Goal: Information Seeking & Learning: Find specific fact

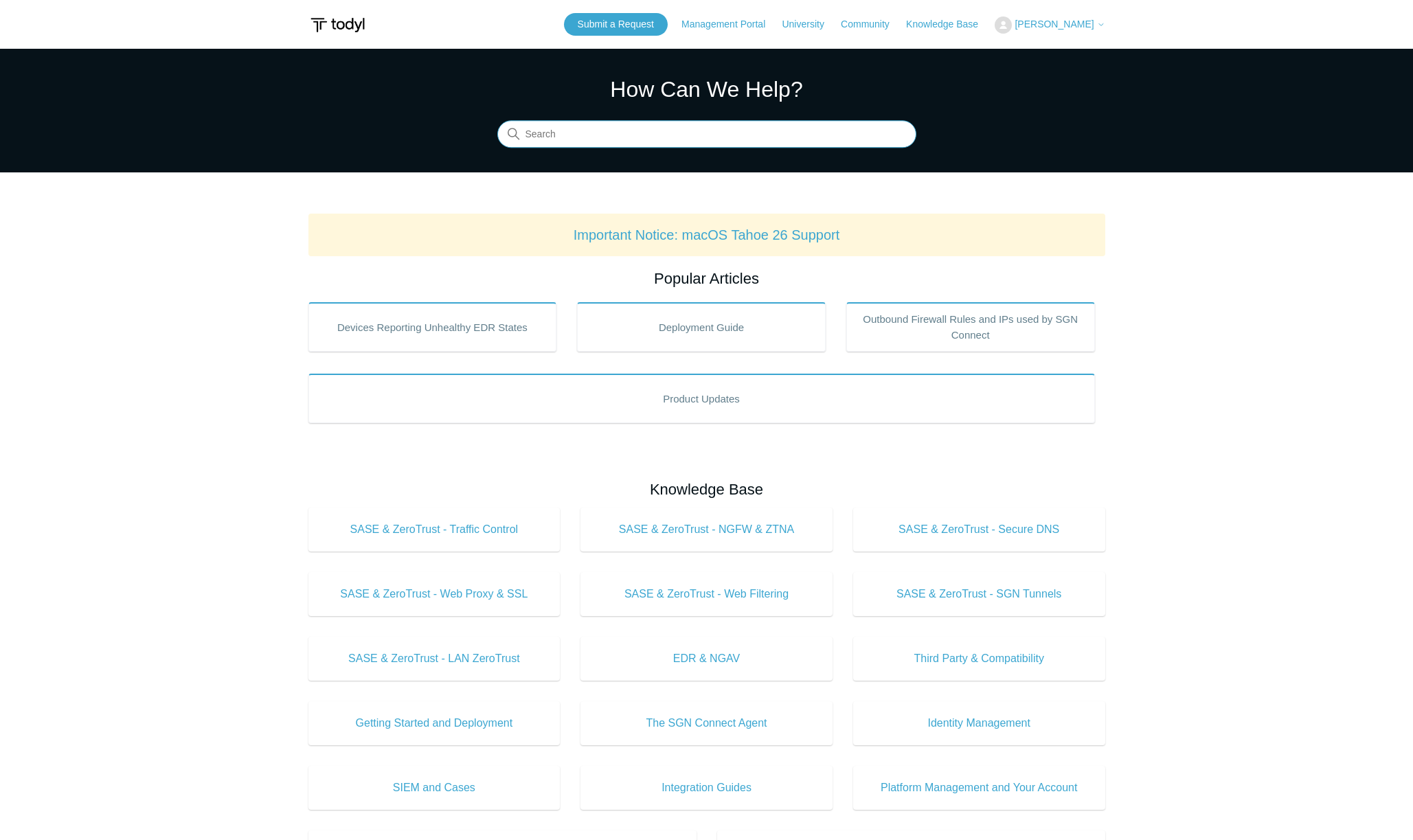
click at [580, 134] on input "Search" at bounding box center [706, 134] width 419 height 27
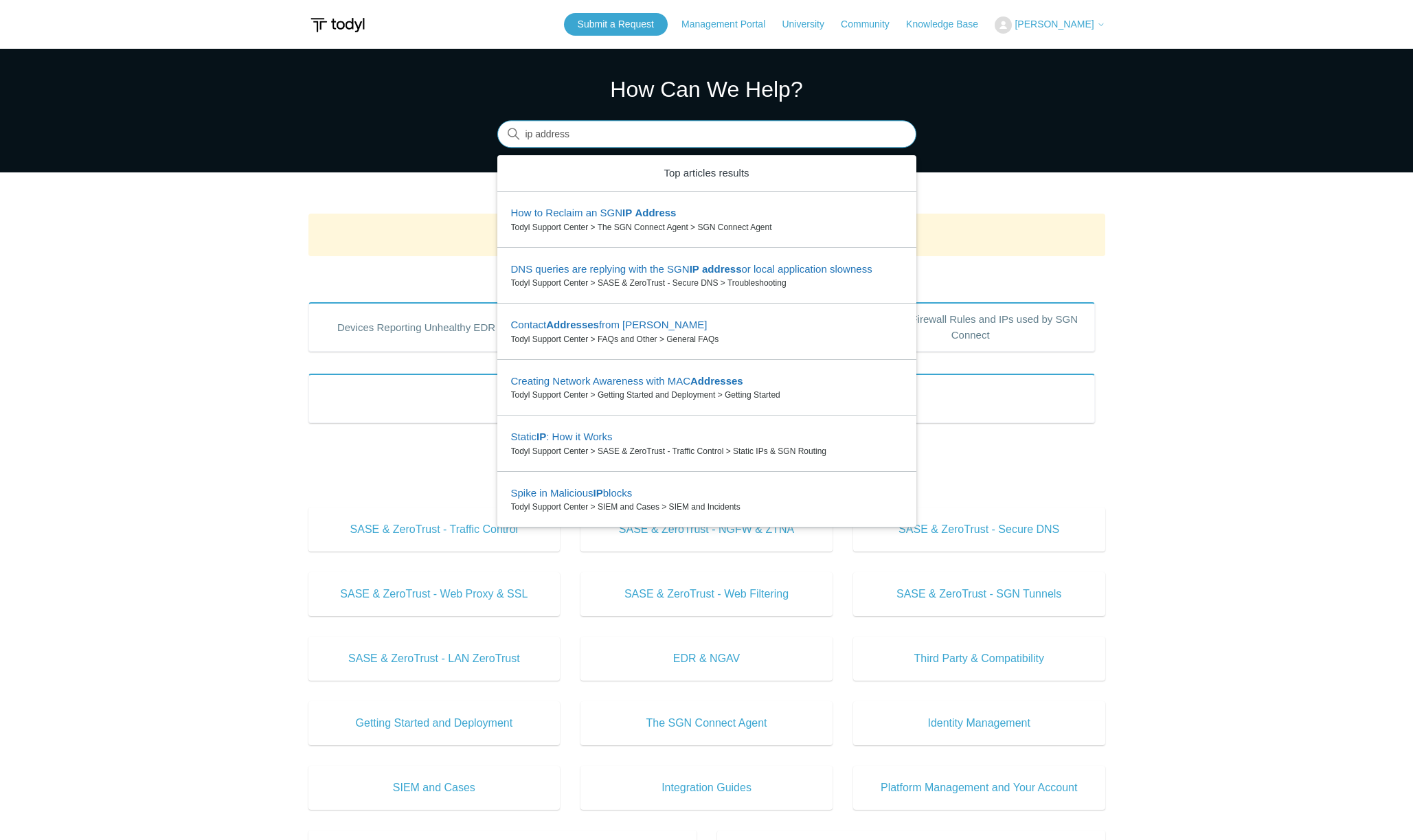
type input "ip address"
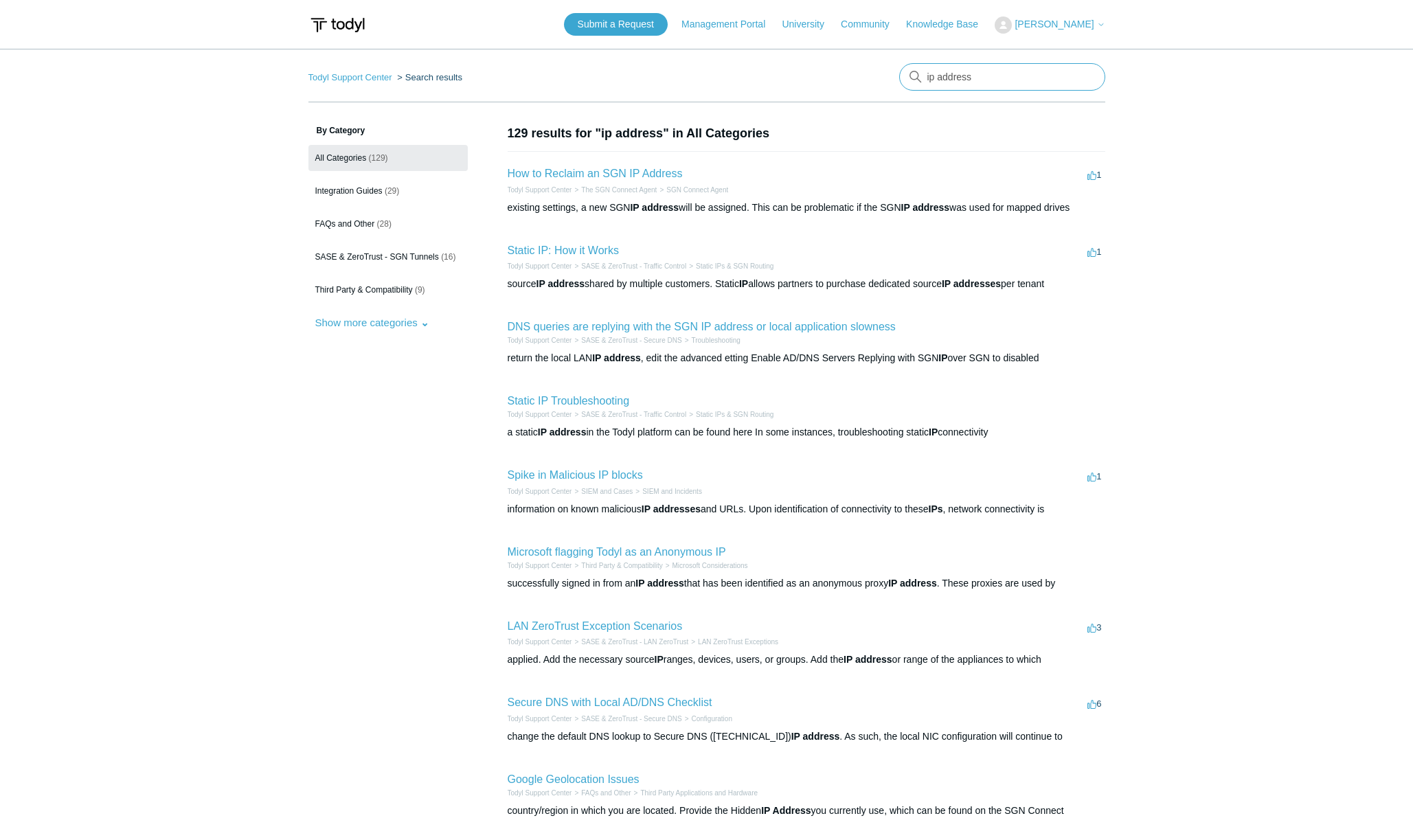
drag, startPoint x: 1003, startPoint y: 76, endPoint x: 859, endPoint y: 76, distance: 144.0
click at [859, 76] on nav "Todyl Support Center Search results ip address" at bounding box center [707, 82] width 796 height 39
type input "datacenter"
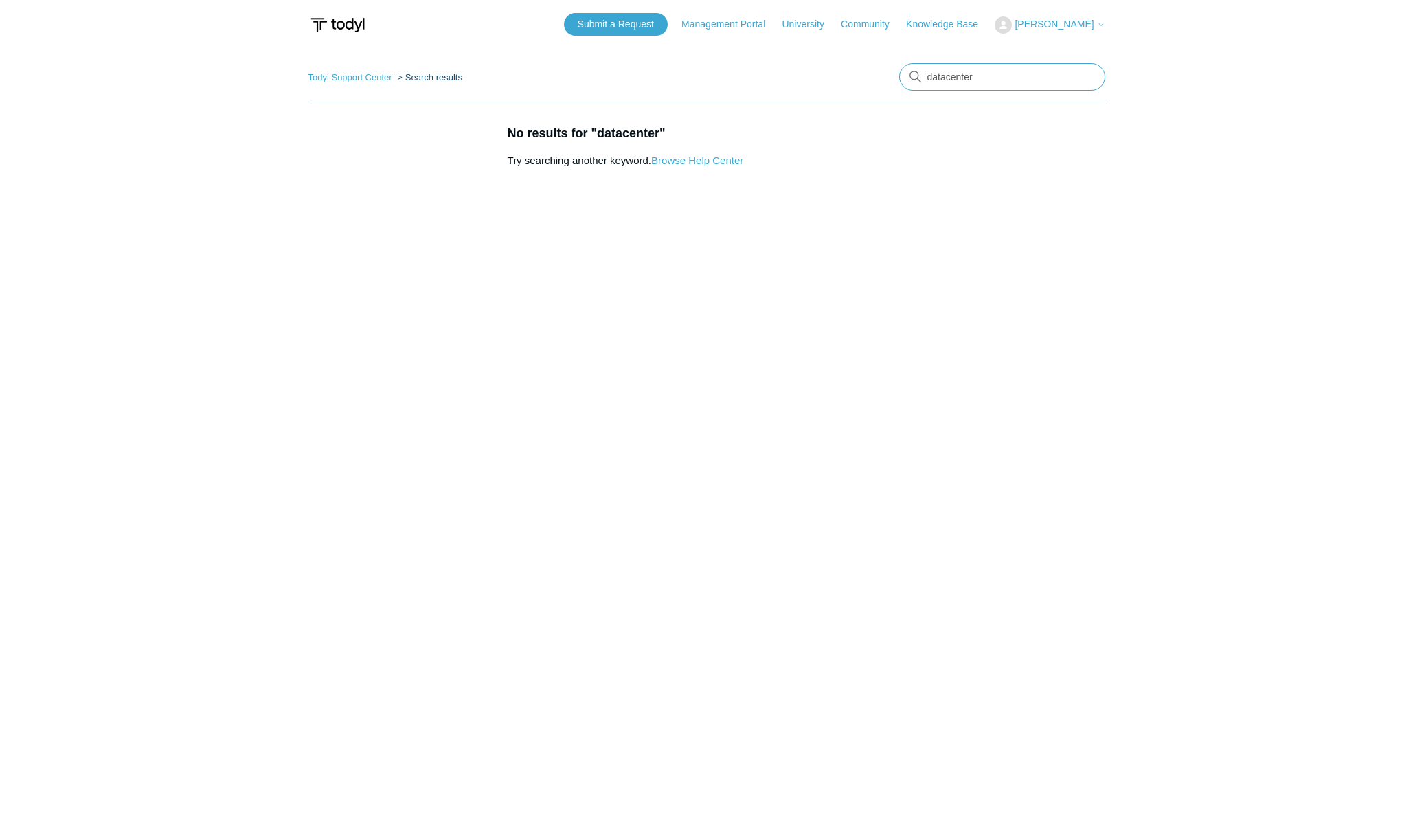
drag, startPoint x: 980, startPoint y: 76, endPoint x: 896, endPoint y: 79, distance: 84.1
click at [896, 79] on nav "Todyl Support Center Search results There are no matching results in this help …" at bounding box center [707, 82] width 796 height 39
type input "i"
type input "sgn"
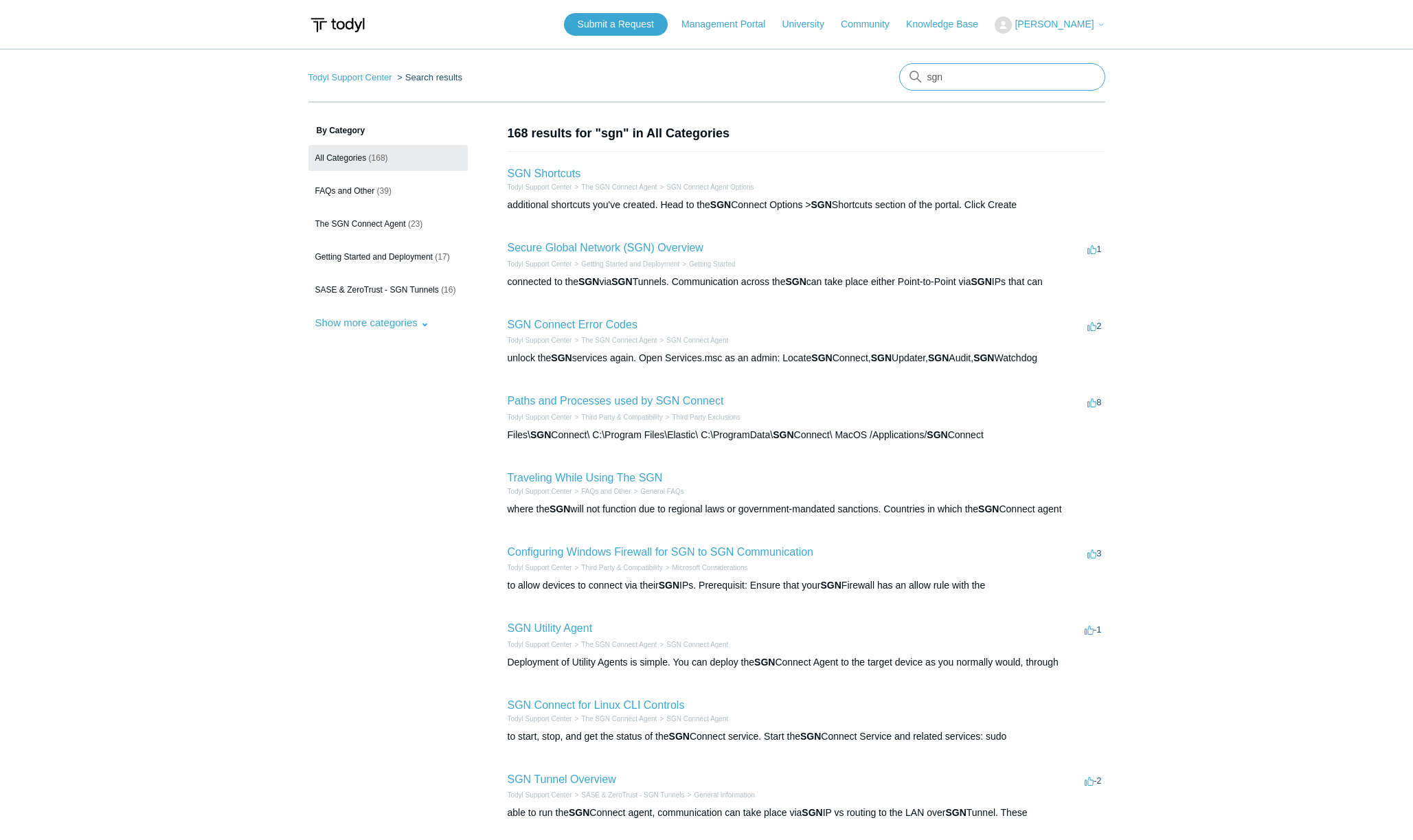
click at [969, 84] on input "sgn" at bounding box center [1002, 77] width 206 height 27
type input "sgn ip"
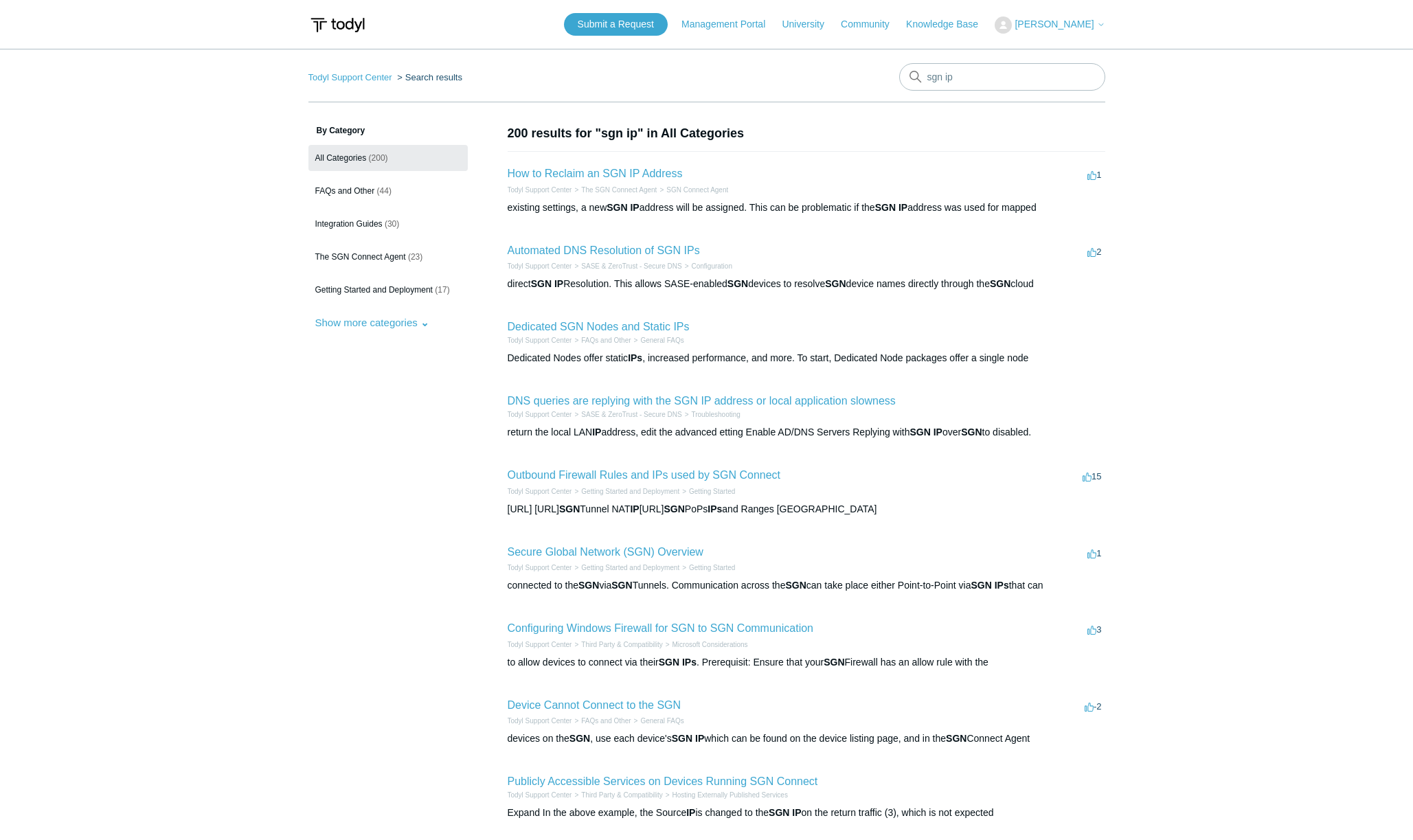
scroll to position [115, 0]
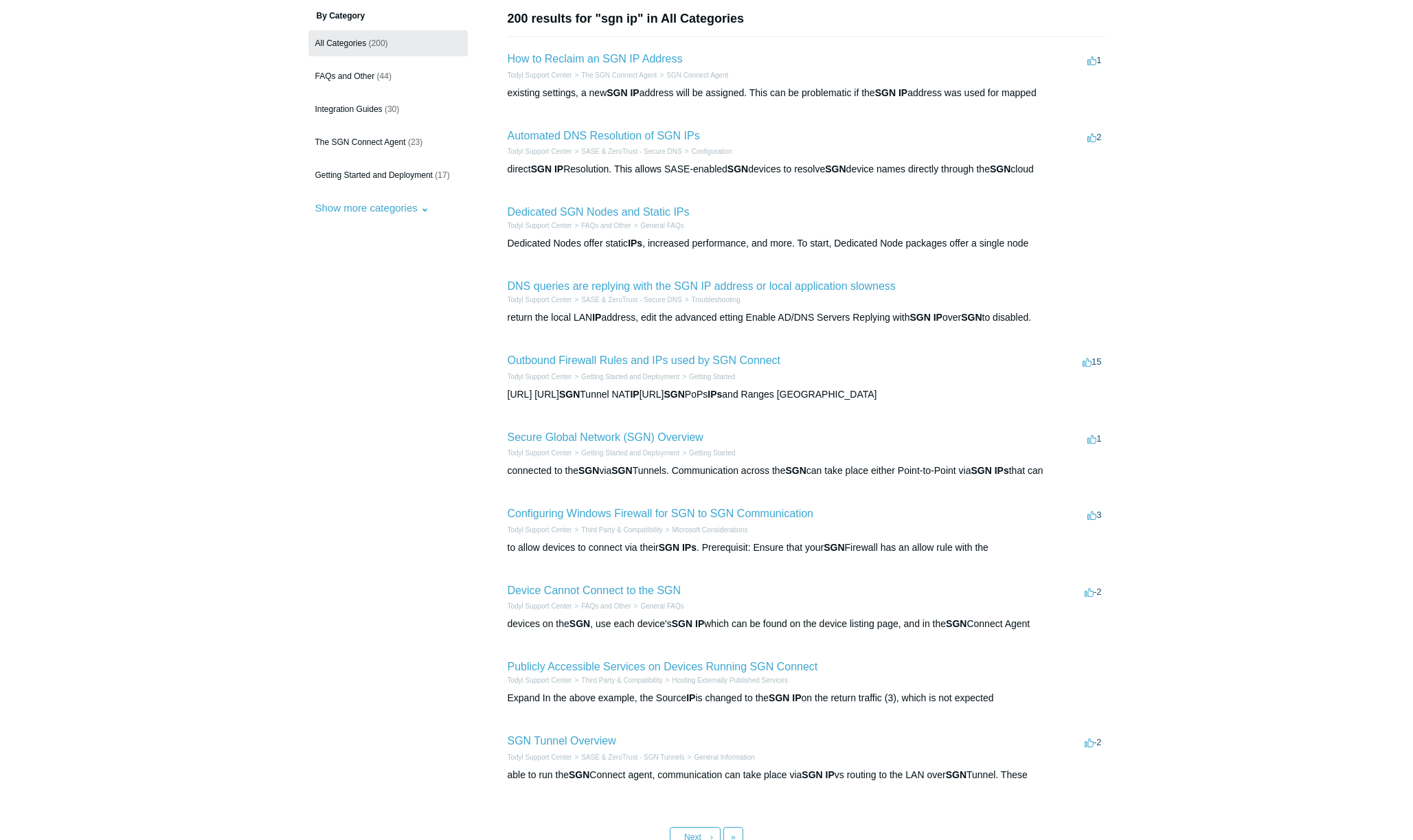
click at [733, 353] on h2 "Outbound Firewall Rules and IPs used by SGN Connect" at bounding box center [644, 361] width 273 height 16
click at [737, 358] on link "Outbound Firewall Rules and IPs used by SGN Connect" at bounding box center [644, 360] width 273 height 12
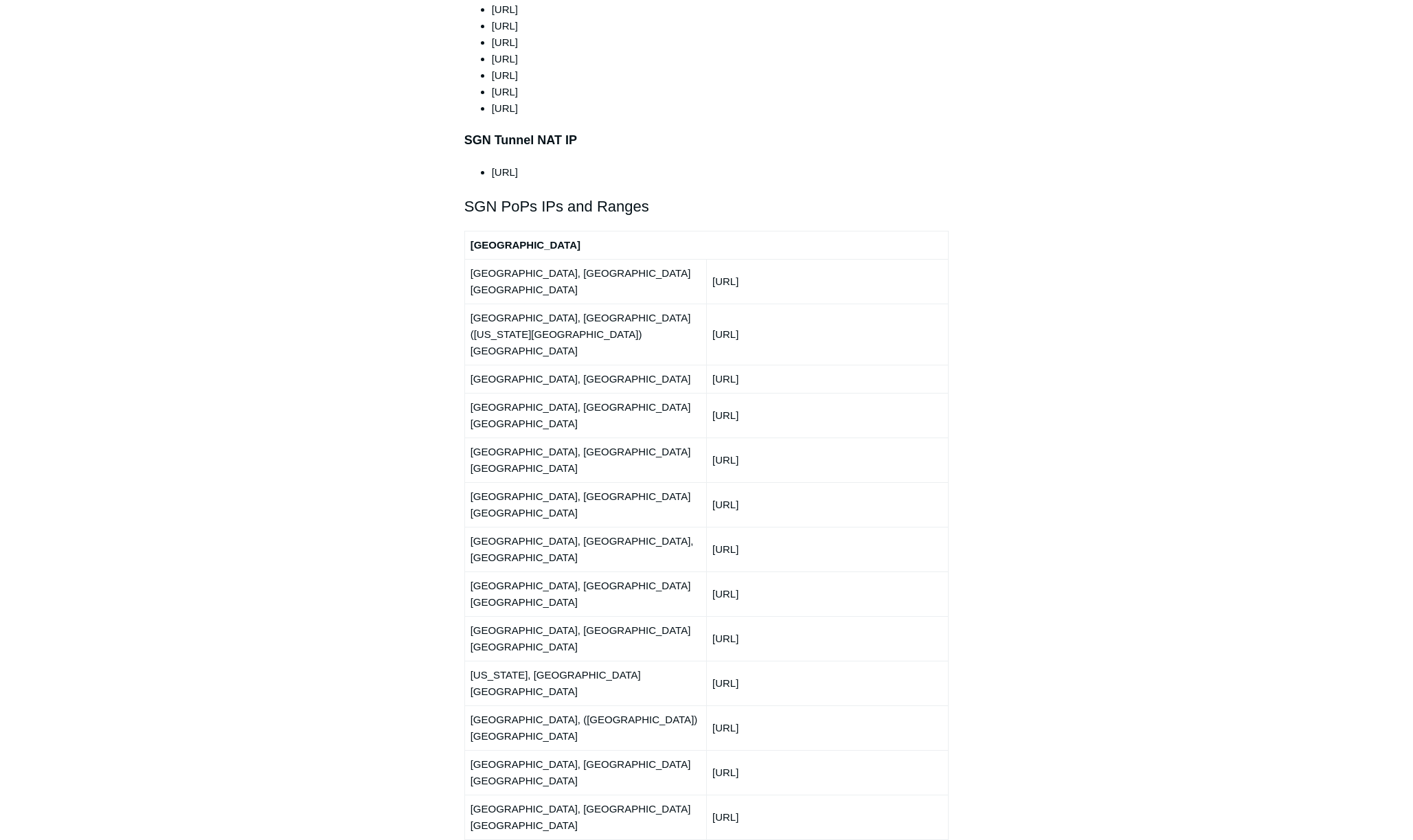
scroll to position [1601, 0]
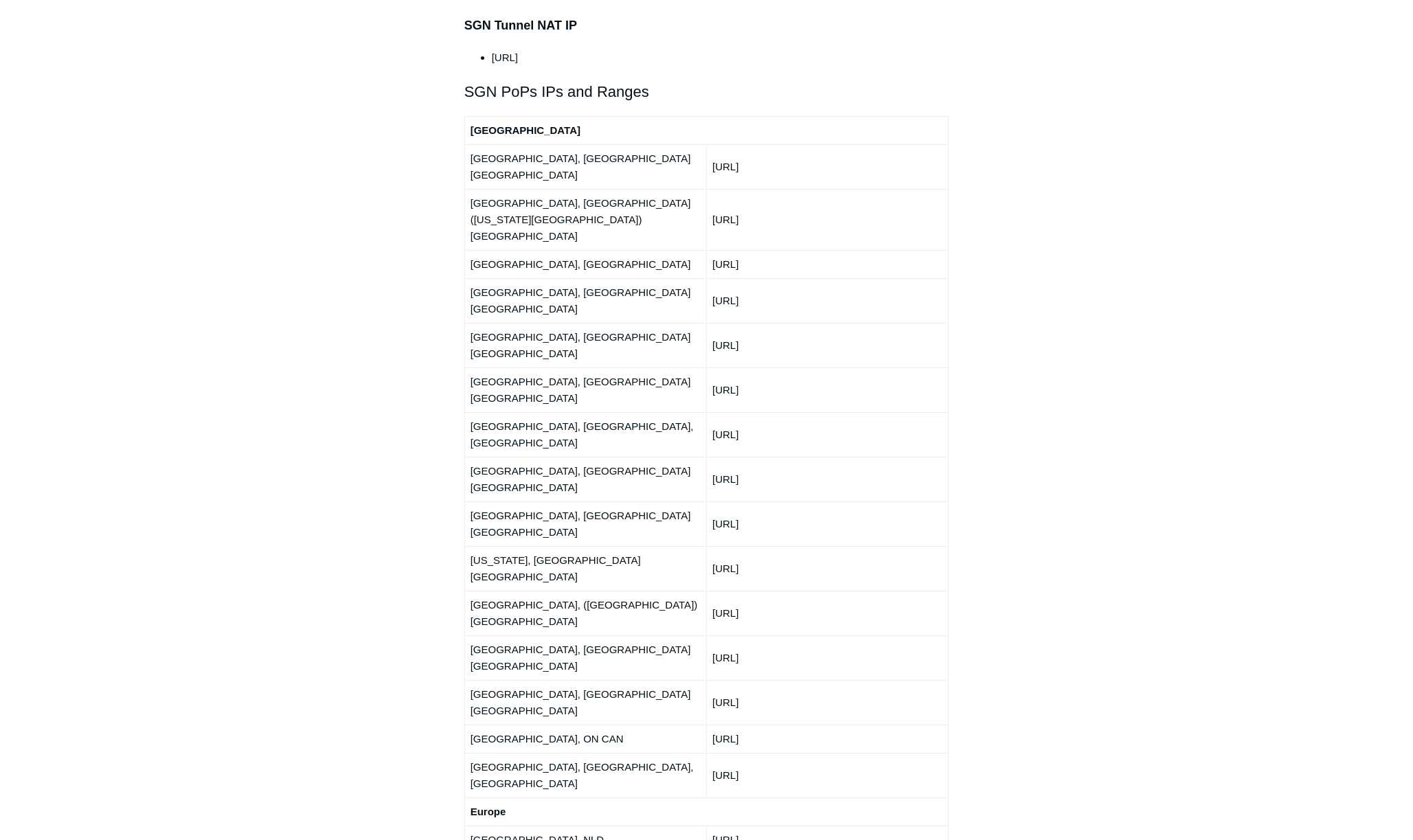
click at [824, 546] on td "150.252.243.0/24" at bounding box center [827, 568] width 242 height 45
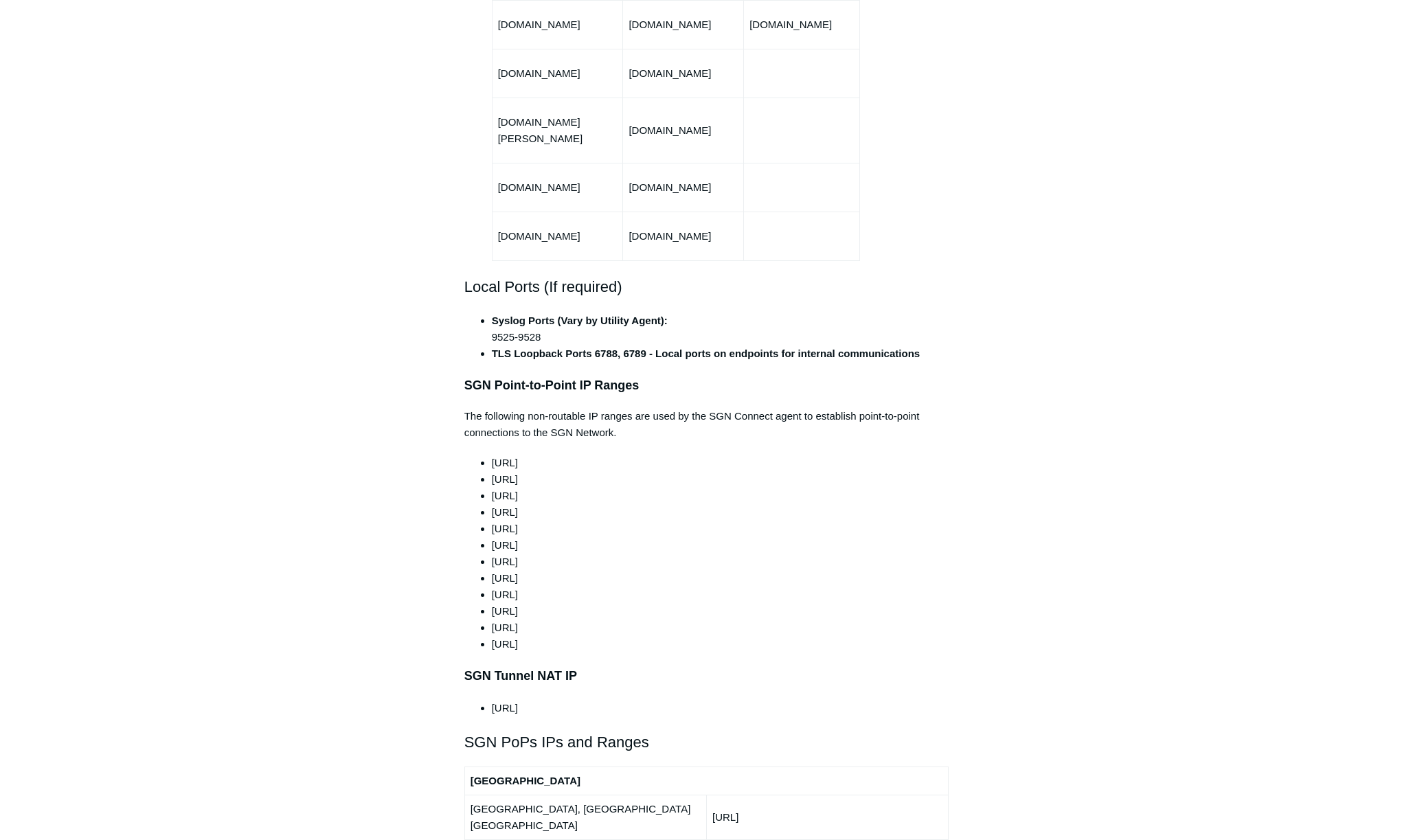
scroll to position [915, 0]
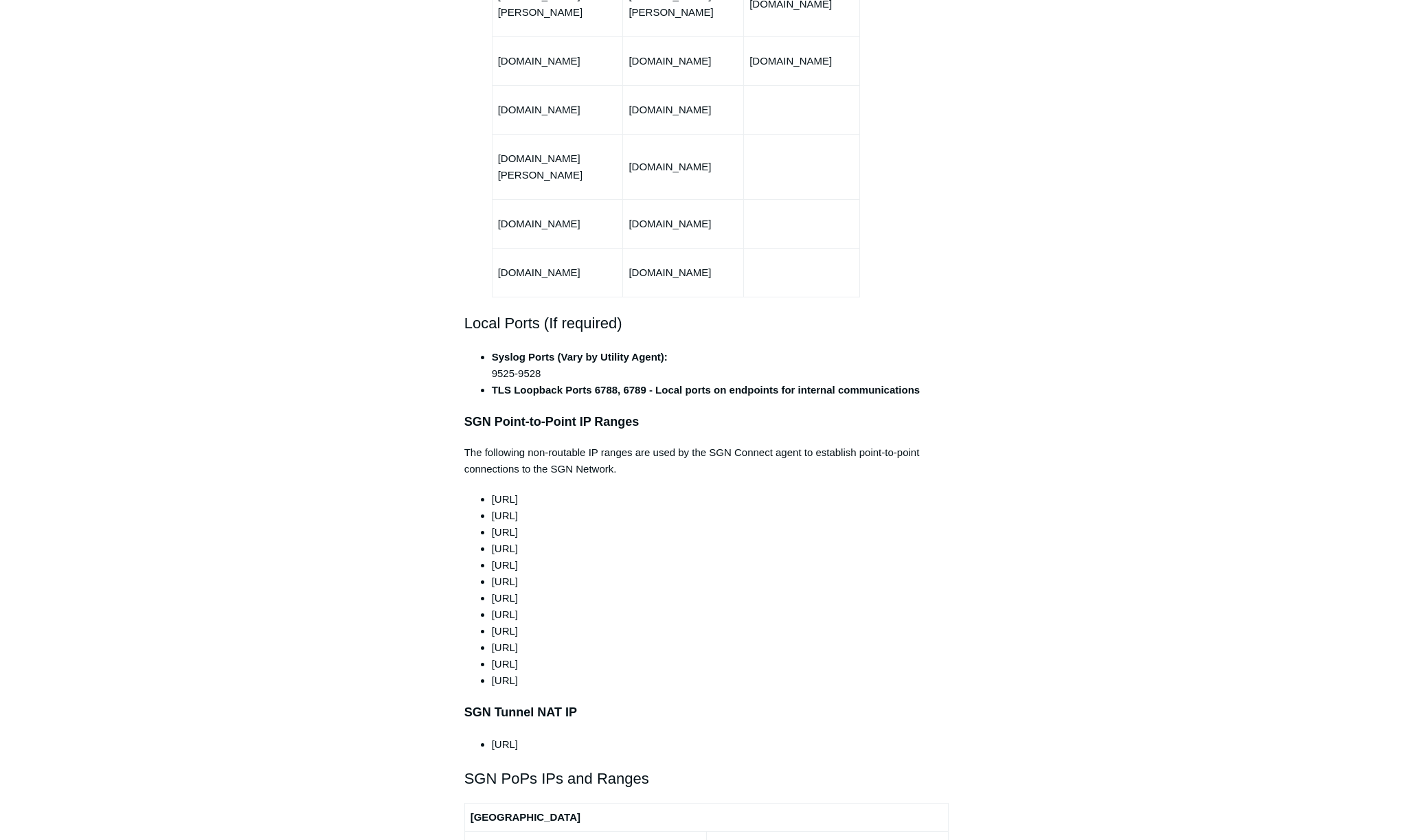
drag, startPoint x: 207, startPoint y: 37, endPoint x: 226, endPoint y: 38, distance: 19.0
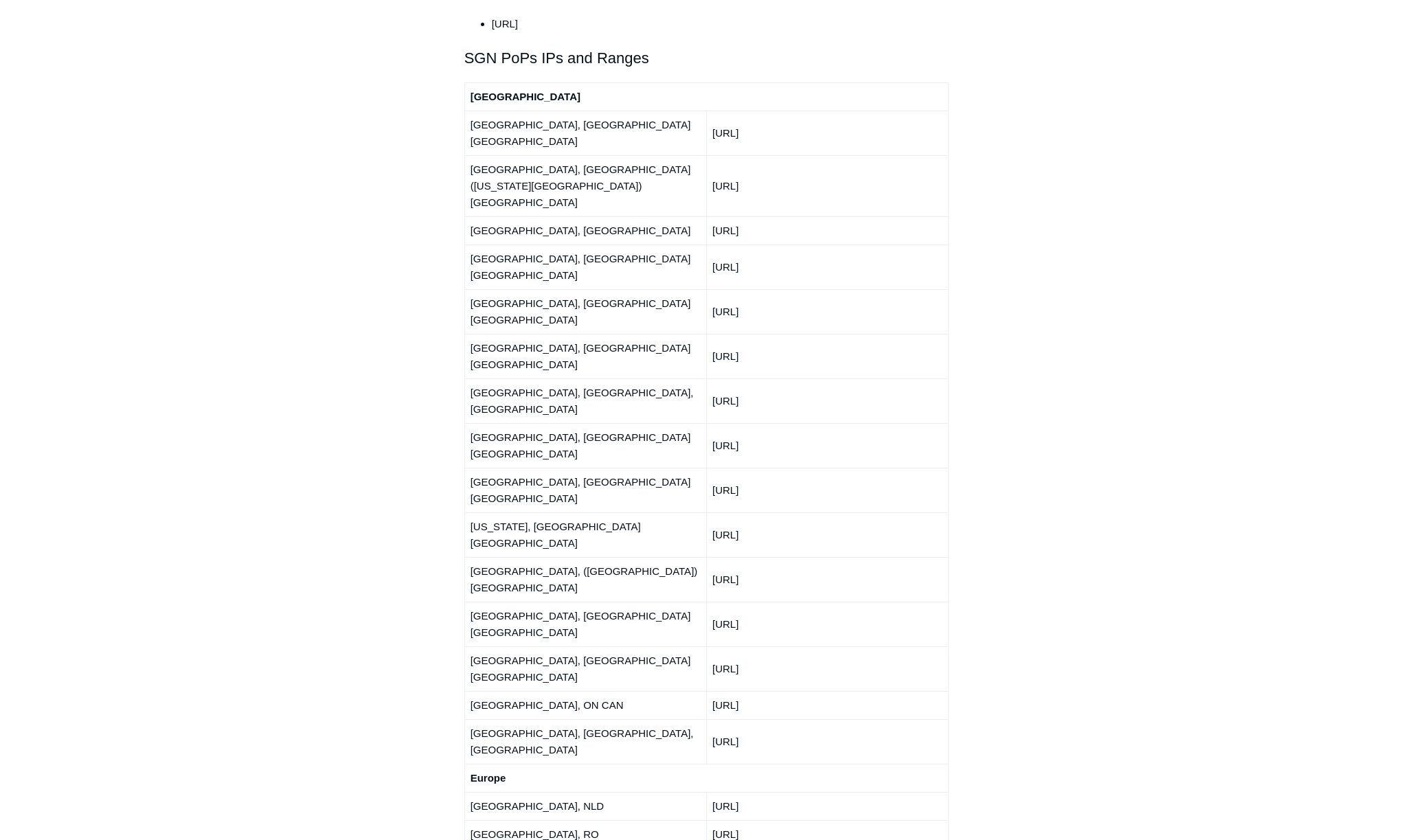
scroll to position [1601, 0]
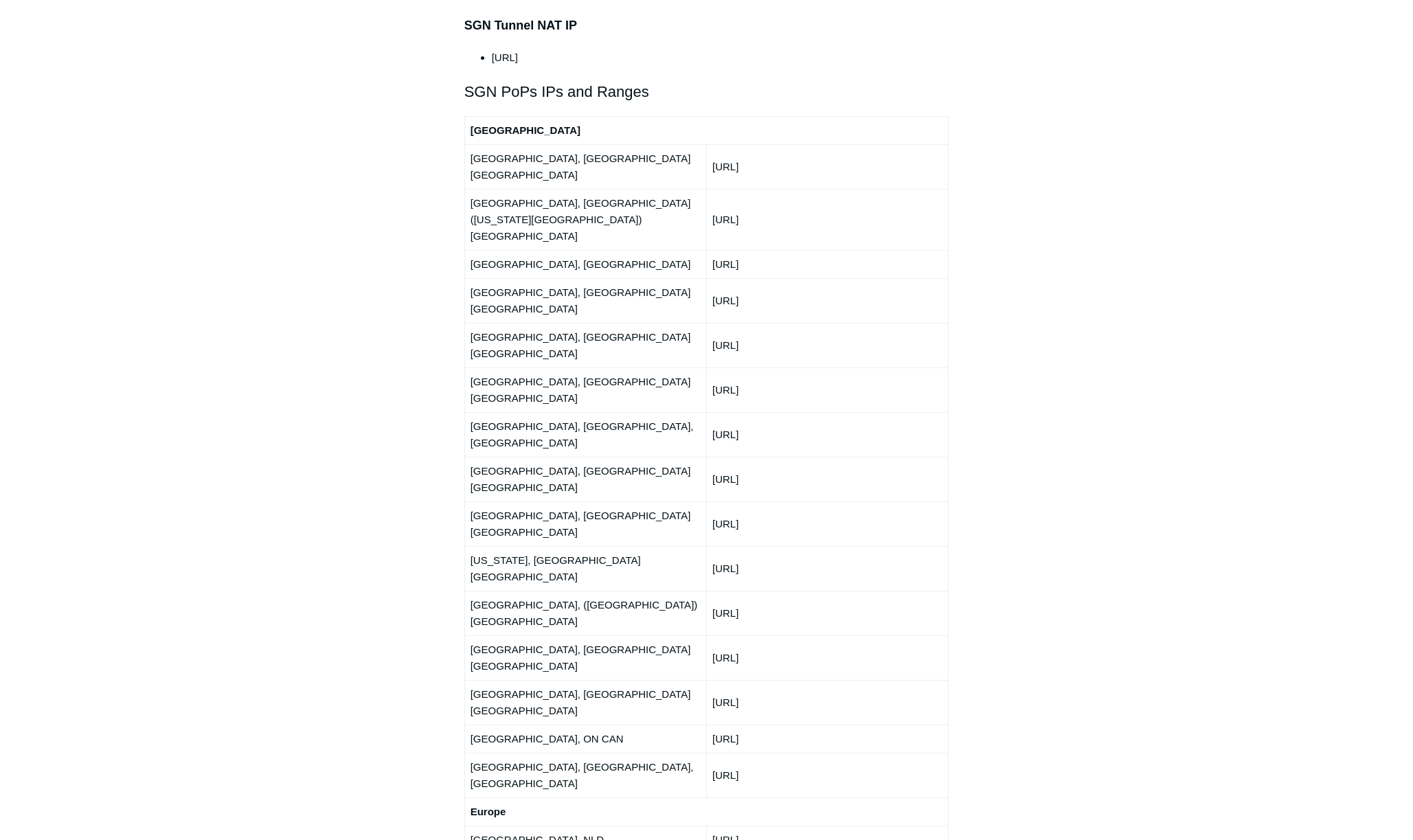
drag, startPoint x: 796, startPoint y: 123, endPoint x: 712, endPoint y: 116, distance: 84.3
click at [712, 144] on td "192.111.95.0/24" at bounding box center [827, 166] width 242 height 45
copy td "192.111.95.0/24"
drag, startPoint x: 758, startPoint y: 153, endPoint x: 713, endPoint y: 156, distance: 45.1
click at [713, 189] on td "216.41.226.0/24" at bounding box center [827, 219] width 242 height 61
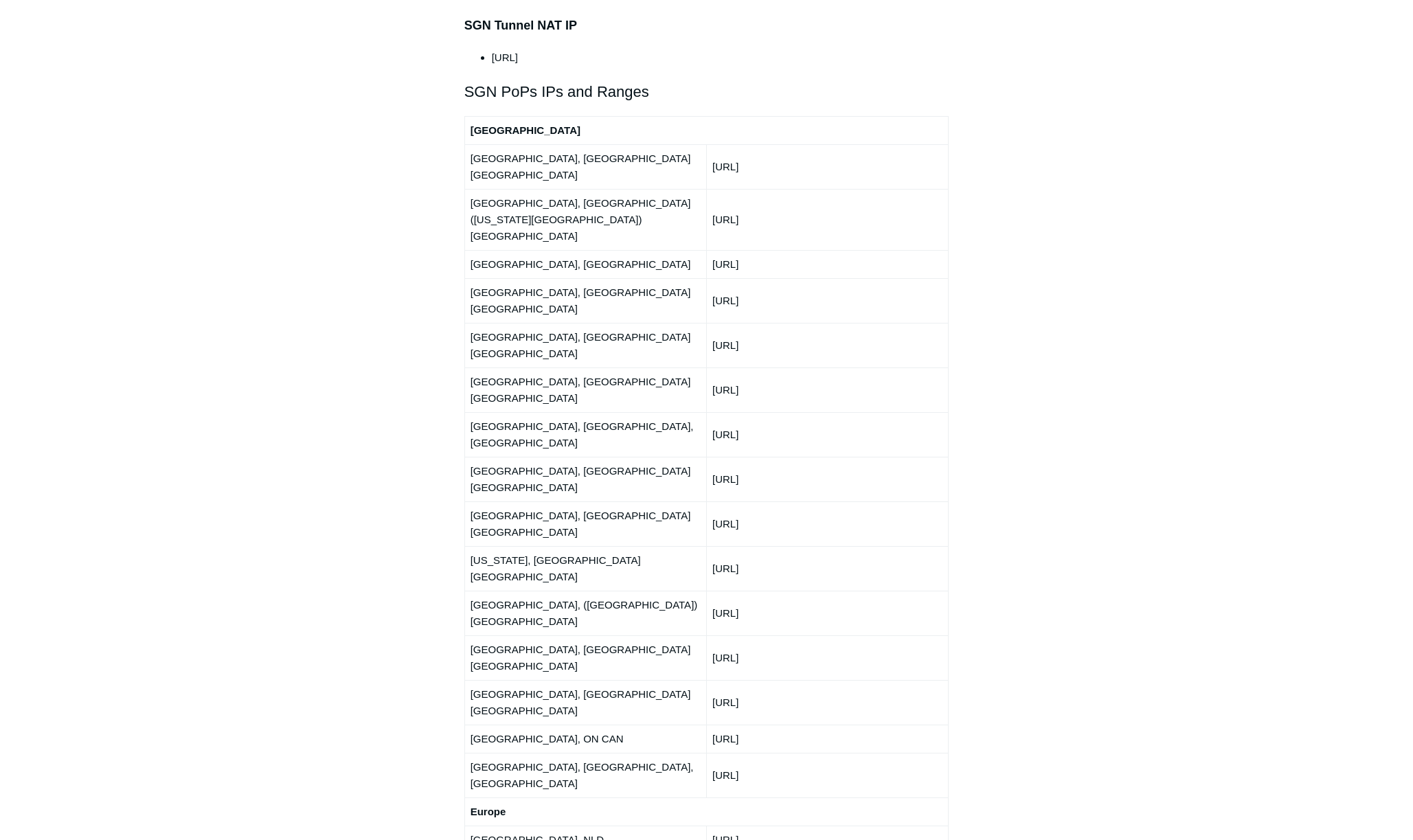
copy td "216.41.226.0/24"
drag, startPoint x: 813, startPoint y: 181, endPoint x: 704, endPoint y: 186, distance: 109.1
click at [704, 250] on tr "Boston, MA 66.198.229.0/24" at bounding box center [706, 264] width 484 height 28
copy tr "66.198.229.0/24"
drag, startPoint x: 712, startPoint y: 214, endPoint x: 794, endPoint y: 206, distance: 82.4
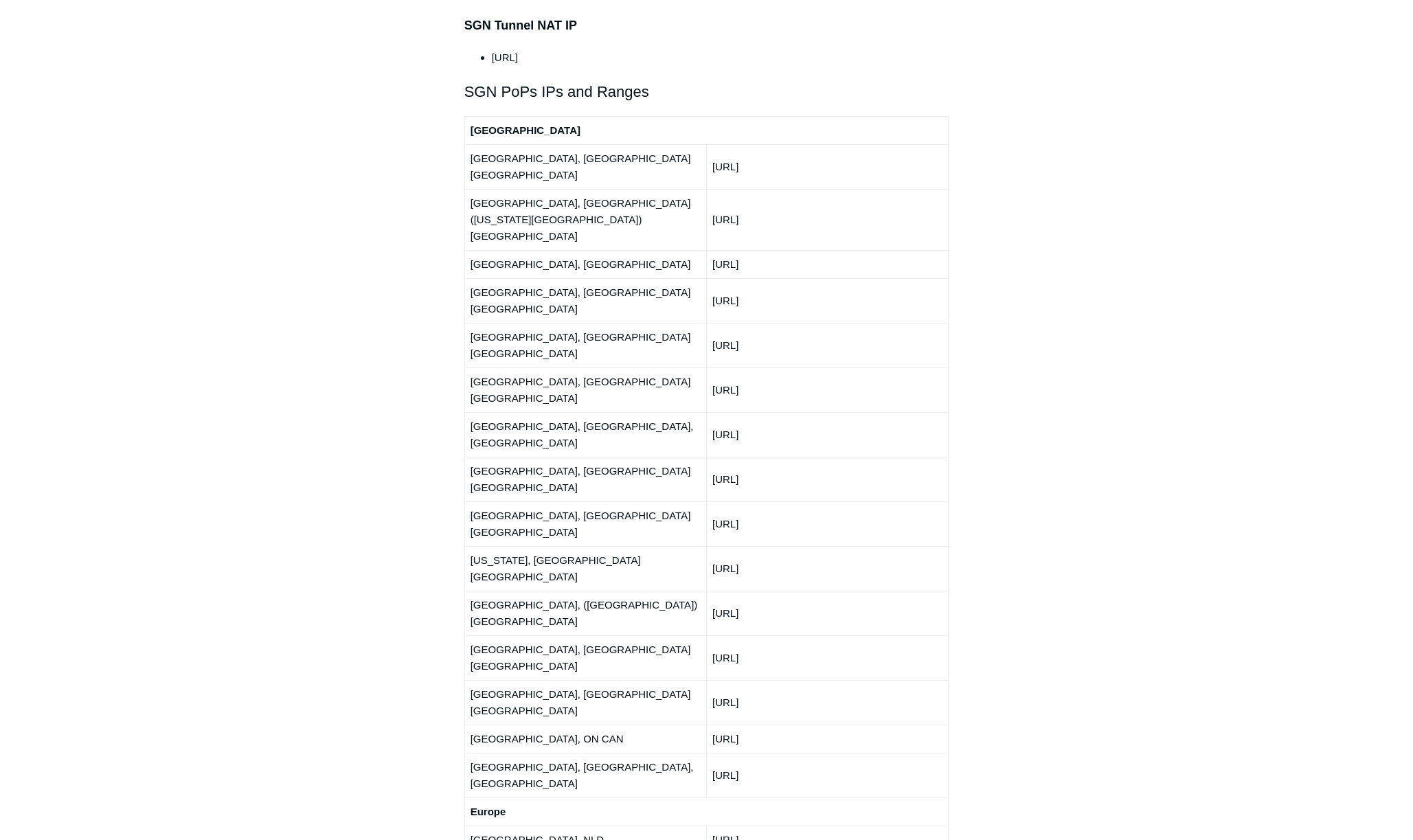
click at [794, 278] on td "150.252.242.0/24" at bounding box center [827, 299] width 242 height 45
copy td "150.252.242.0/24"
drag, startPoint x: 712, startPoint y: 237, endPoint x: 798, endPoint y: 236, distance: 86.0
click at [798, 322] on td "150.252.240.0/24" at bounding box center [827, 344] width 242 height 45
copy td "150.252.240.0/24"
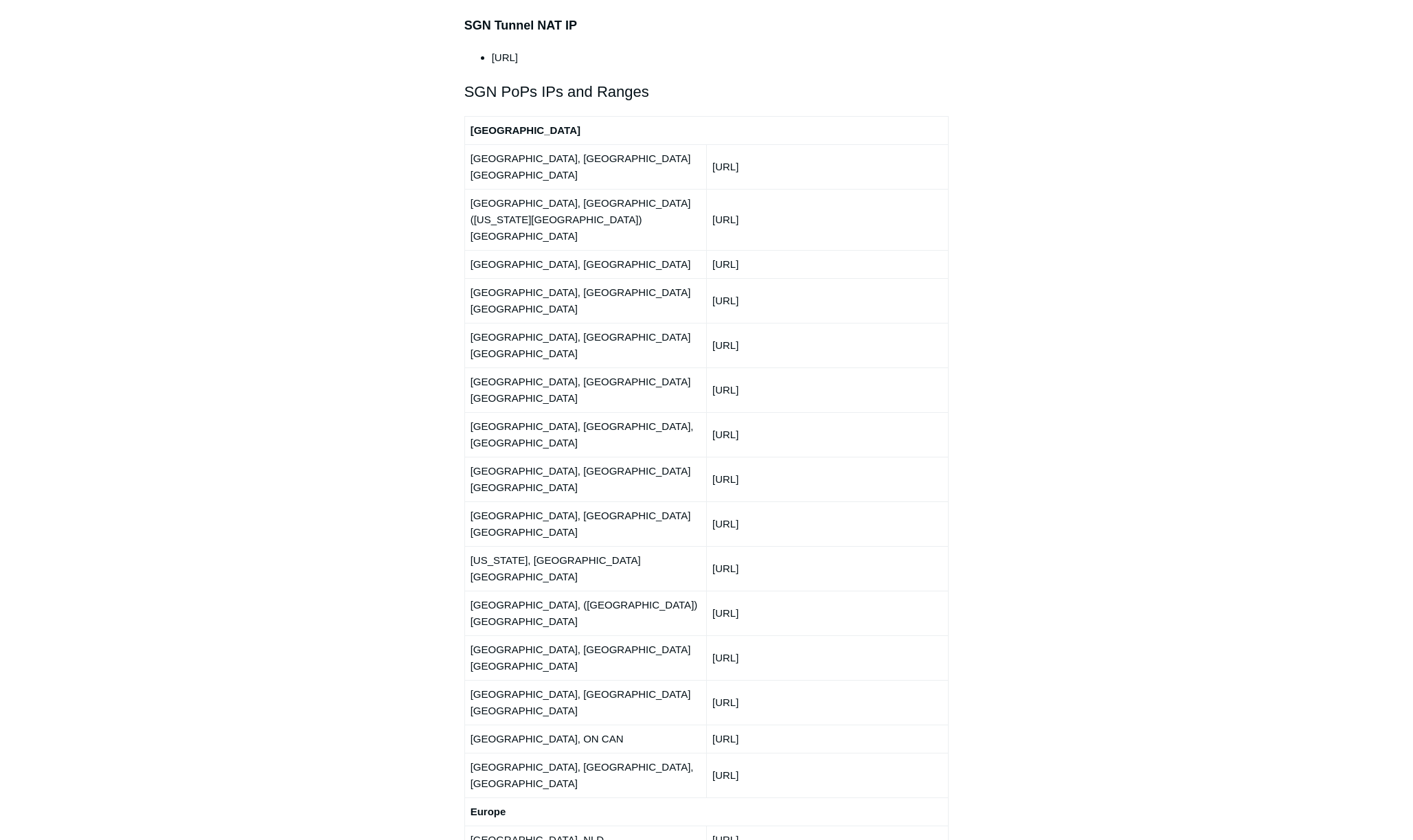
drag, startPoint x: 796, startPoint y: 265, endPoint x: 712, endPoint y: 267, distance: 84.0
click at [712, 367] on td "150.252.244.0/24" at bounding box center [827, 389] width 242 height 45
copy td "150.252.244.0/24"
drag, startPoint x: 793, startPoint y: 295, endPoint x: 713, endPoint y: 302, distance: 80.3
click at [713, 412] on td "66.198.230.0/24" at bounding box center [827, 434] width 242 height 45
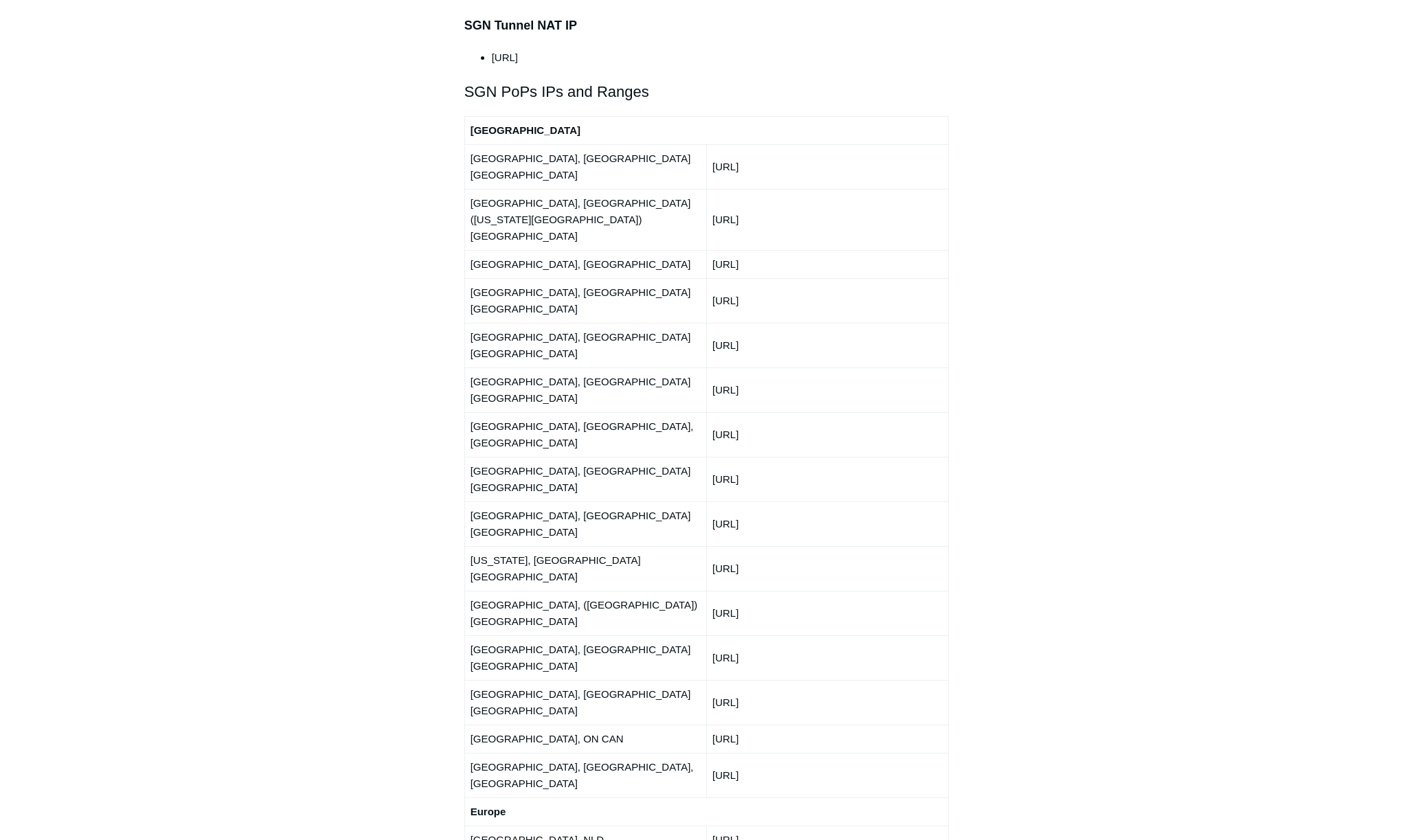
copy td "66.198.230.0/24"
drag, startPoint x: 762, startPoint y: 322, endPoint x: 710, endPoint y: 325, distance: 52.1
click at [710, 457] on td "192.111.92.0/24" at bounding box center [827, 478] width 242 height 45
copy td "192.111.92.0/24"
drag, startPoint x: 796, startPoint y: 354, endPoint x: 713, endPoint y: 356, distance: 83.0
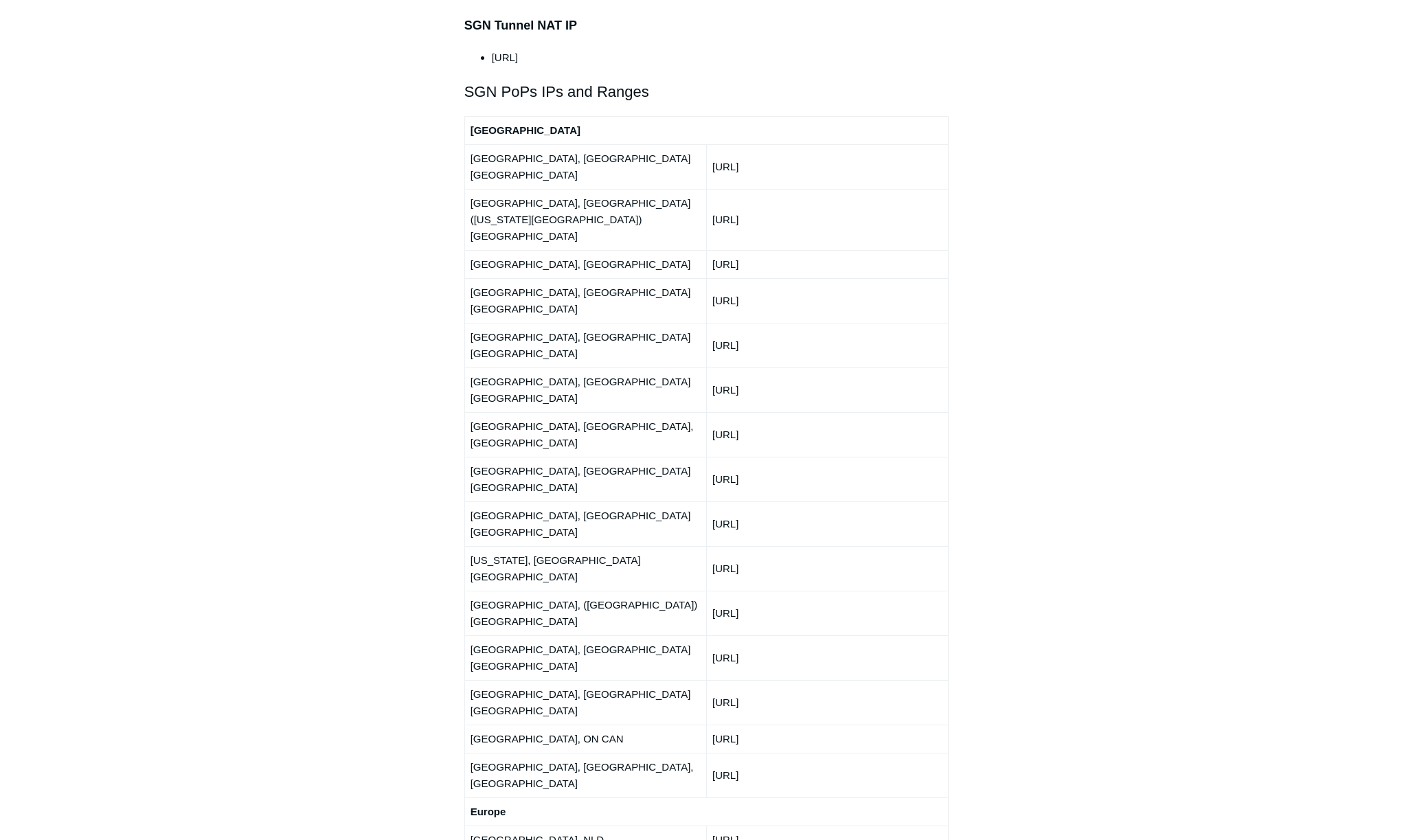
click at [713, 501] on td "150.252.245.0/24" at bounding box center [827, 523] width 242 height 45
copy td "150.252.245.0/24"
drag, startPoint x: 765, startPoint y: 380, endPoint x: 710, endPoint y: 379, distance: 55.0
click at [710, 546] on td "150.252.243.0/24" at bounding box center [827, 568] width 242 height 45
copy td "150.252.243.0/24"
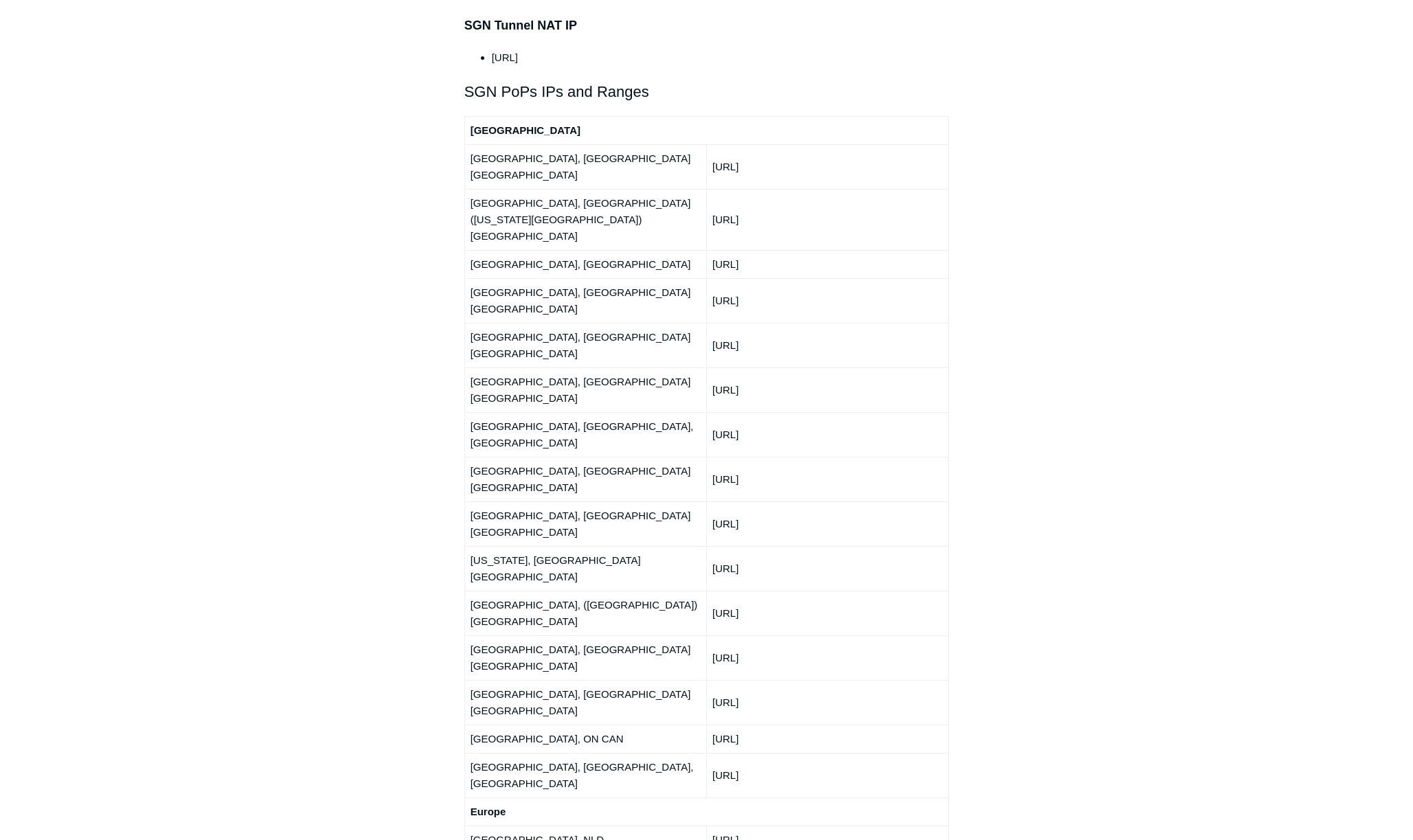
drag, startPoint x: 783, startPoint y: 412, endPoint x: 707, endPoint y: 417, distance: 76.2
click at [707, 591] on td "66.198.228.0/24" at bounding box center [827, 613] width 242 height 45
drag, startPoint x: 796, startPoint y: 433, endPoint x: 713, endPoint y: 437, distance: 83.1
click at [713, 635] on td "150.252.241.0/24" at bounding box center [827, 656] width 242 height 45
drag, startPoint x: 804, startPoint y: 467, endPoint x: 713, endPoint y: 473, distance: 91.2
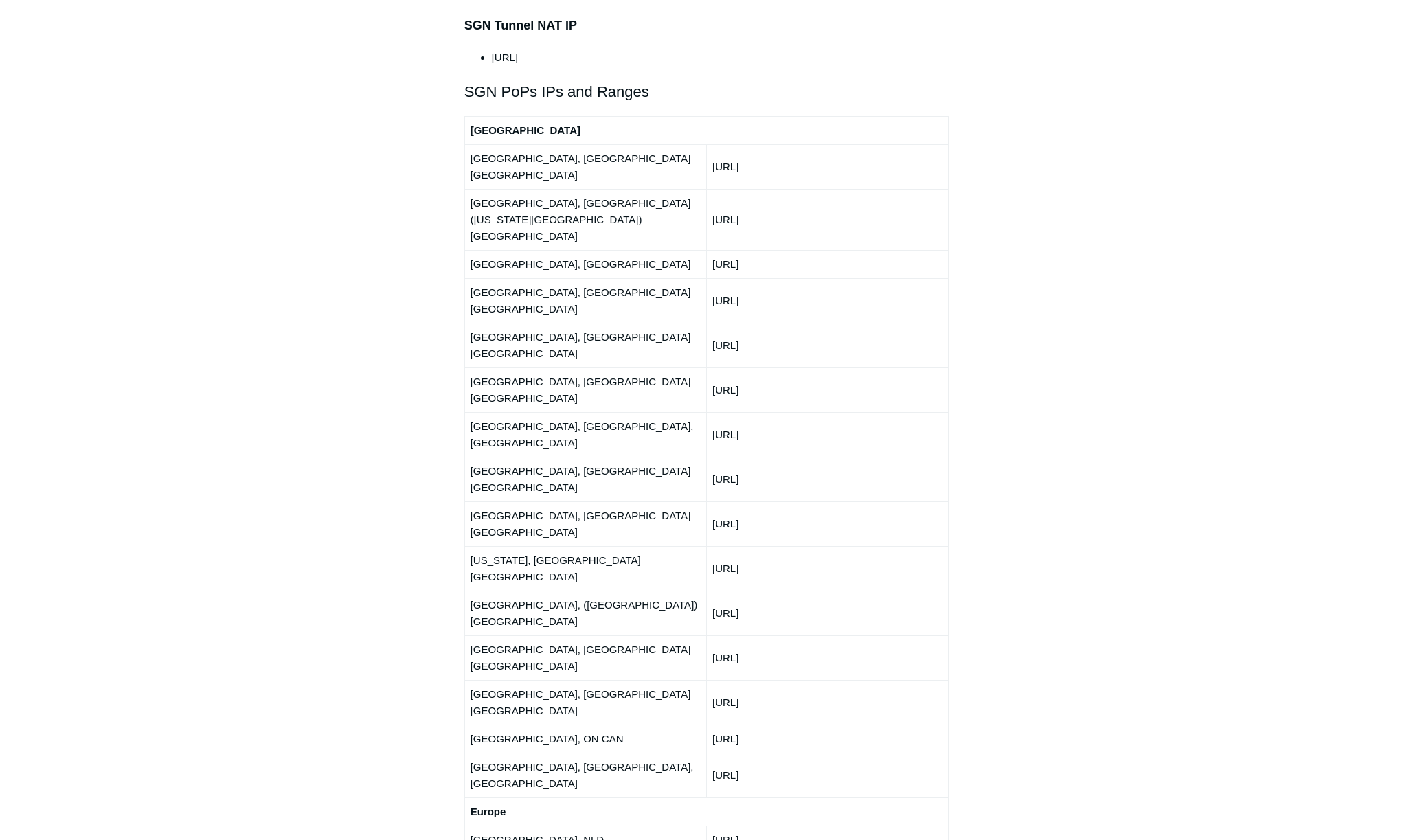
click at [713, 679] on td "[URL]" at bounding box center [827, 701] width 242 height 45
drag, startPoint x: 793, startPoint y: 494, endPoint x: 711, endPoint y: 497, distance: 82.1
click at [711, 724] on td "[URL]" at bounding box center [827, 738] width 242 height 28
drag, startPoint x: 804, startPoint y: 520, endPoint x: 714, endPoint y: 526, distance: 90.2
click at [714, 752] on td "[URL]" at bounding box center [827, 774] width 242 height 45
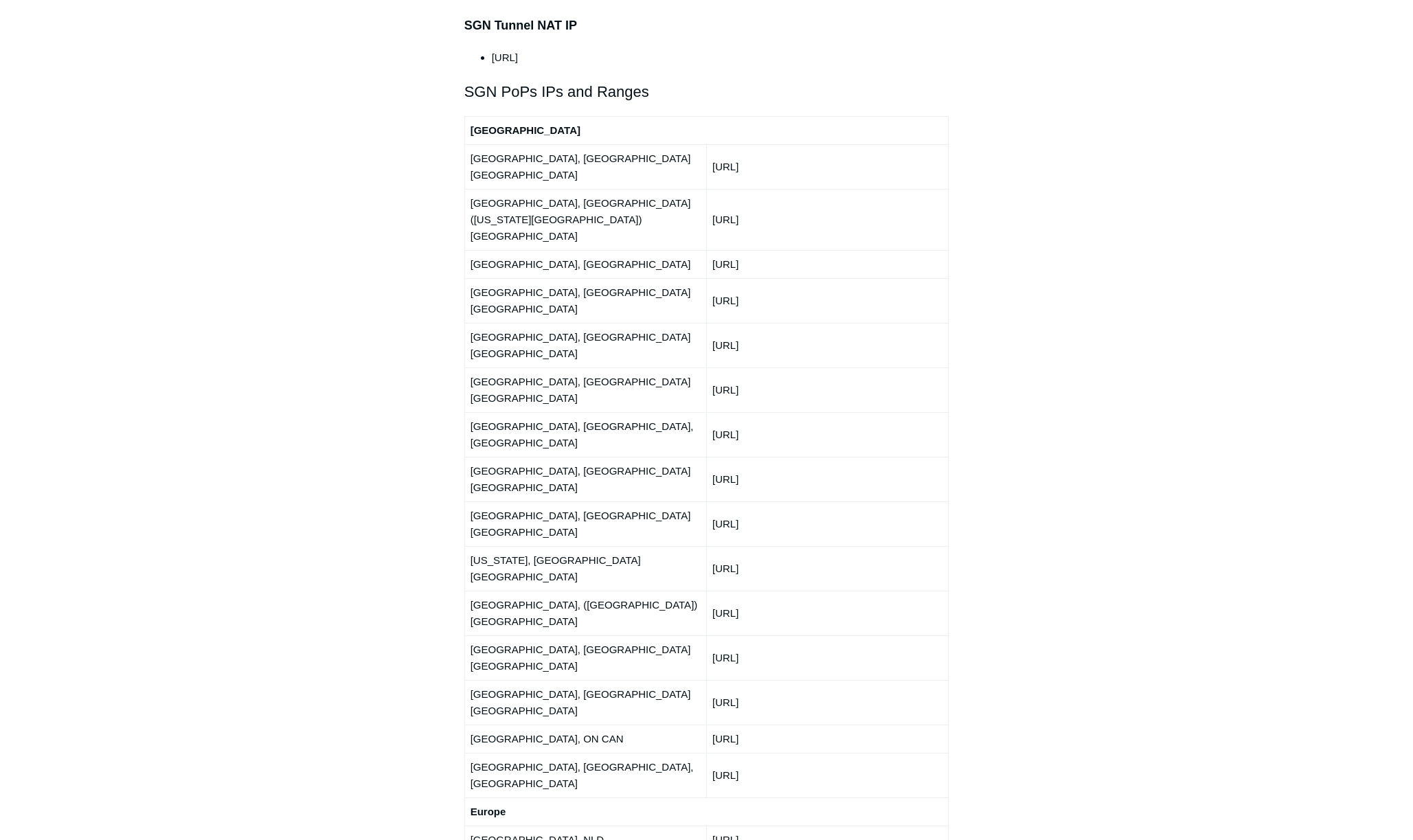
drag, startPoint x: 823, startPoint y: 574, endPoint x: 711, endPoint y: 587, distance: 112.8
click at [711, 825] on td "[URL]" at bounding box center [827, 839] width 242 height 28
drag, startPoint x: 788, startPoint y: 602, endPoint x: 712, endPoint y: 608, distance: 76.2
drag, startPoint x: 768, startPoint y: 635, endPoint x: 714, endPoint y: 635, distance: 54.0
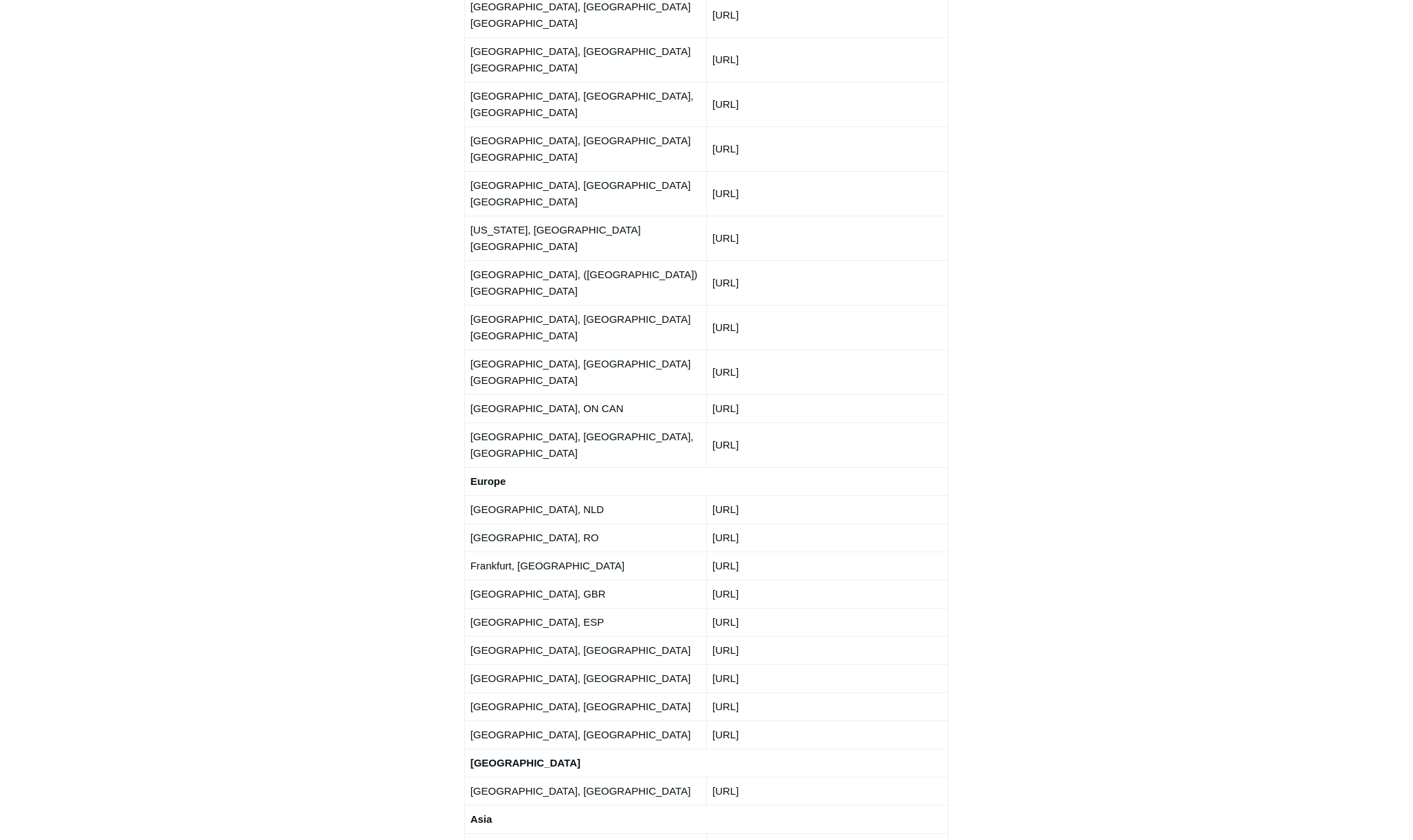
scroll to position [2060, 0]
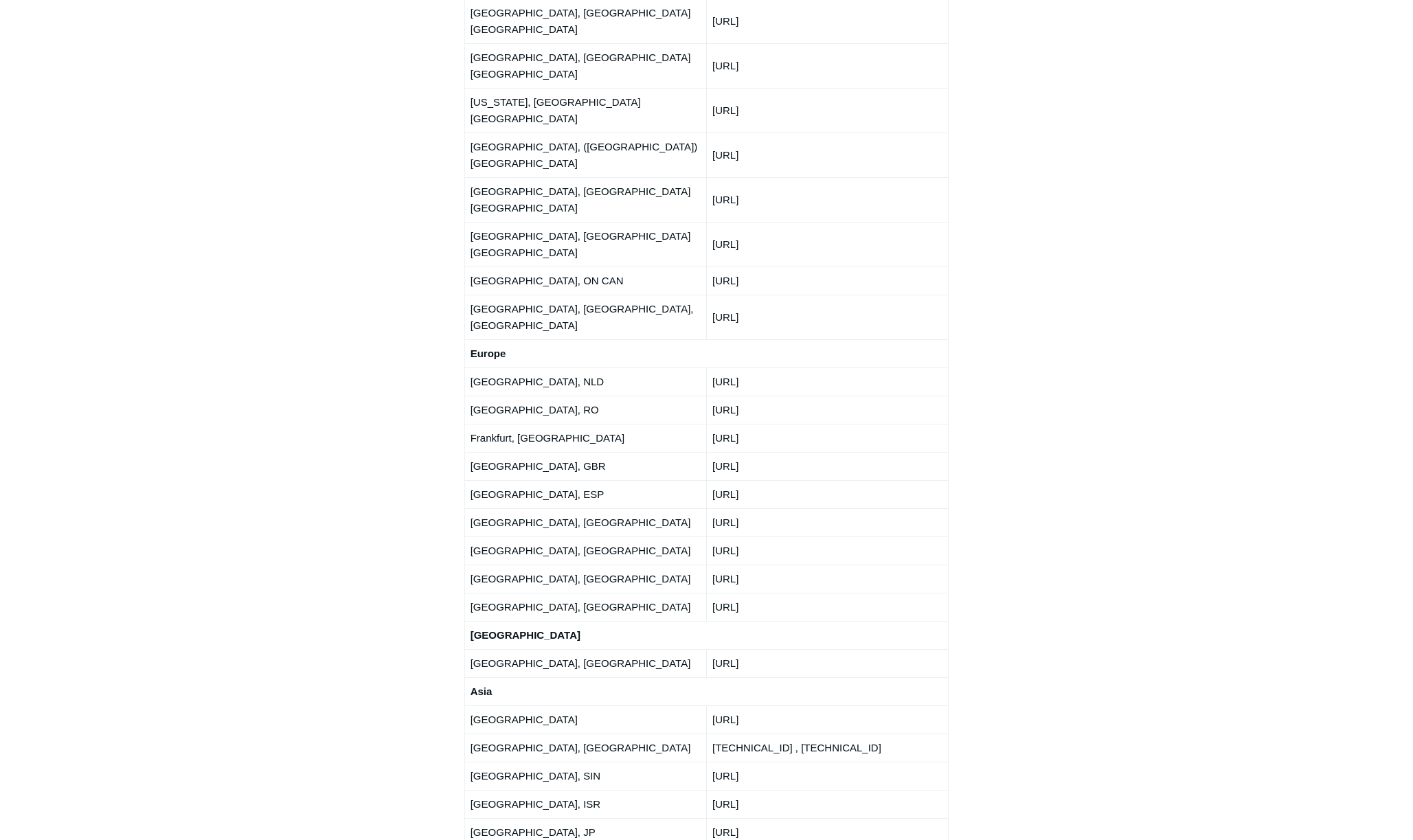
drag, startPoint x: 793, startPoint y: 202, endPoint x: 712, endPoint y: 204, distance: 81.0
click at [712, 452] on td "[URL]" at bounding box center [827, 466] width 242 height 28
drag, startPoint x: 793, startPoint y: 225, endPoint x: 704, endPoint y: 233, distance: 89.4
click at [704, 480] on tr "Madrid, ESP 91.92.37.0/24" at bounding box center [706, 494] width 484 height 28
drag, startPoint x: 763, startPoint y: 261, endPoint x: 691, endPoint y: 261, distance: 72.0
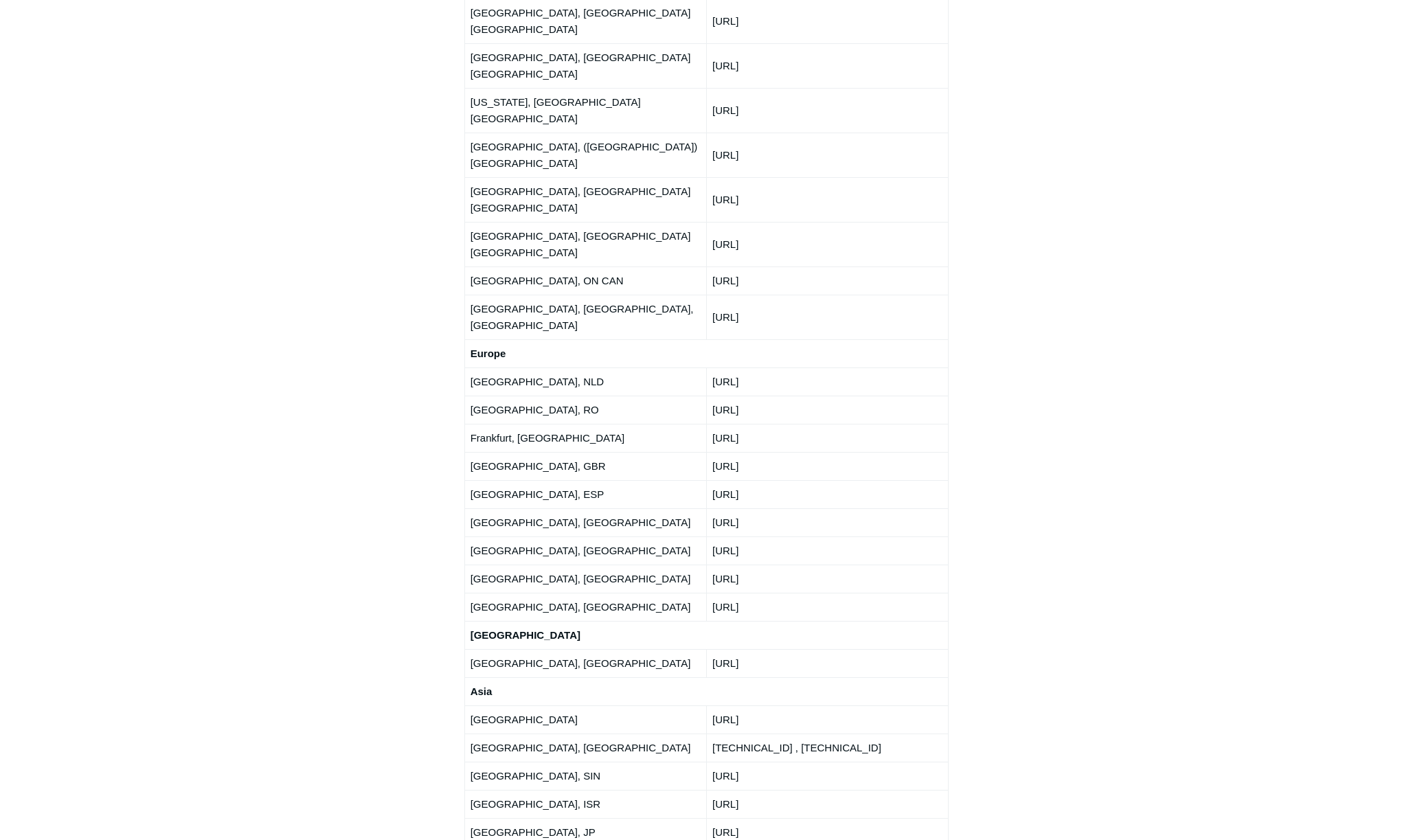
click at [691, 508] on tr "Milan, ITA 91.92.32.0/24" at bounding box center [706, 521] width 484 height 28
drag, startPoint x: 691, startPoint y: 261, endPoint x: 823, endPoint y: 255, distance: 132.1
click at [830, 508] on td "[URL]" at bounding box center [827, 521] width 242 height 28
drag, startPoint x: 806, startPoint y: 256, endPoint x: 711, endPoint y: 260, distance: 95.1
click at [711, 508] on td "[URL]" at bounding box center [827, 521] width 242 height 28
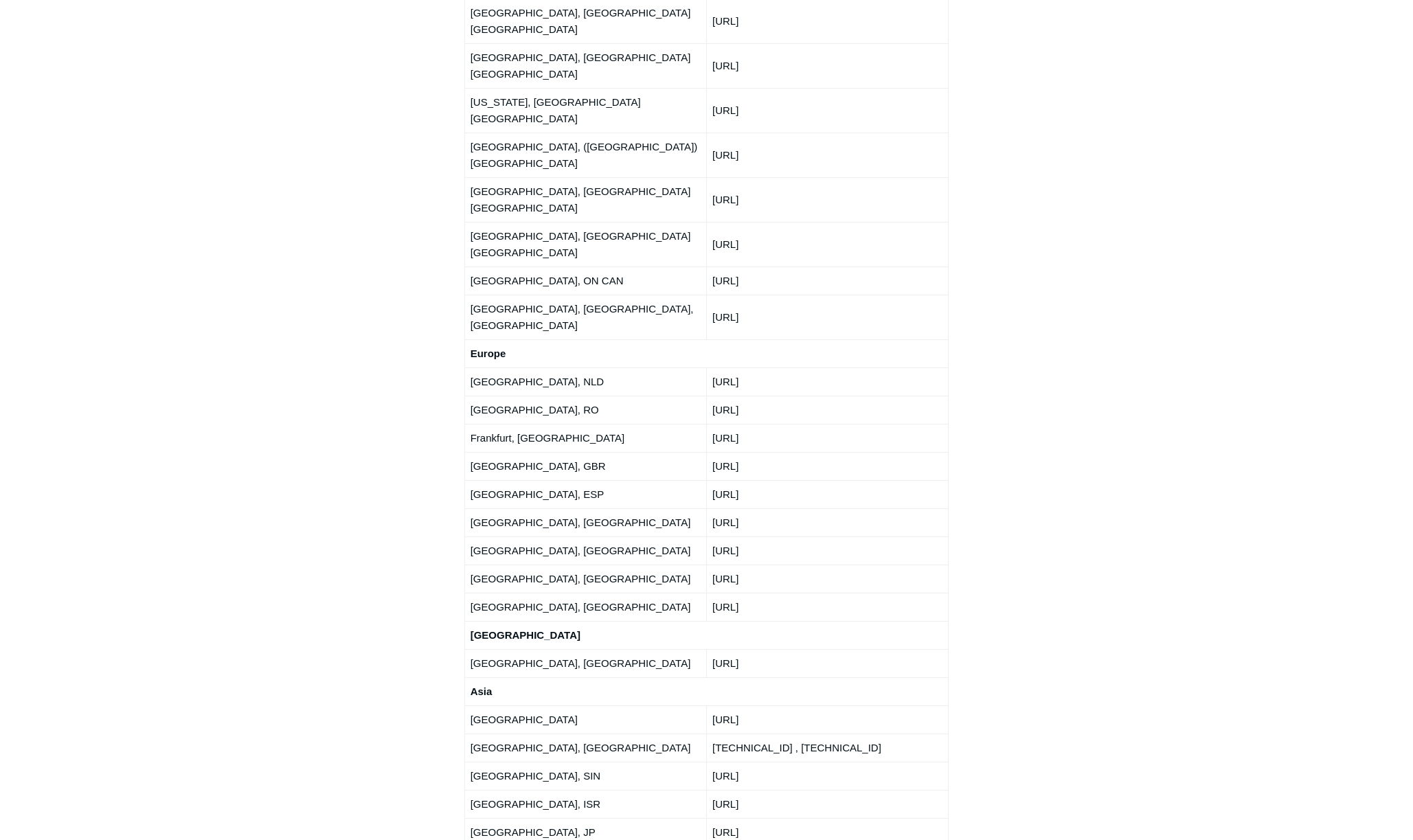
drag, startPoint x: 807, startPoint y: 281, endPoint x: 705, endPoint y: 292, distance: 102.6
click at [705, 536] on tr "[GEOGRAPHIC_DATA], NO [URL]" at bounding box center [706, 550] width 484 height 28
drag, startPoint x: 826, startPoint y: 319, endPoint x: 694, endPoint y: 320, distance: 132.0
click at [694, 564] on tr "Paris, FRA 91.231.3.0/24" at bounding box center [706, 578] width 484 height 28
drag, startPoint x: 798, startPoint y: 350, endPoint x: 712, endPoint y: 349, distance: 86.0
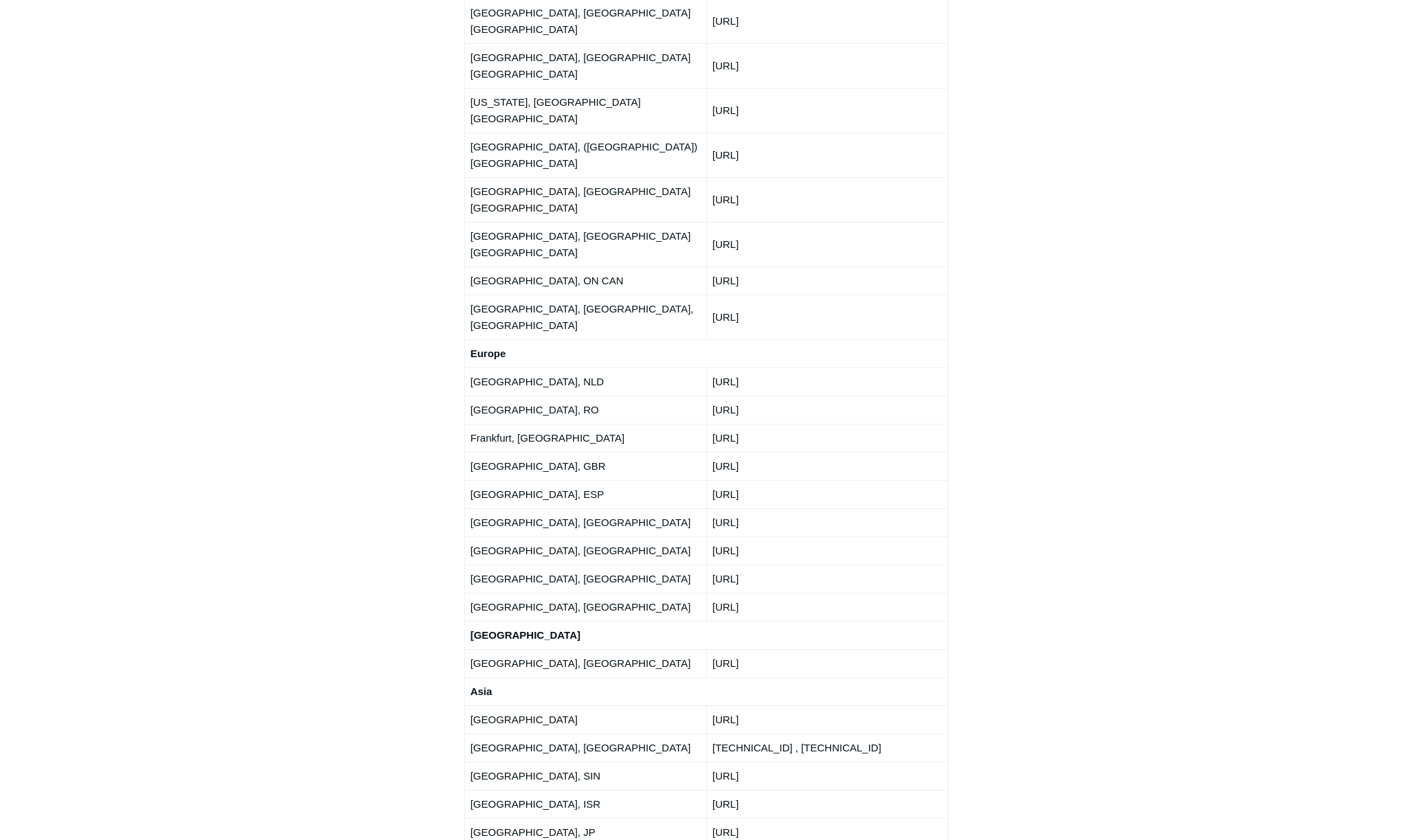
click at [712, 593] on td "[URL]" at bounding box center [827, 606] width 242 height 28
drag, startPoint x: 817, startPoint y: 403, endPoint x: 711, endPoint y: 402, distance: 106.0
click at [711, 648] on td "[URL]" at bounding box center [827, 662] width 242 height 28
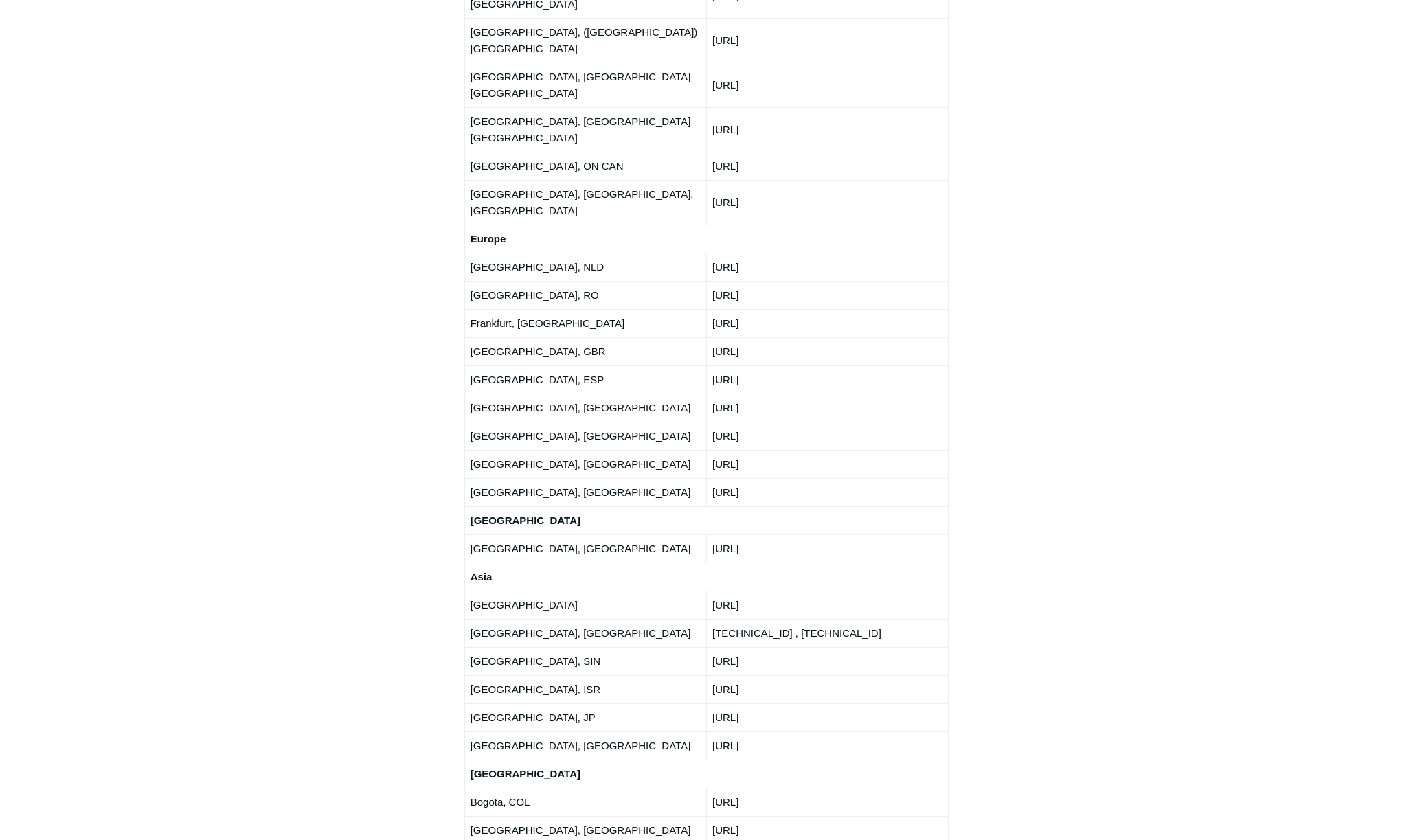
drag, startPoint x: 787, startPoint y: 341, endPoint x: 713, endPoint y: 347, distance: 74.2
click at [713, 591] on td "[URL]" at bounding box center [827, 604] width 242 height 28
drag, startPoint x: 787, startPoint y: 371, endPoint x: 712, endPoint y: 371, distance: 75.0
click at [712, 618] on td "[TECHNICAL_ID] , [TECHNICAL_ID]" at bounding box center [827, 632] width 242 height 28
drag, startPoint x: 876, startPoint y: 366, endPoint x: 793, endPoint y: 374, distance: 83.4
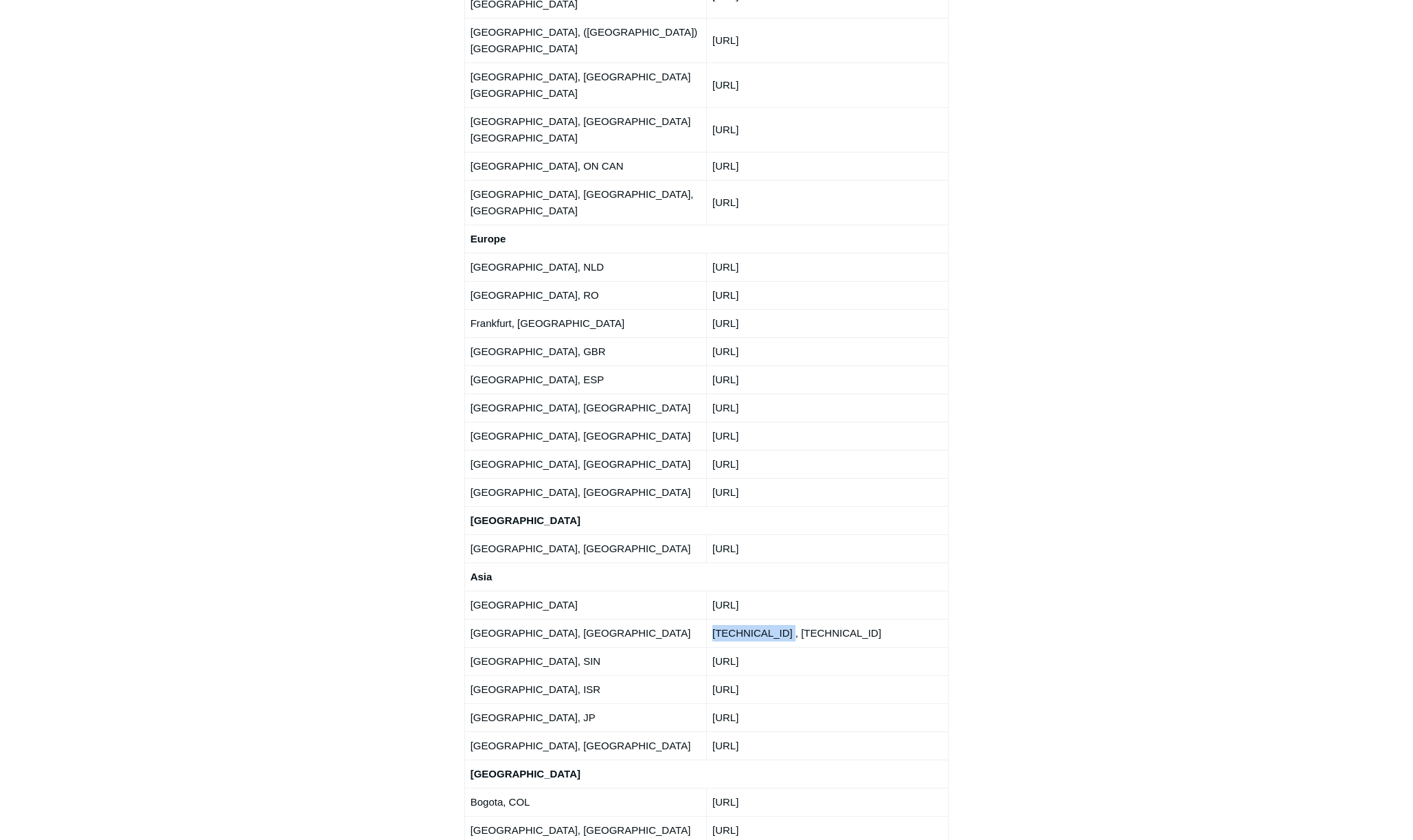
click at [793, 618] on td "[TECHNICAL_ID] , [TECHNICAL_ID]" at bounding box center [827, 632] width 242 height 28
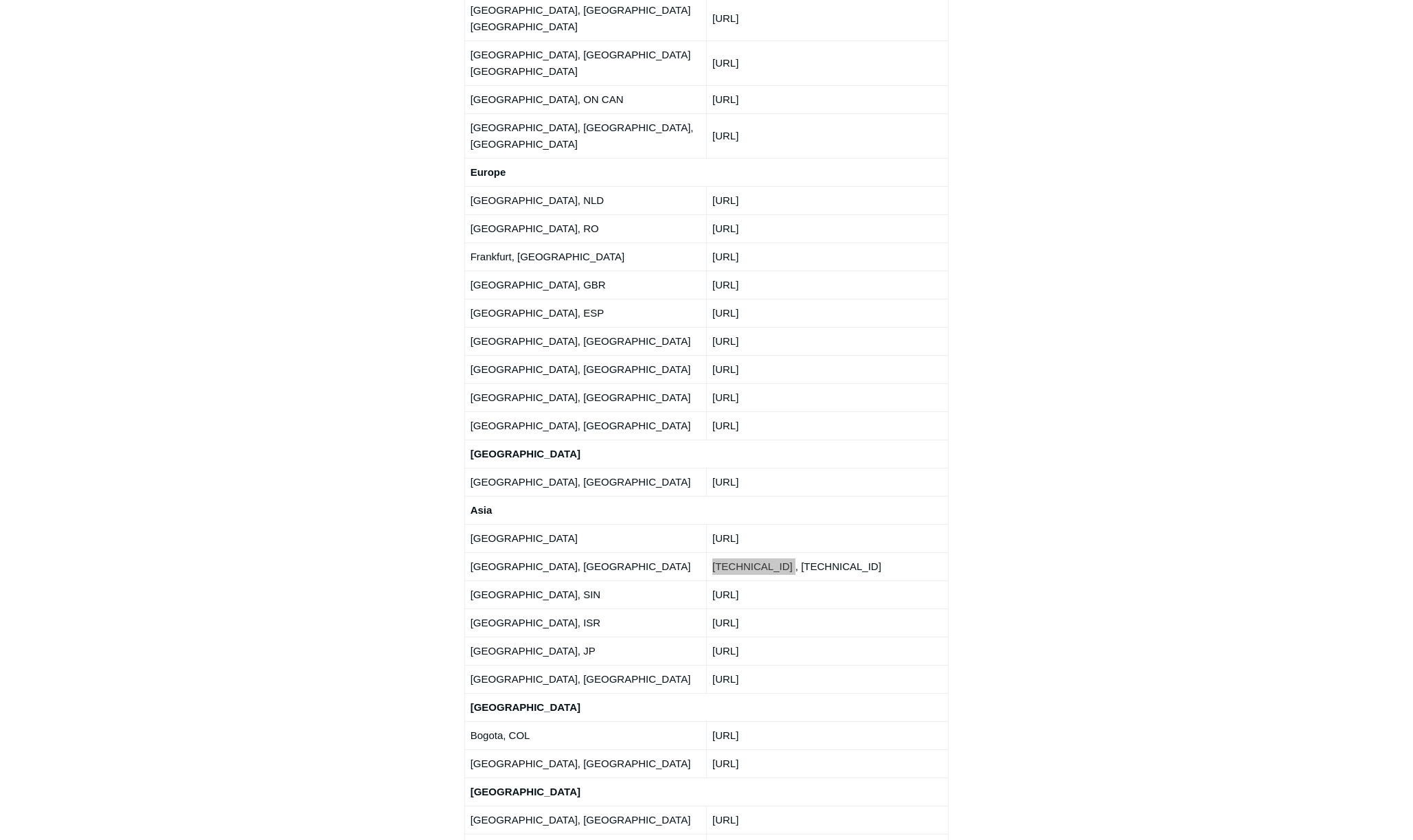
scroll to position [2288, 0]
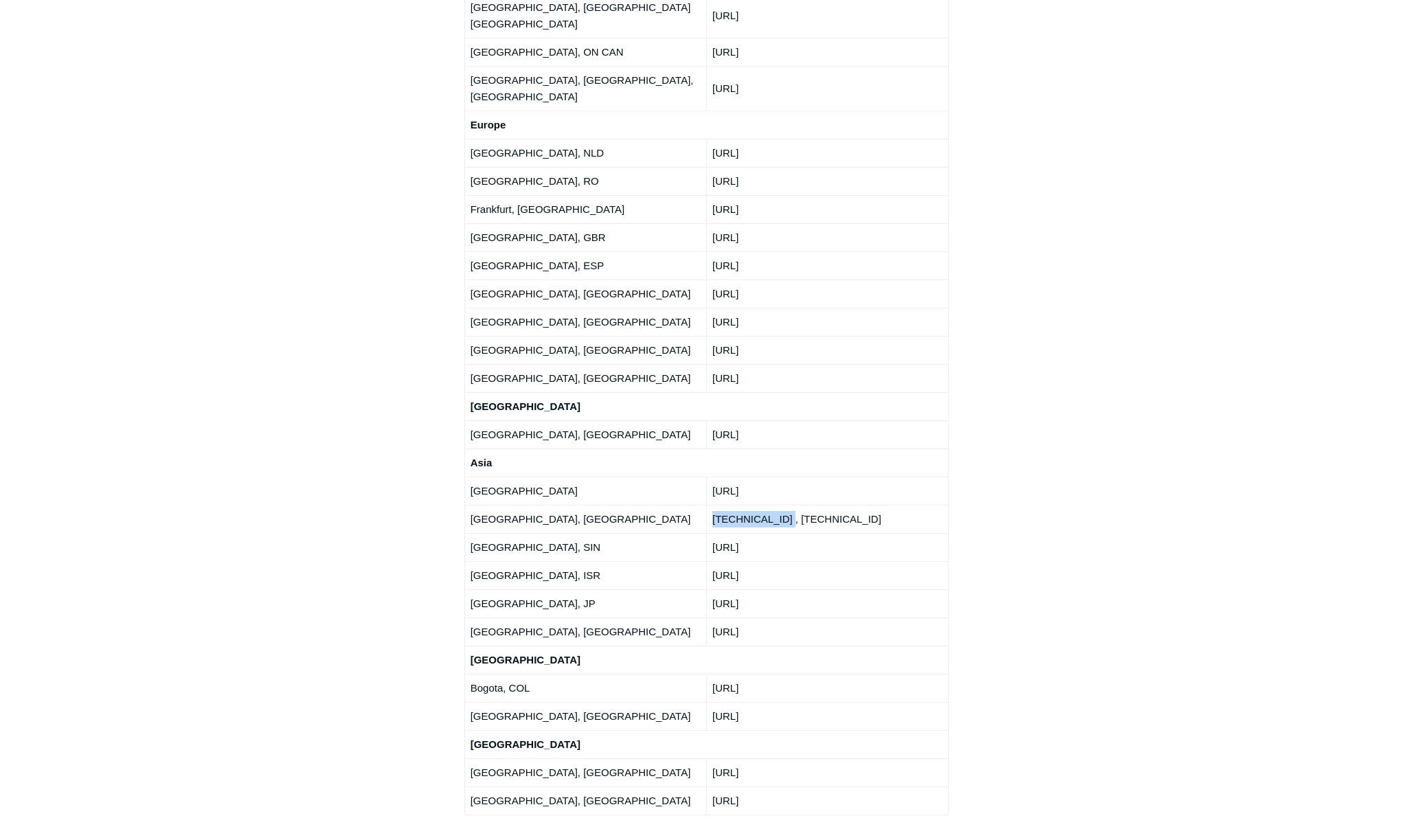
drag, startPoint x: 802, startPoint y: 282, endPoint x: 699, endPoint y: 284, distance: 103.0
click at [699, 532] on tr "Singapore, SIN 103.142.222.0/24" at bounding box center [706, 546] width 484 height 28
drag, startPoint x: 778, startPoint y: 309, endPoint x: 712, endPoint y: 306, distance: 66.1
click at [712, 561] on td "[URL]" at bounding box center [827, 574] width 242 height 28
drag, startPoint x: 760, startPoint y: 343, endPoint x: 712, endPoint y: 344, distance: 48.0
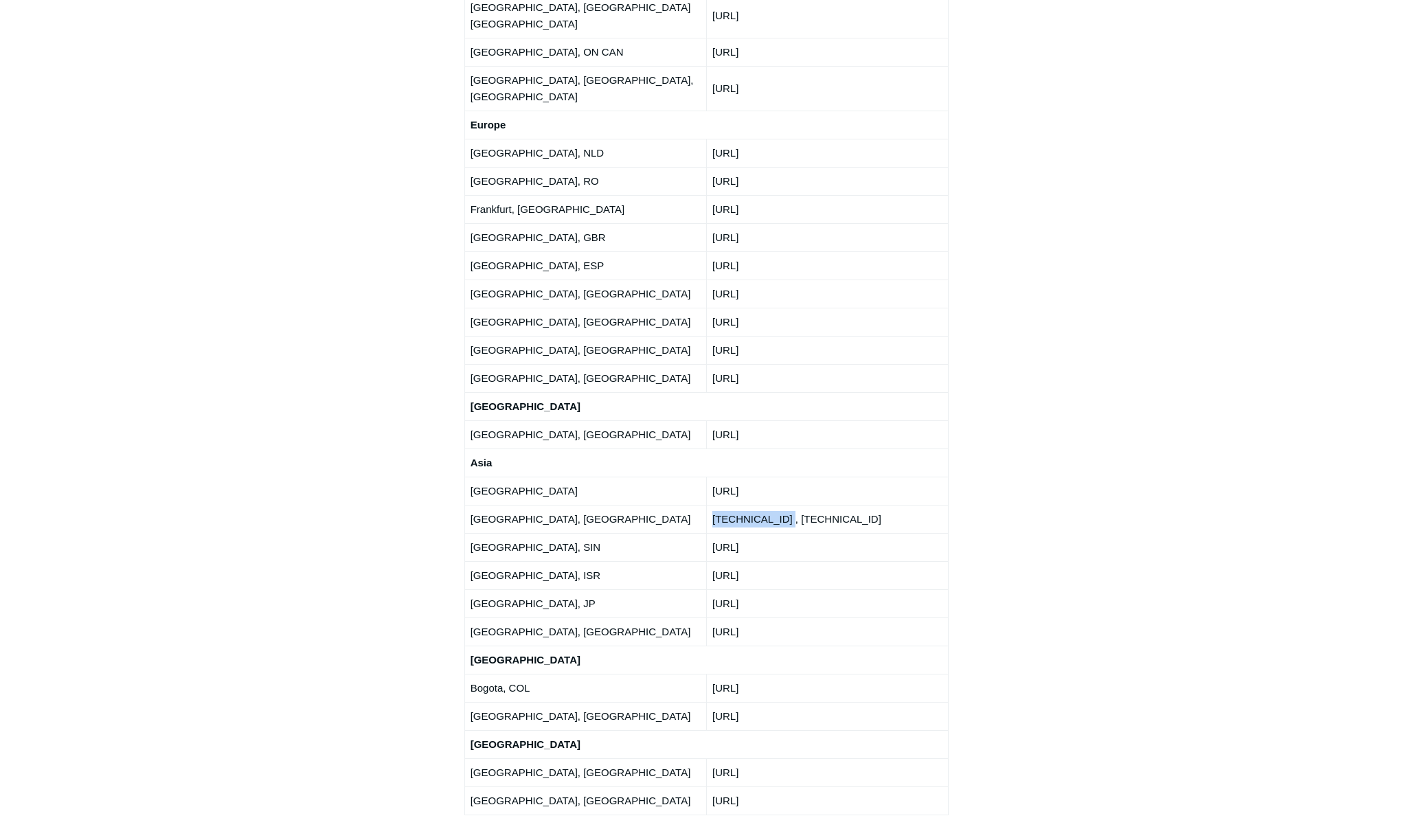
click at [712, 589] on td "[URL]" at bounding box center [827, 603] width 242 height 28
drag, startPoint x: 804, startPoint y: 373, endPoint x: 715, endPoint y: 370, distance: 89.1
click at [715, 617] on td "[URL]" at bounding box center [827, 631] width 242 height 28
drag, startPoint x: 804, startPoint y: 426, endPoint x: 712, endPoint y: 425, distance: 92.0
click at [712, 674] on td "[URL]" at bounding box center [827, 688] width 242 height 28
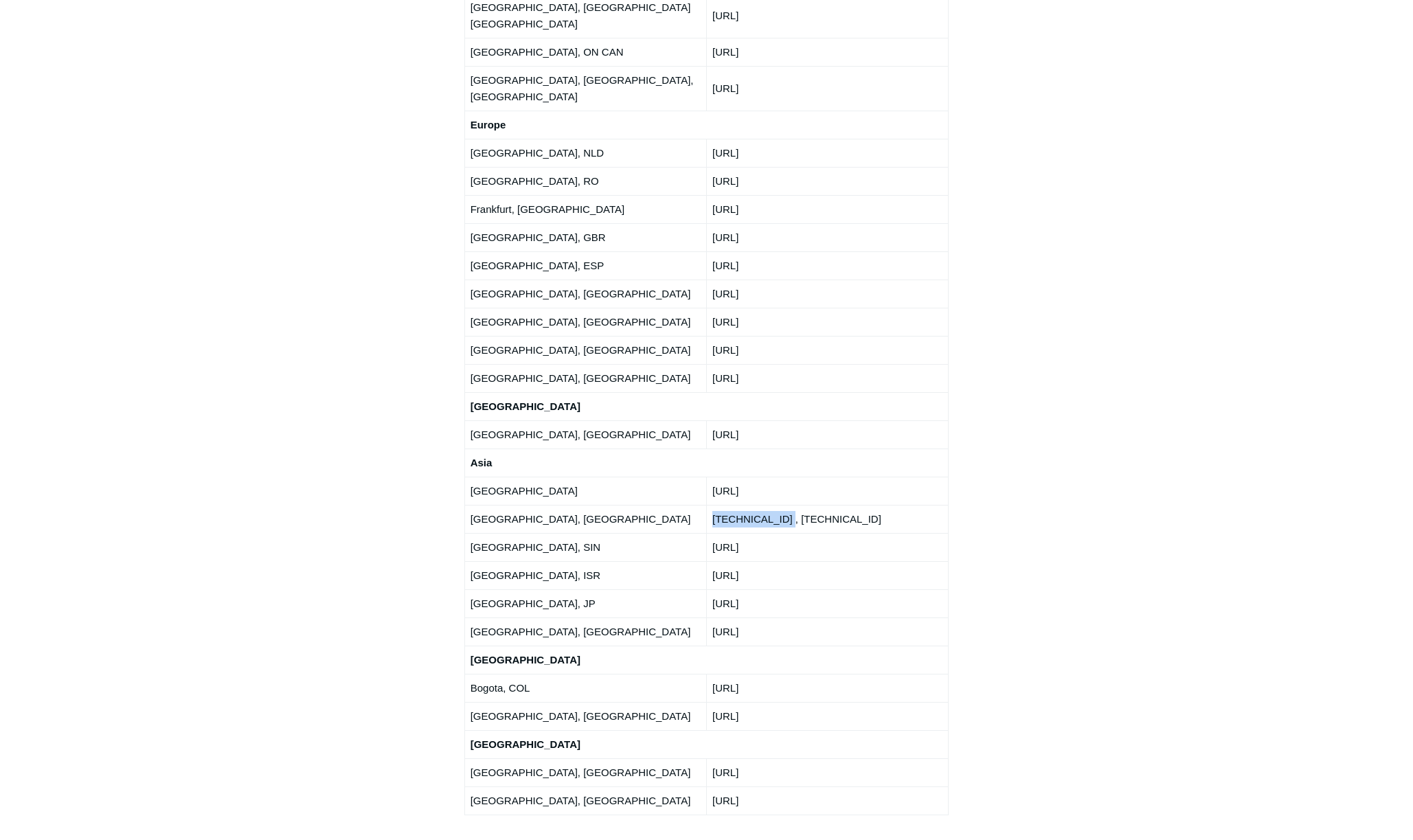
drag, startPoint x: 777, startPoint y: 449, endPoint x: 682, endPoint y: 446, distance: 95.0
click at [682, 701] on tr "São Paulo, BRA 150.252.247.0/24" at bounding box center [706, 715] width 484 height 28
drag, startPoint x: 792, startPoint y: 501, endPoint x: 710, endPoint y: 502, distance: 82.0
click at [710, 758] on td "[URL]" at bounding box center [827, 772] width 242 height 28
drag, startPoint x: 743, startPoint y: 543, endPoint x: 712, endPoint y: 541, distance: 31.1
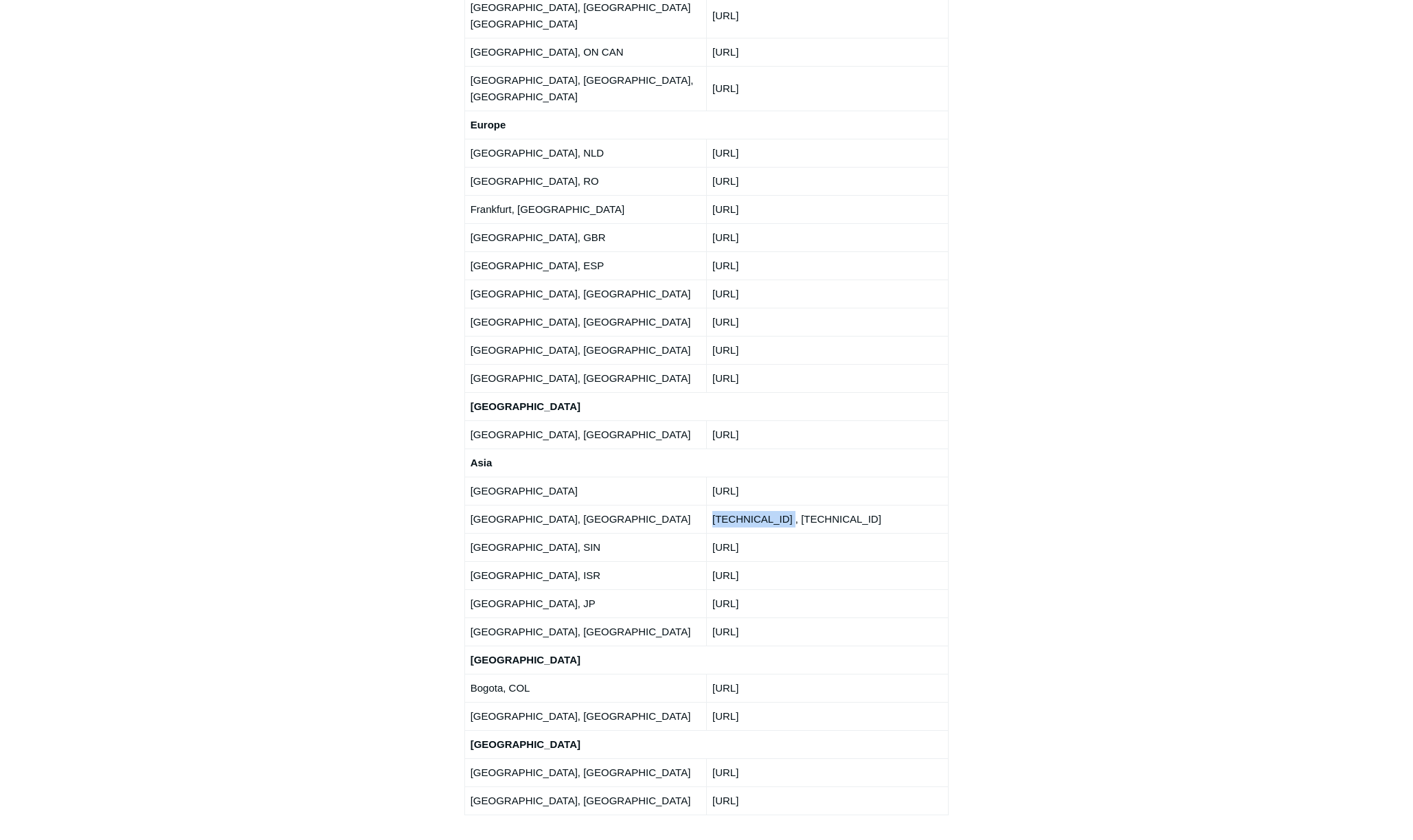
click at [712, 786] on td "[URL]" at bounding box center [827, 800] width 242 height 28
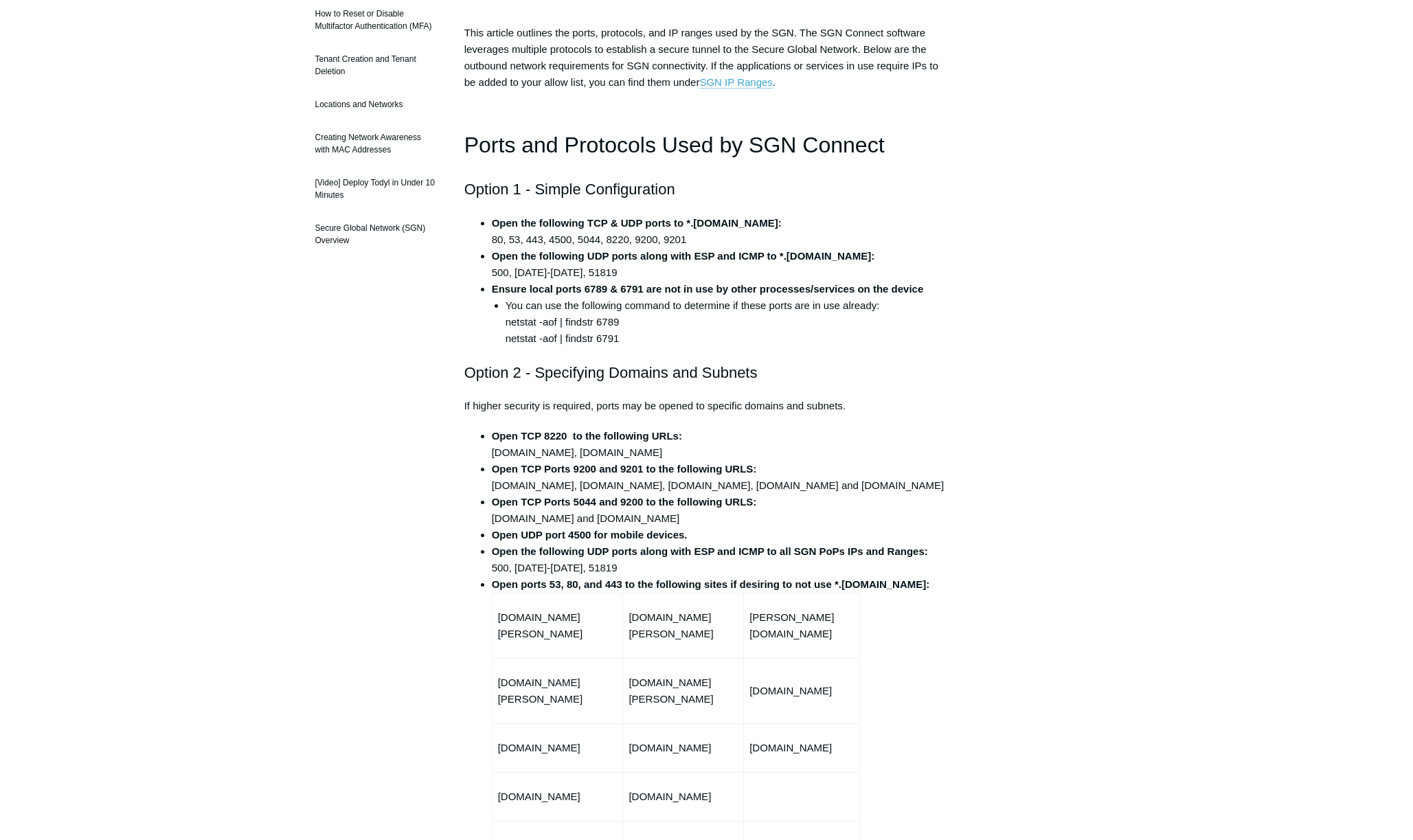
scroll to position [0, 0]
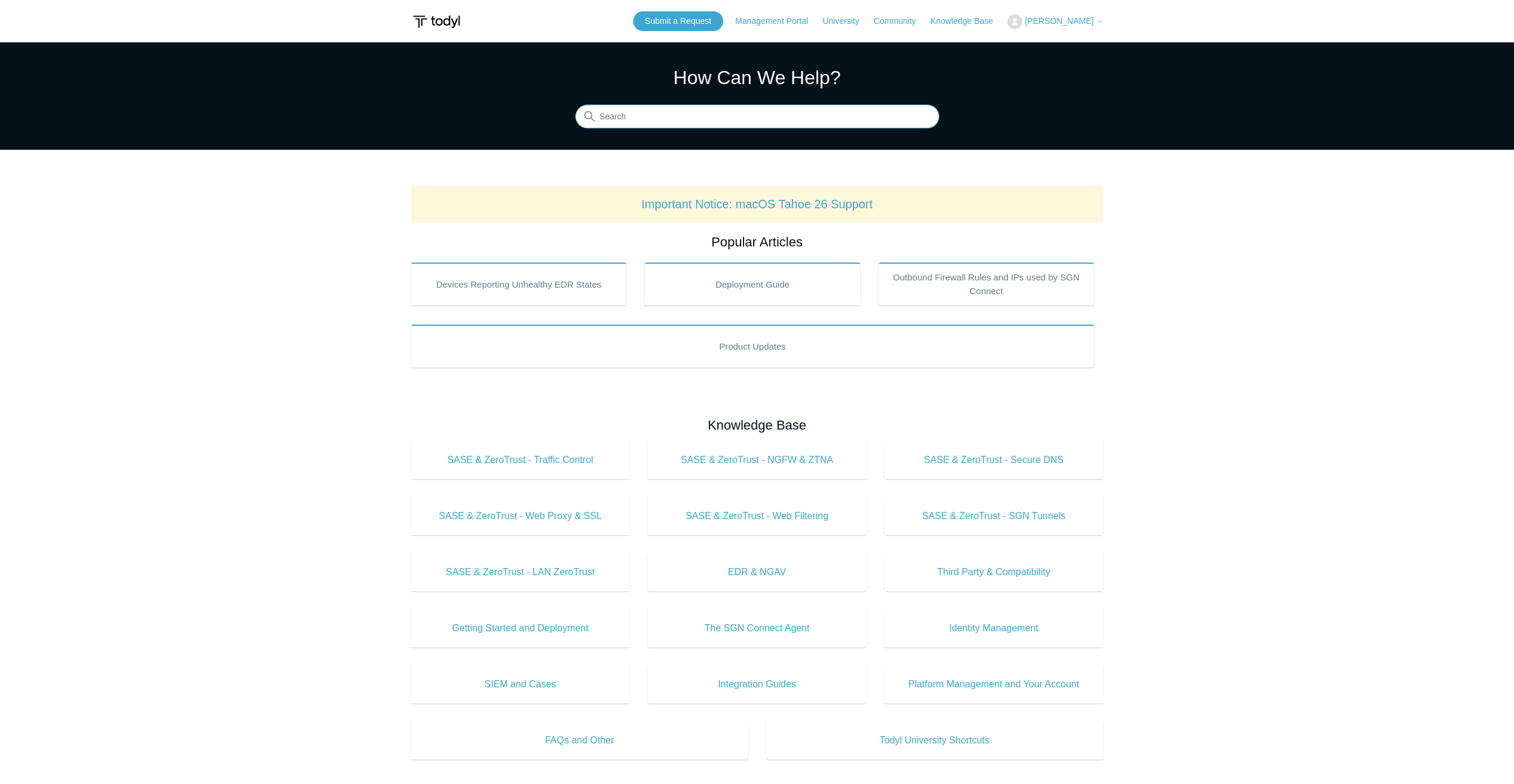
click at [747, 117] on input "Search" at bounding box center [757, 117] width 364 height 24
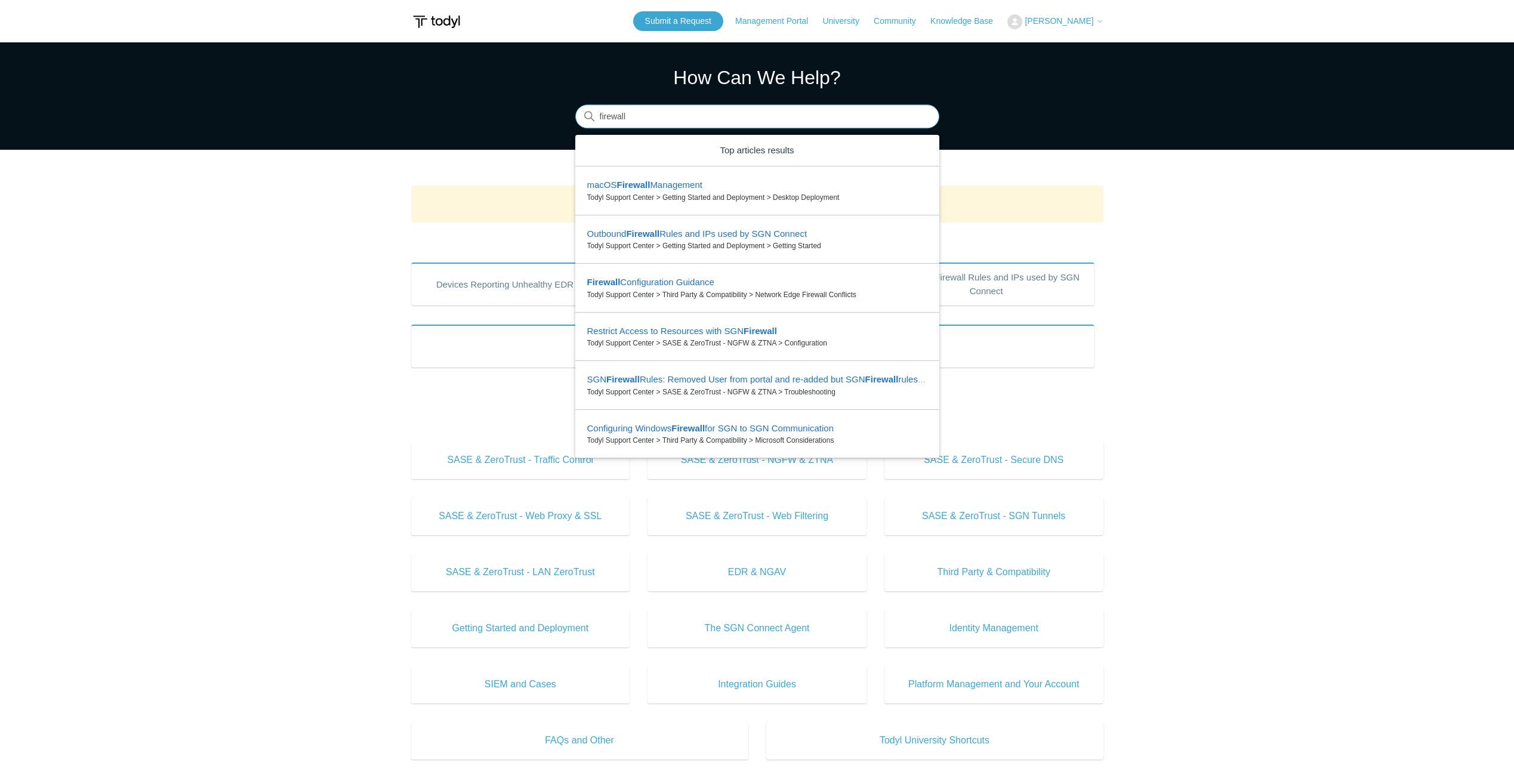
type input "firewall"
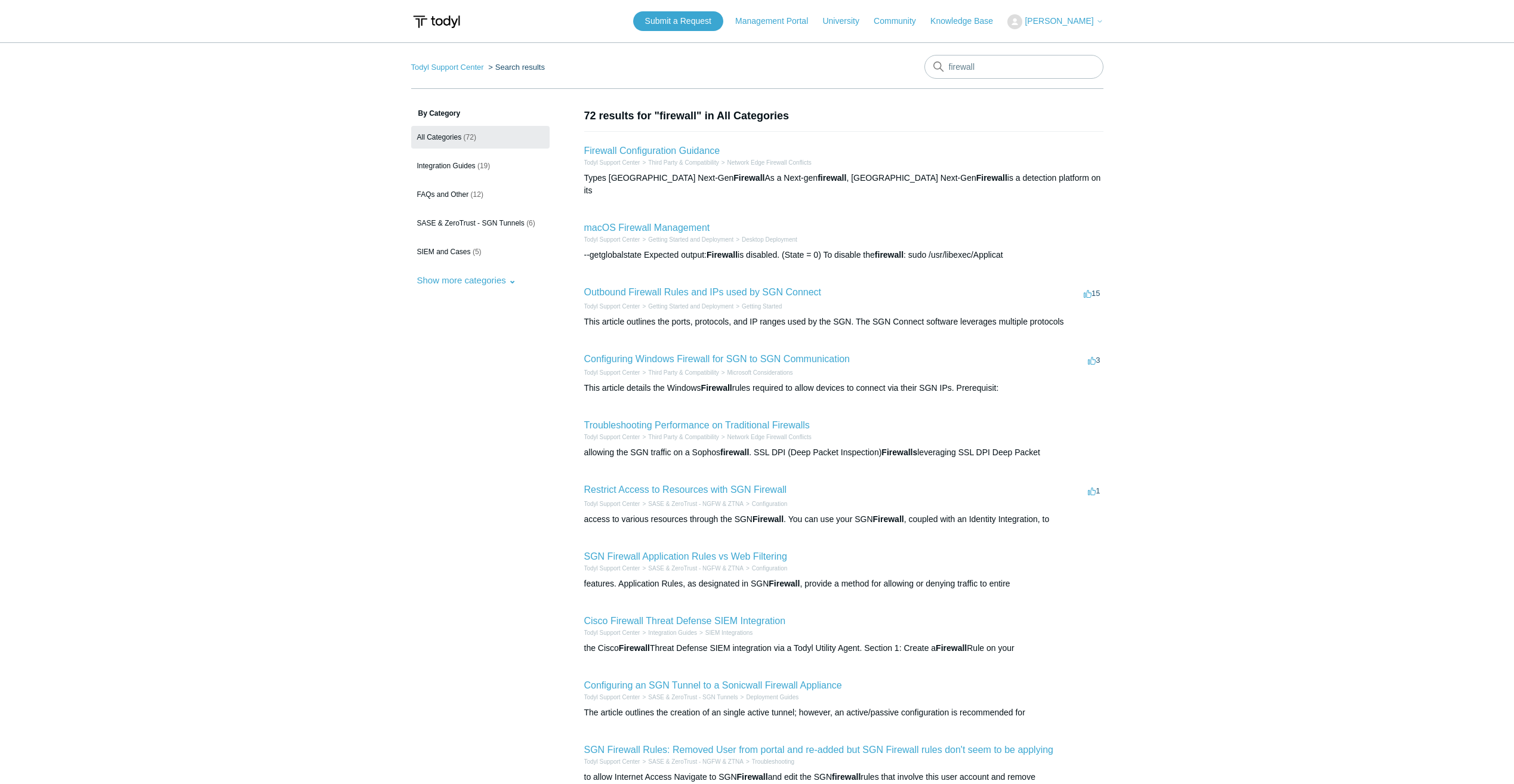
click at [635, 286] on h2 "Outbound Firewall Rules and IPs used by SGN Connect" at bounding box center [703, 292] width 237 height 14
click at [635, 287] on link "Outbound Firewall Rules and IPs used by SGN Connect" at bounding box center [703, 292] width 237 height 10
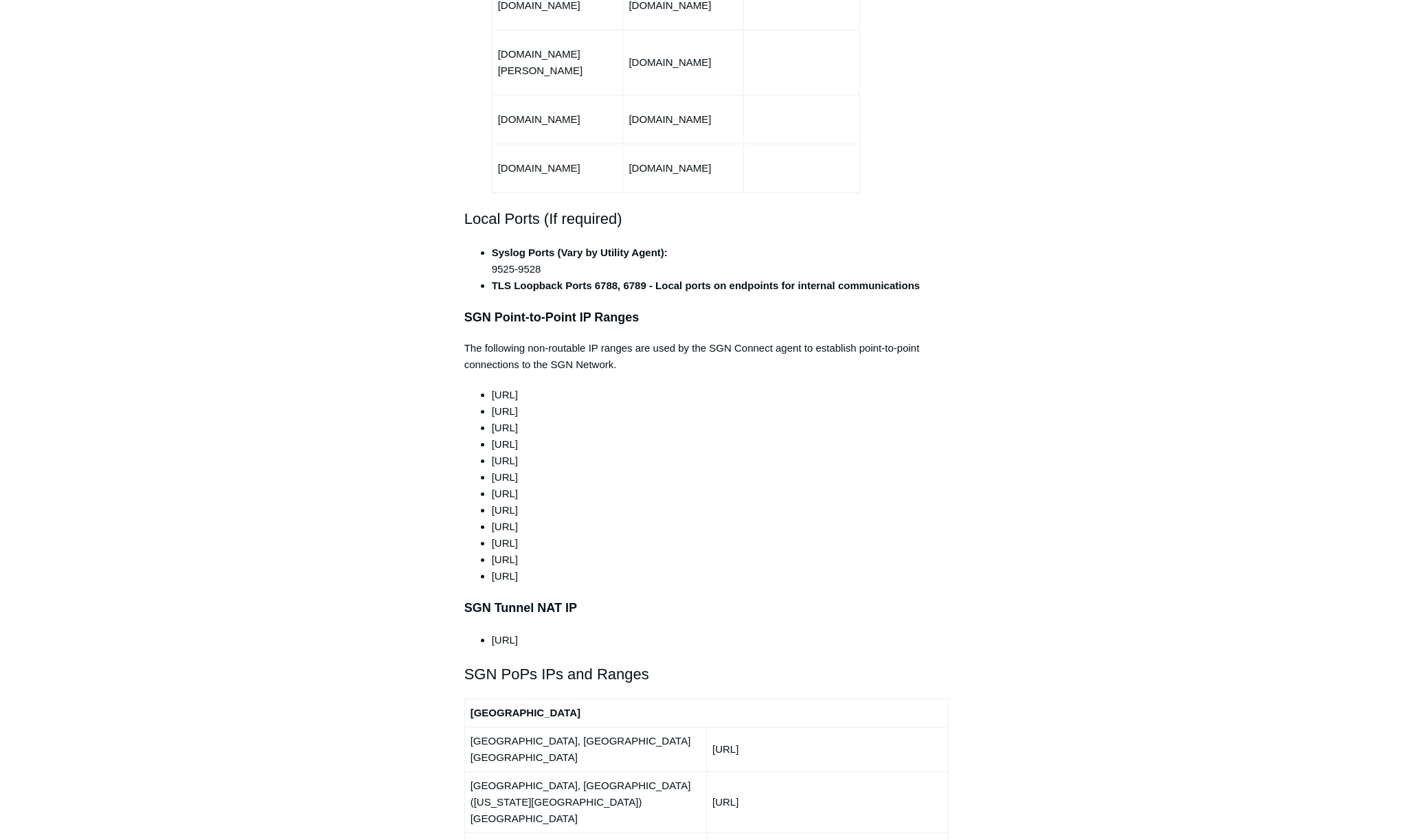
scroll to position [1373, 0]
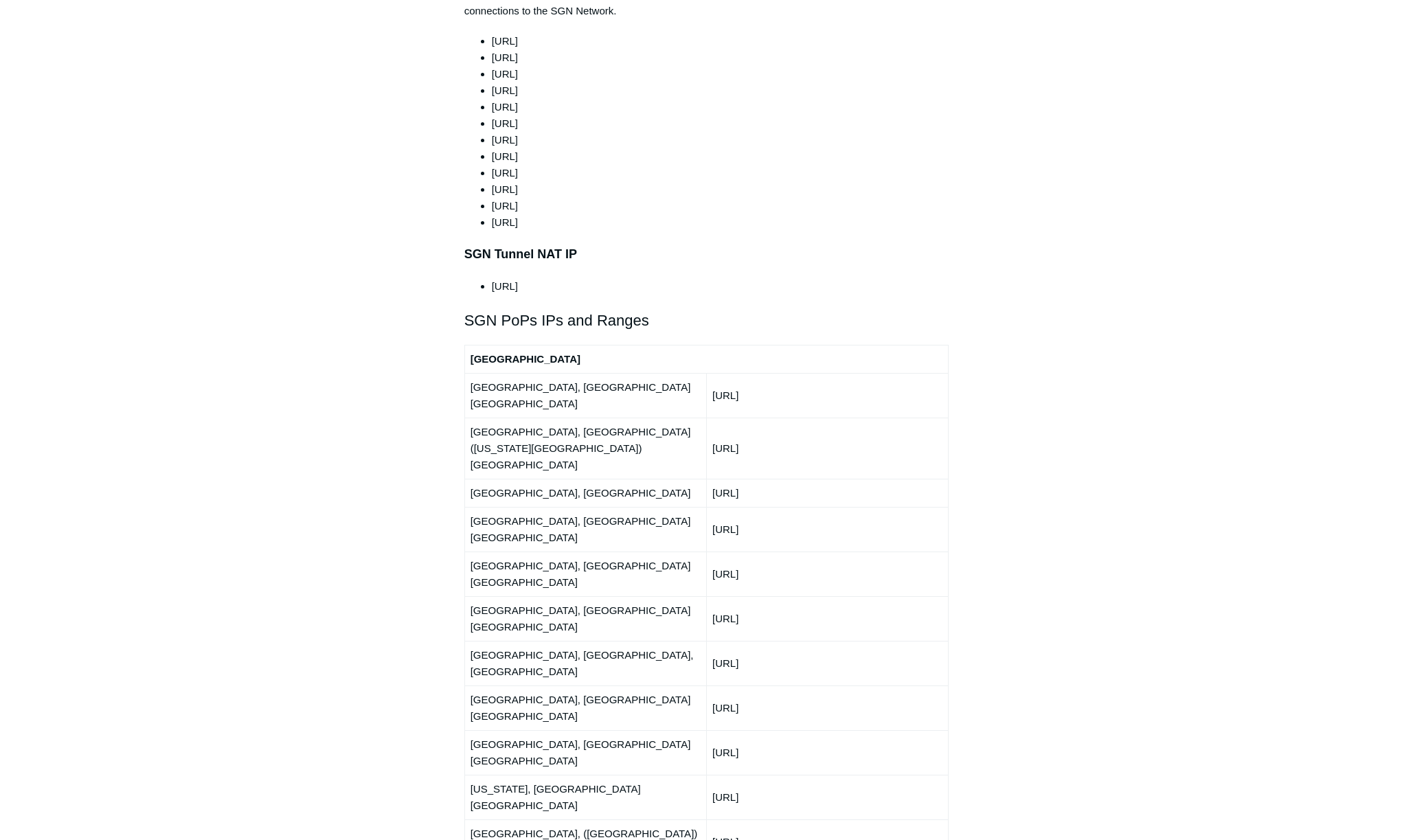
drag, startPoint x: 735, startPoint y: 383, endPoint x: 710, endPoint y: 380, distance: 25.2
click at [710, 417] on td "[URL]" at bounding box center [827, 447] width 242 height 61
copy td "[URL]"
drag, startPoint x: 793, startPoint y: 411, endPoint x: 712, endPoint y: 409, distance: 81.0
click at [712, 478] on td "[URL]" at bounding box center [827, 492] width 242 height 28
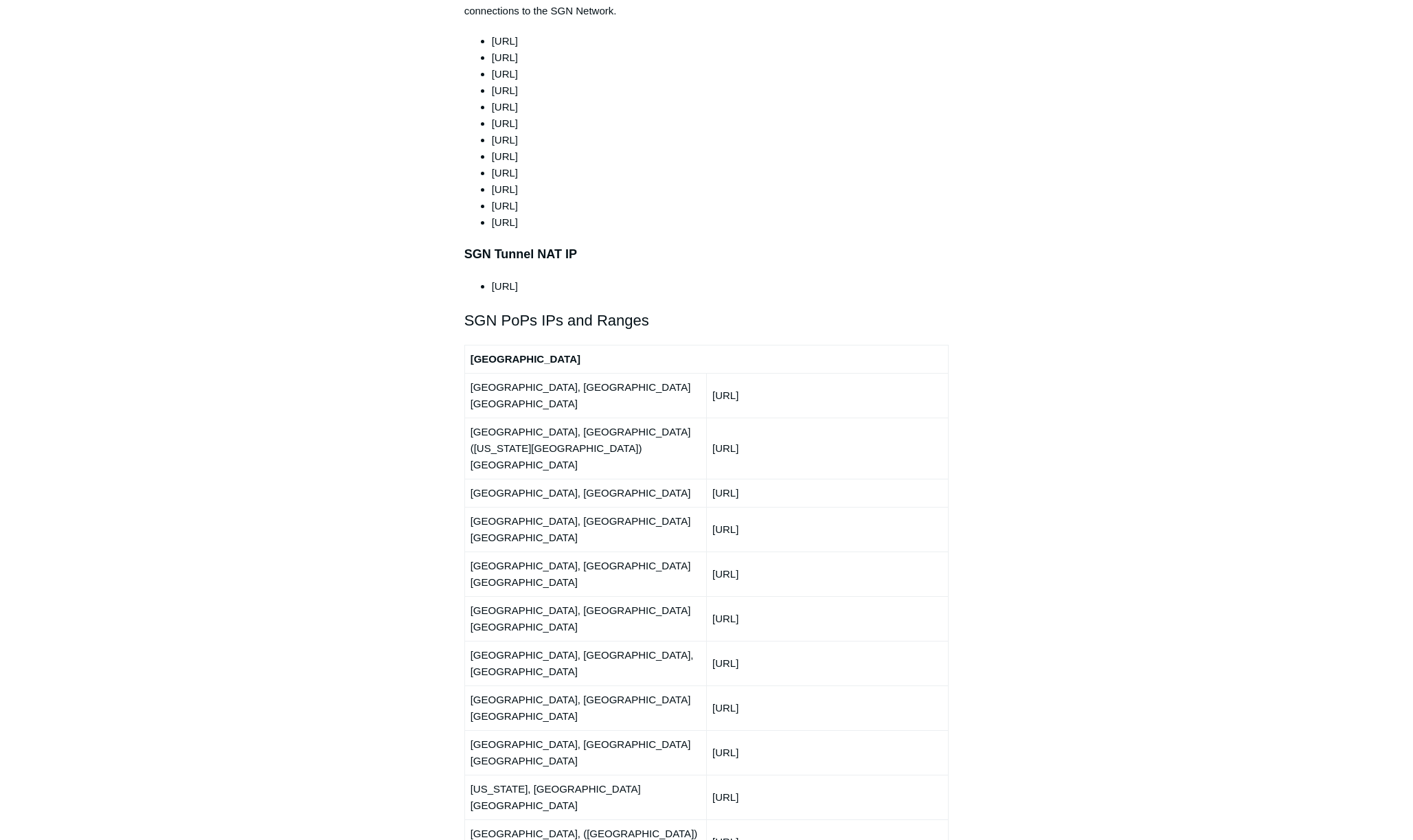
copy td "[URL]"
drag, startPoint x: 756, startPoint y: 437, endPoint x: 712, endPoint y: 440, distance: 44.1
click at [712, 507] on td "[URL]" at bounding box center [827, 529] width 242 height 45
copy td "[URL]"
drag, startPoint x: 801, startPoint y: 472, endPoint x: 713, endPoint y: 468, distance: 88.1
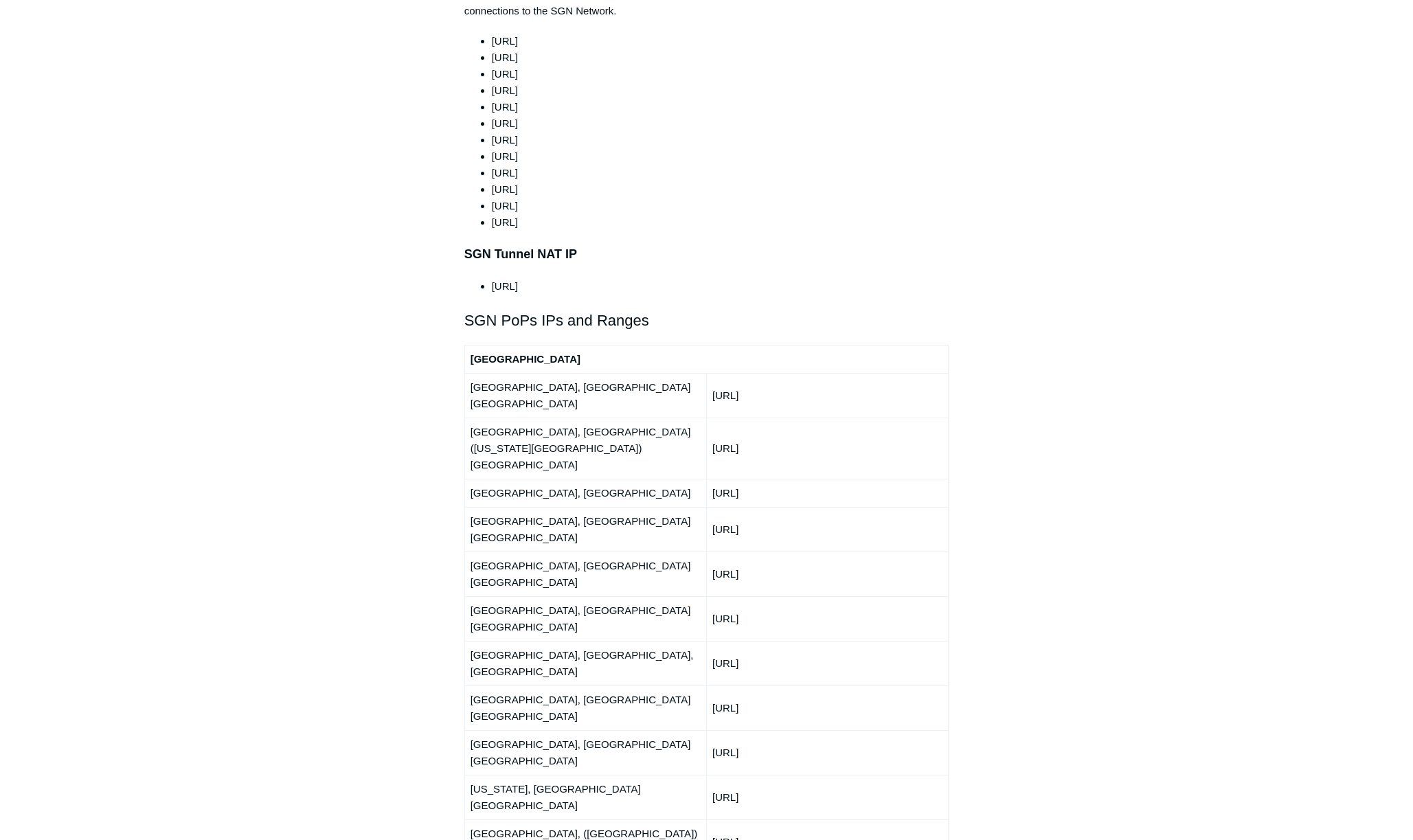
click at [713, 551] on td "[URL]" at bounding box center [827, 573] width 242 height 45
copy td "[URL]"
drag, startPoint x: 814, startPoint y: 493, endPoint x: 713, endPoint y: 496, distance: 101.0
click at [713, 596] on td "[URL]" at bounding box center [827, 618] width 242 height 45
copy td "[URL]"
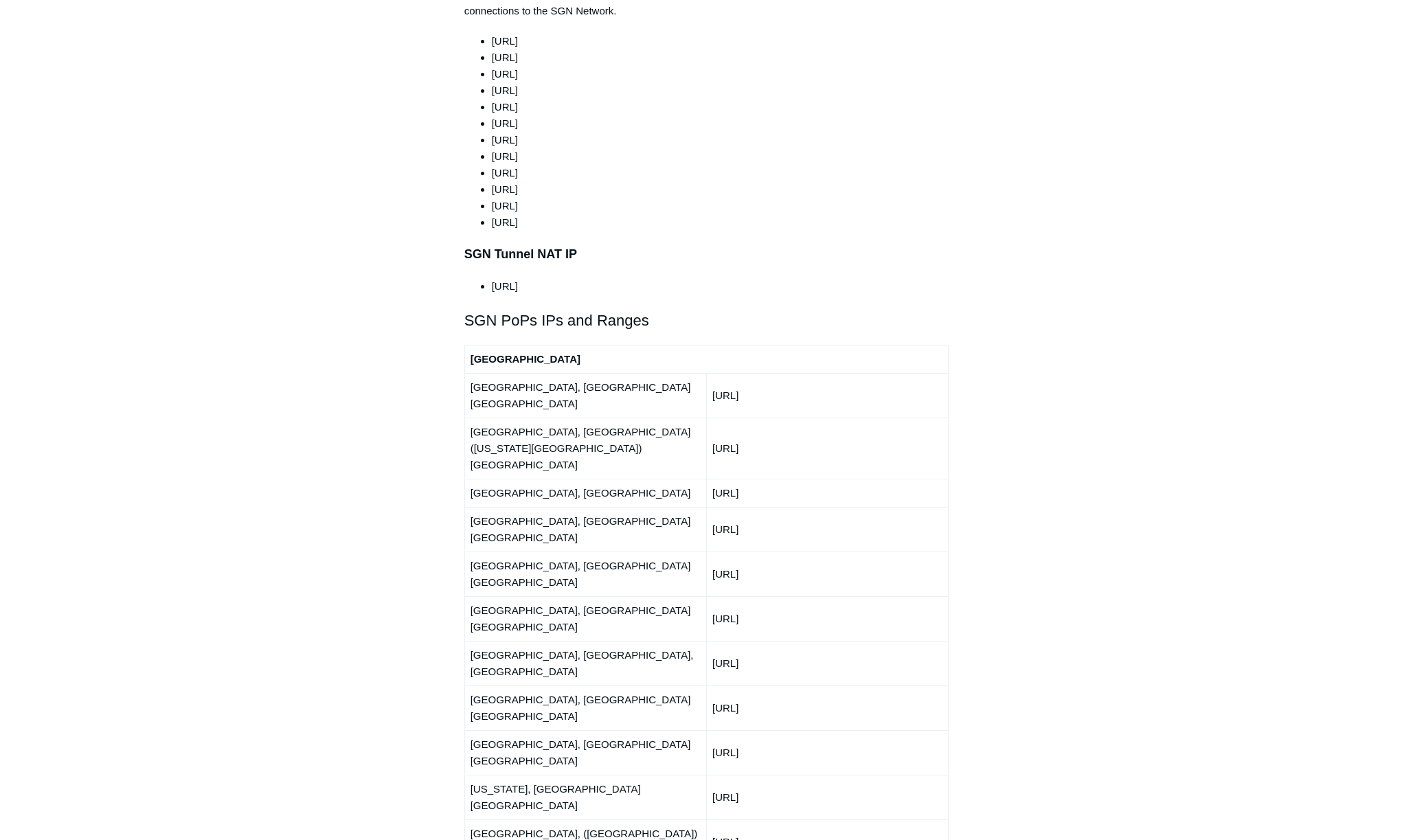
drag, startPoint x: 809, startPoint y: 522, endPoint x: 711, endPoint y: 524, distance: 98.0
click at [711, 640] on td "[URL]" at bounding box center [827, 662] width 242 height 45
copy td "[URL]"
drag, startPoint x: 732, startPoint y: 553, endPoint x: 713, endPoint y: 554, distance: 19.0
click at [713, 685] on td "[URL]" at bounding box center [827, 707] width 242 height 45
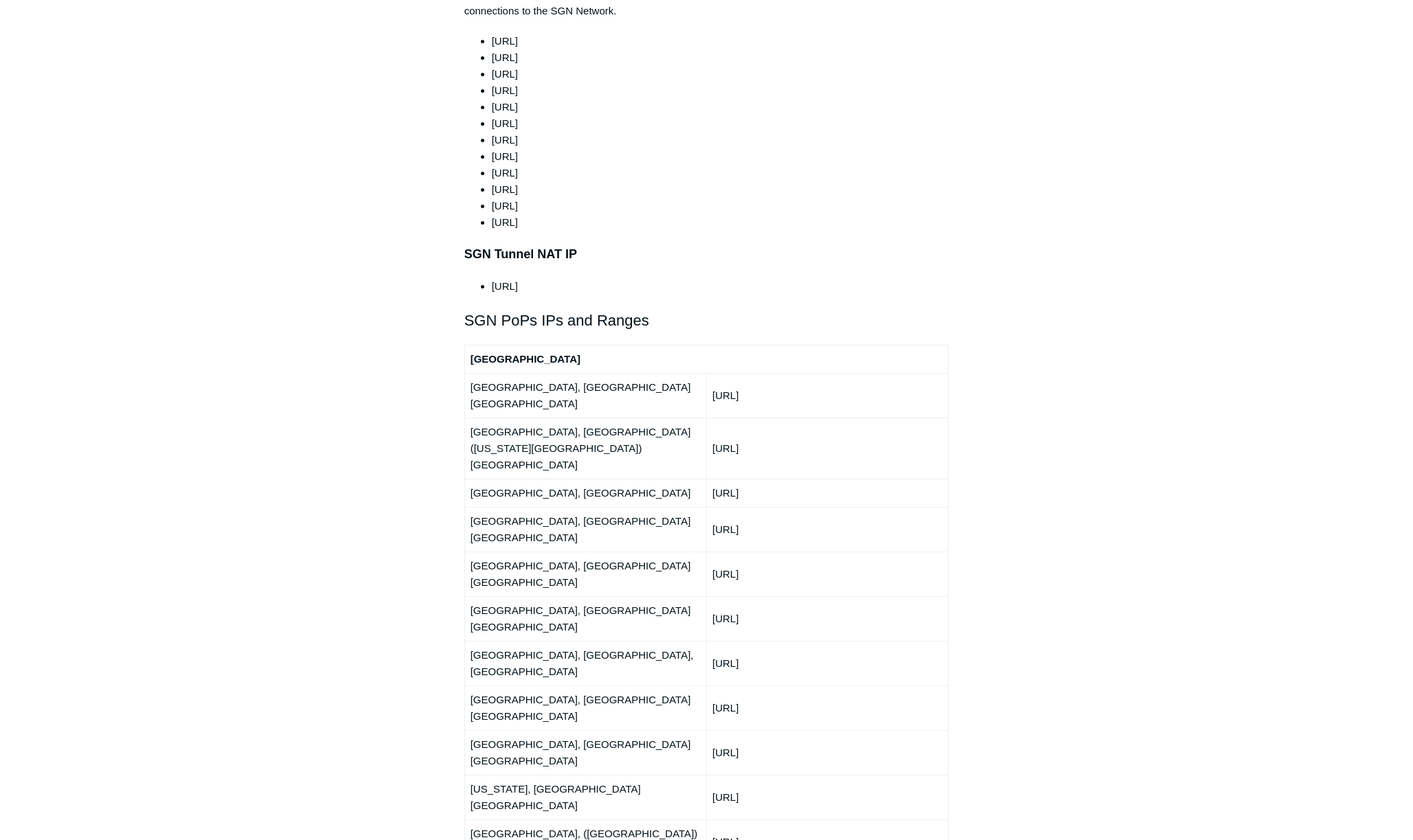
copy td "[URL]"
drag, startPoint x: 795, startPoint y: 577, endPoint x: 705, endPoint y: 580, distance: 90.0
click at [705, 730] on tr "[GEOGRAPHIC_DATA], [GEOGRAPHIC_DATA] [GEOGRAPHIC_DATA] [URL]" at bounding box center [706, 751] width 484 height 45
copy tr "[URL]"
click at [766, 730] on td "[URL]" at bounding box center [827, 751] width 242 height 45
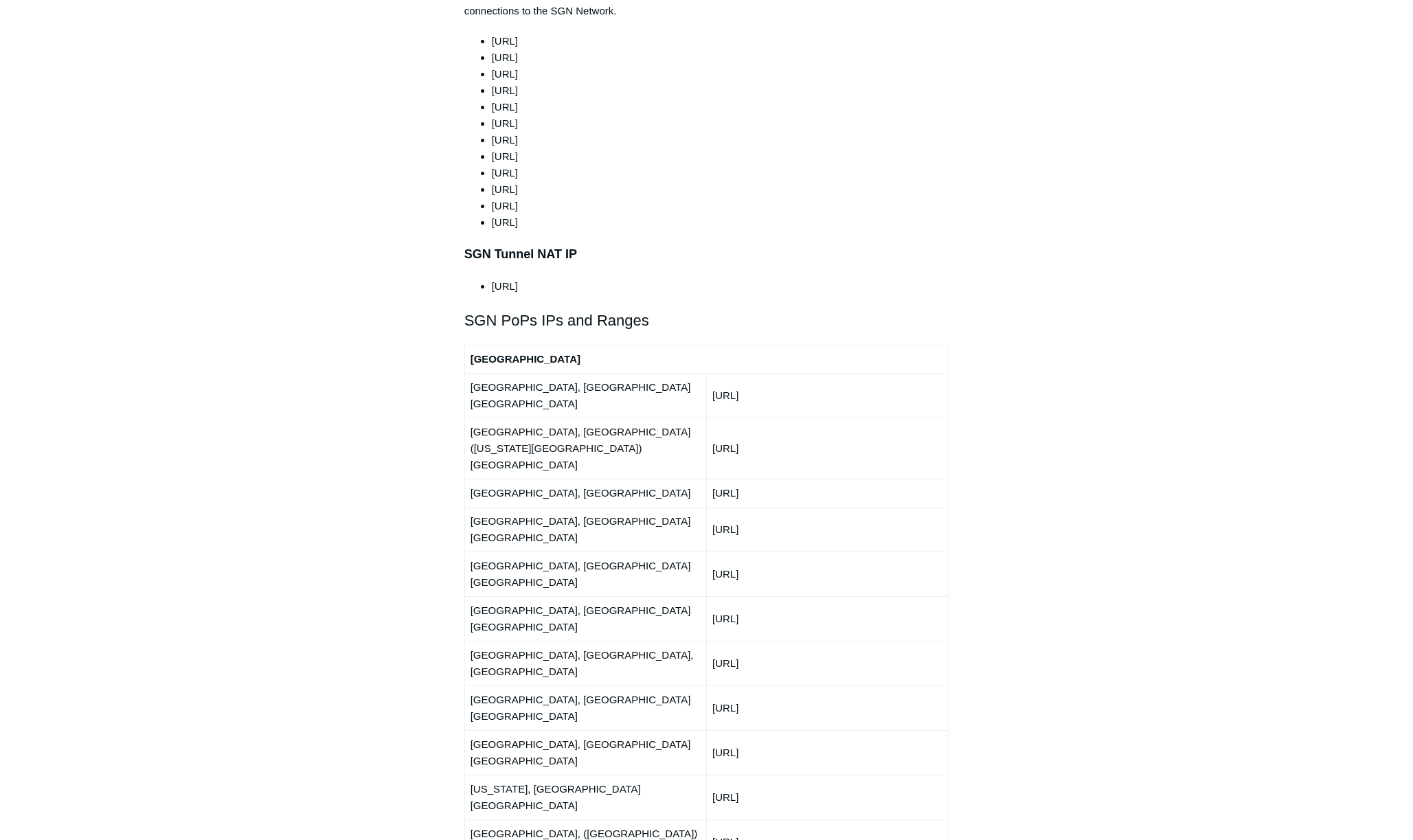
drag, startPoint x: 796, startPoint y: 578, endPoint x: 713, endPoint y: 582, distance: 83.1
click at [713, 730] on td "[URL]" at bounding box center [827, 751] width 242 height 45
copy td "[URL]"
drag, startPoint x: 798, startPoint y: 607, endPoint x: 712, endPoint y: 610, distance: 86.1
click at [712, 774] on td "[URL]" at bounding box center [827, 796] width 242 height 45
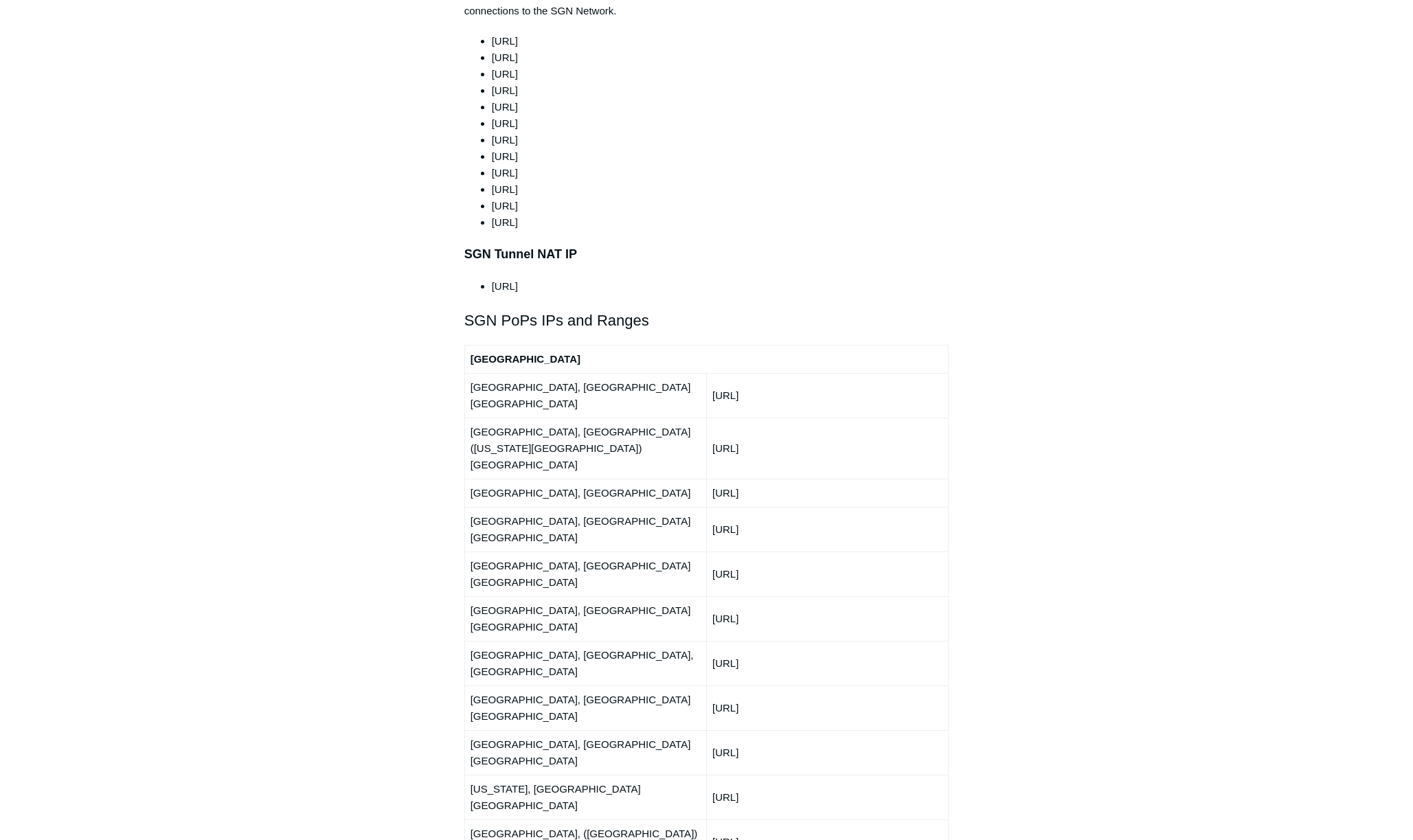
copy td "[URL]"
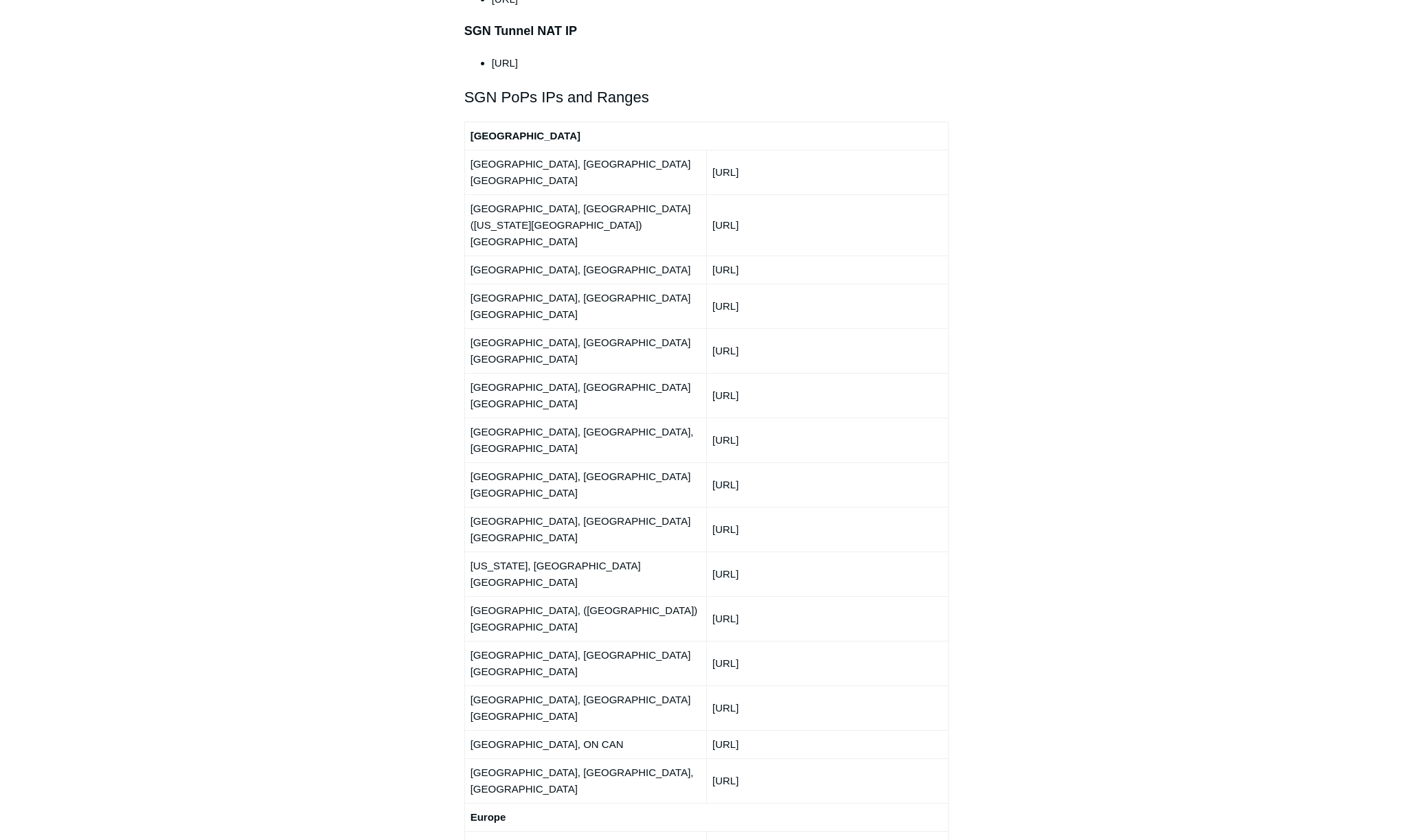
scroll to position [1601, 0]
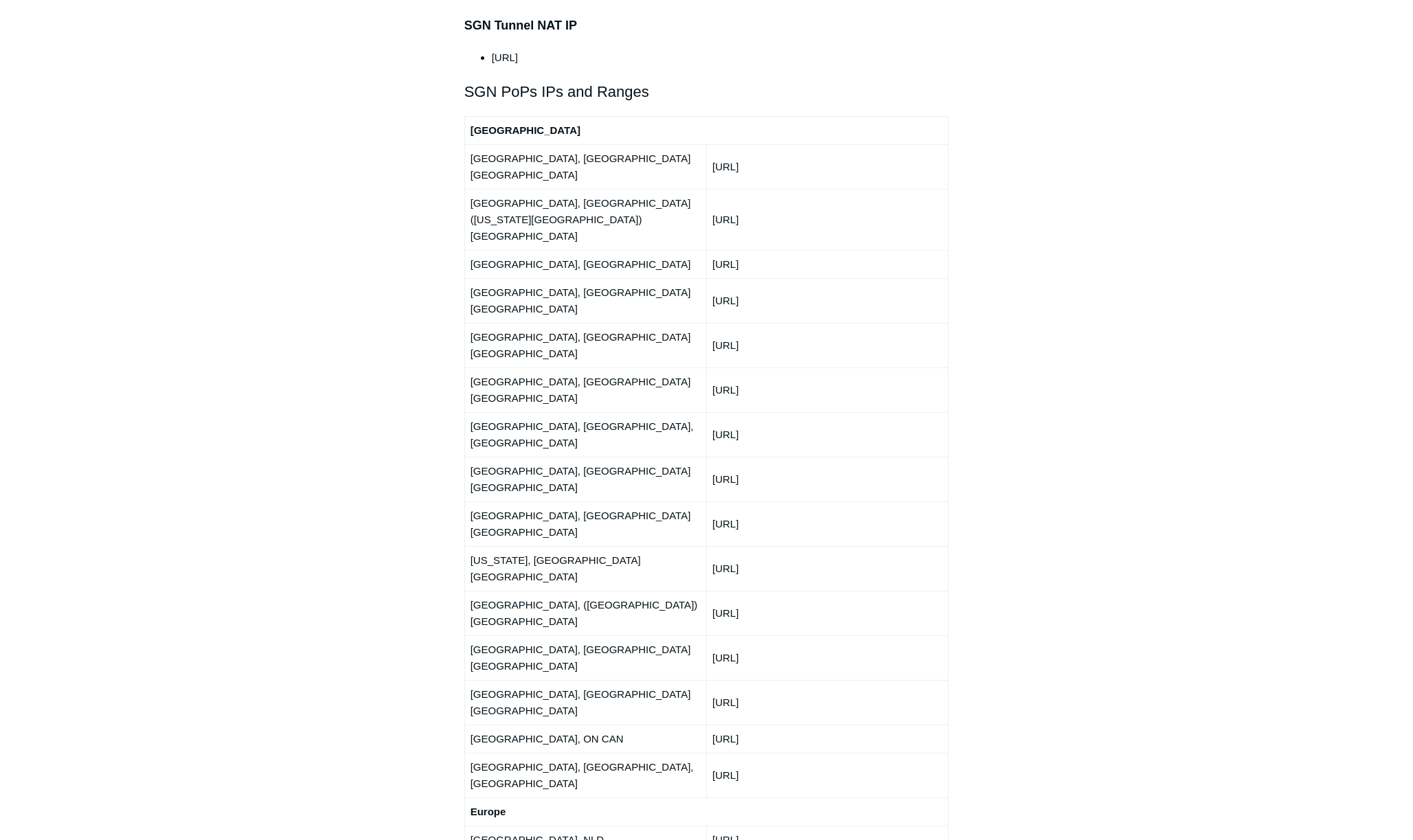
drag, startPoint x: 775, startPoint y: 407, endPoint x: 714, endPoint y: 407, distance: 61.0
click at [714, 591] on td "[URL]" at bounding box center [827, 613] width 242 height 45
drag, startPoint x: 801, startPoint y: 436, endPoint x: 713, endPoint y: 435, distance: 88.0
click at [713, 635] on td "[URL]" at bounding box center [827, 656] width 242 height 45
drag, startPoint x: 807, startPoint y: 464, endPoint x: 714, endPoint y: 467, distance: 93.0
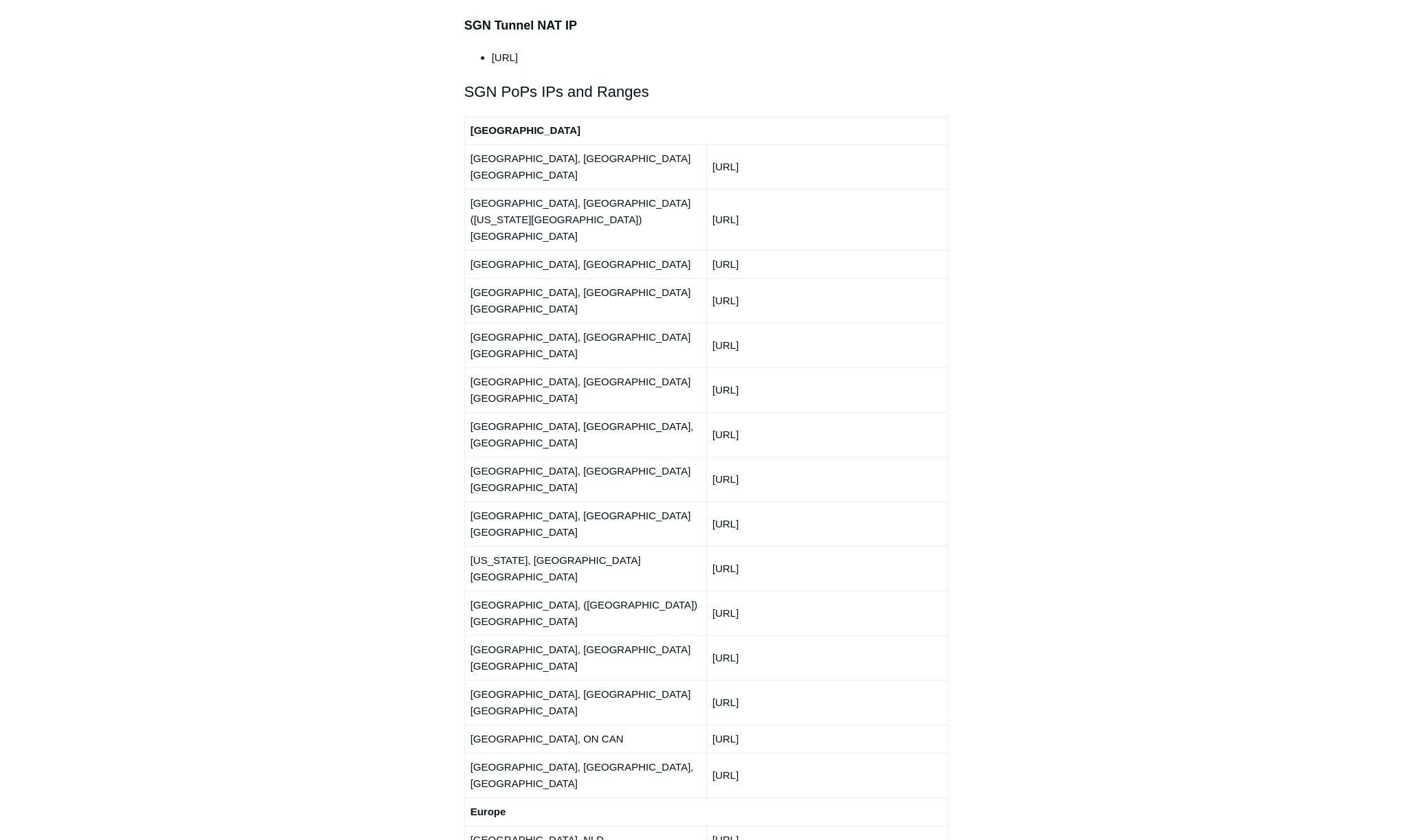
click at [714, 679] on td "[URL]" at bounding box center [827, 701] width 242 height 45
drag, startPoint x: 820, startPoint y: 490, endPoint x: 708, endPoint y: 495, distance: 112.1
click at [708, 724] on td "[URL]" at bounding box center [827, 738] width 242 height 28
drag, startPoint x: 794, startPoint y: 519, endPoint x: 710, endPoint y: 527, distance: 84.4
click at [710, 752] on td "[URL]" at bounding box center [827, 774] width 242 height 45
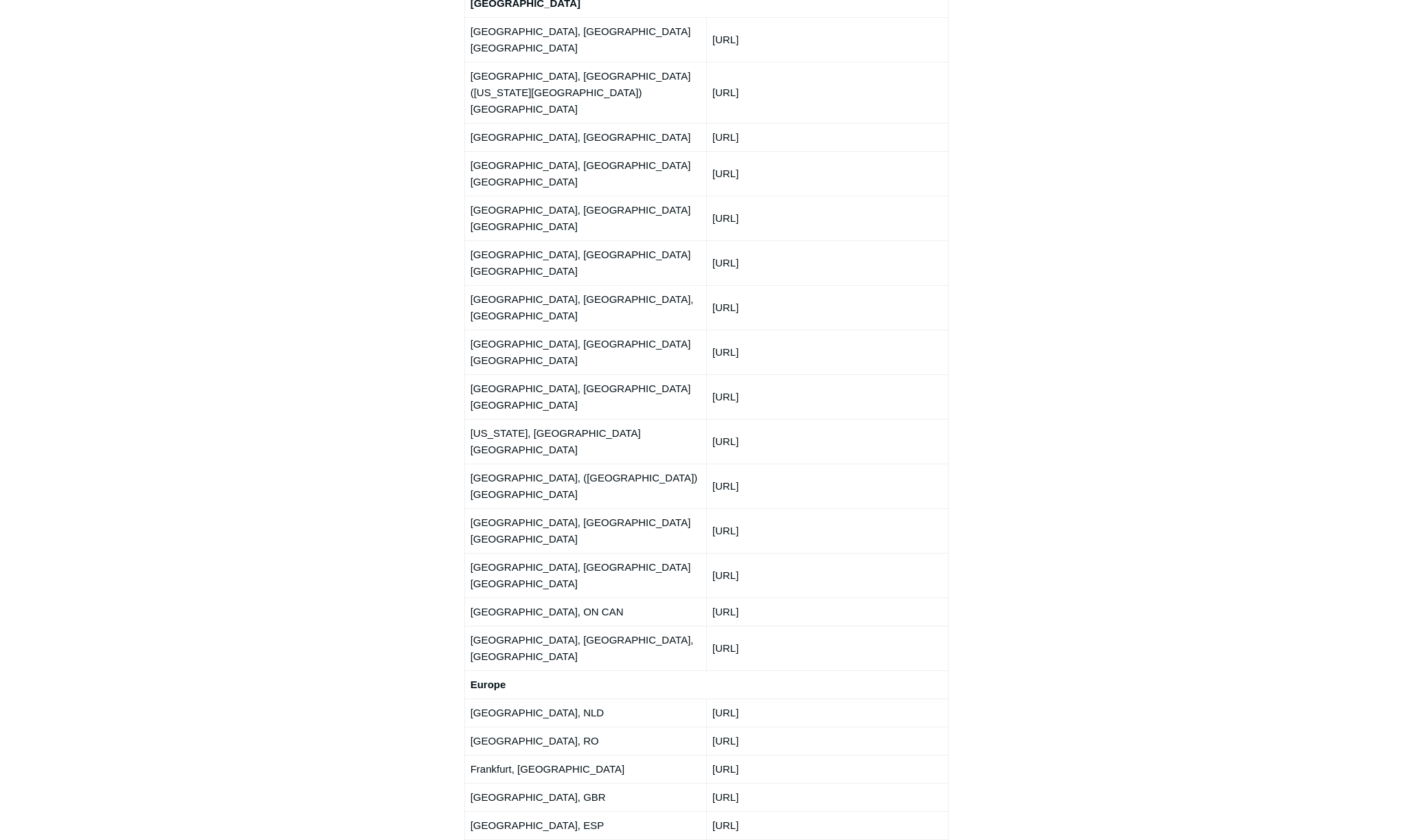
scroll to position [1831, 0]
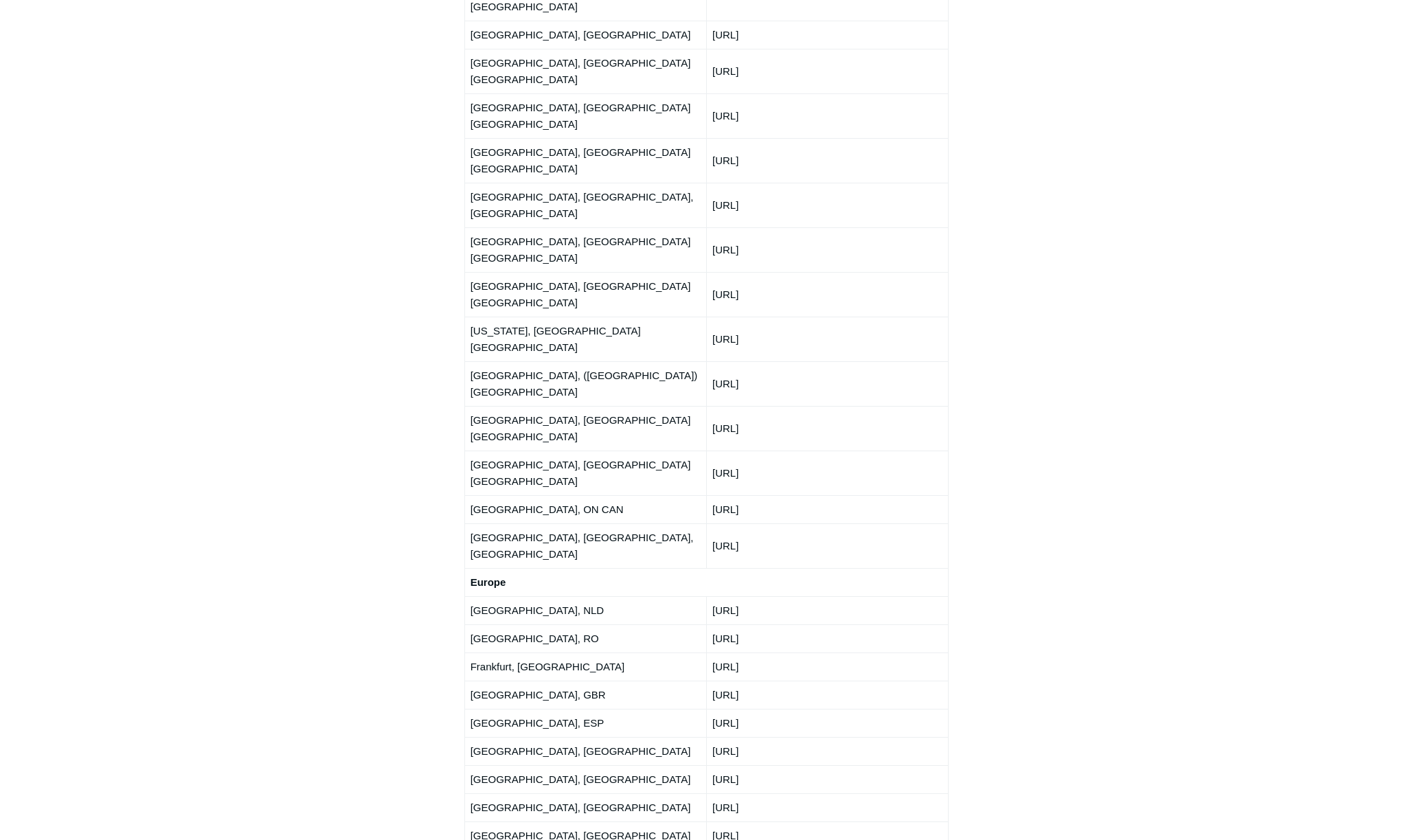
drag, startPoint x: 765, startPoint y: 347, endPoint x: 710, endPoint y: 347, distance: 55.0
click at [710, 596] on td "[URL]" at bounding box center [827, 610] width 242 height 28
drag, startPoint x: 816, startPoint y: 381, endPoint x: 712, endPoint y: 383, distance: 104.0
click at [712, 624] on td "[URL]" at bounding box center [827, 637] width 242 height 28
drag, startPoint x: 826, startPoint y: 403, endPoint x: 712, endPoint y: 405, distance: 114.0
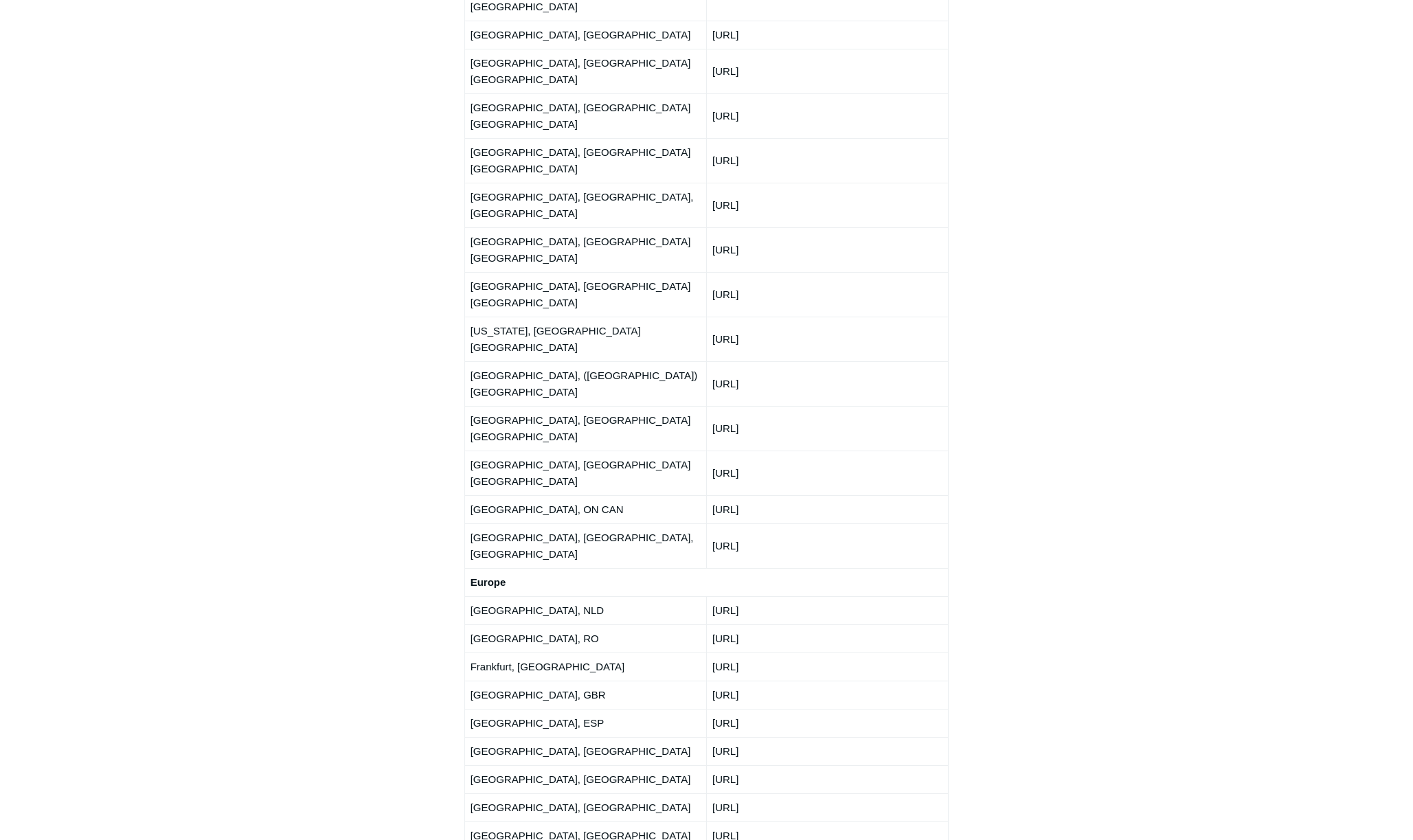
click at [712, 652] on td "[URL]" at bounding box center [827, 666] width 242 height 28
drag, startPoint x: 786, startPoint y: 436, endPoint x: 709, endPoint y: 430, distance: 77.2
click at [709, 680] on td "[URL]" at bounding box center [827, 694] width 242 height 28
drag, startPoint x: 752, startPoint y: 462, endPoint x: 710, endPoint y: 458, distance: 42.2
click at [710, 709] on td "[URL]" at bounding box center [827, 722] width 242 height 28
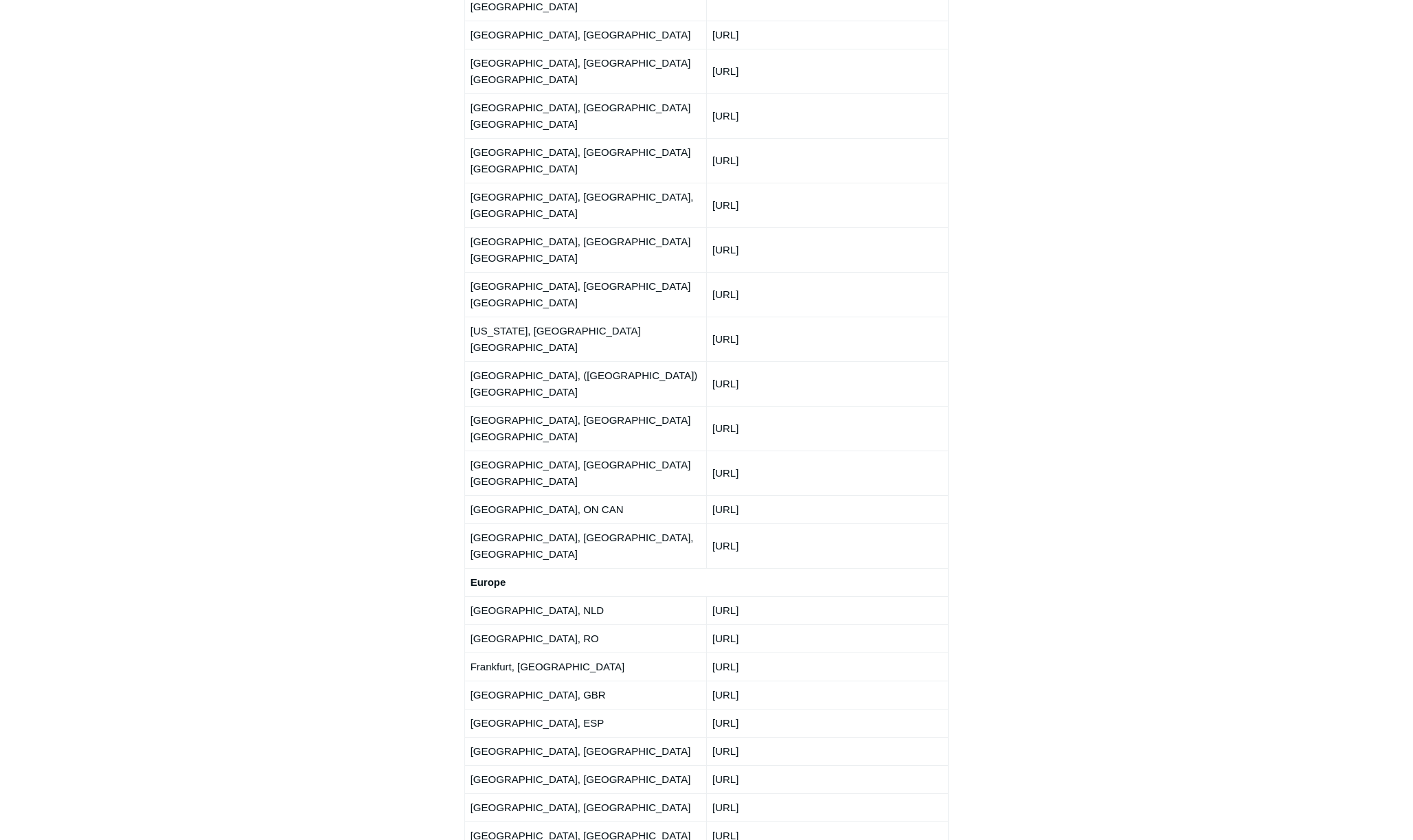
drag, startPoint x: 710, startPoint y: 458, endPoint x: 791, endPoint y: 452, distance: 81.2
click at [788, 709] on td "[URL]" at bounding box center [827, 722] width 242 height 28
drag, startPoint x: 780, startPoint y: 459, endPoint x: 712, endPoint y: 458, distance: 68.0
click at [712, 709] on td "[URL]" at bounding box center [827, 722] width 242 height 28
drag, startPoint x: 796, startPoint y: 490, endPoint x: 712, endPoint y: 494, distance: 84.1
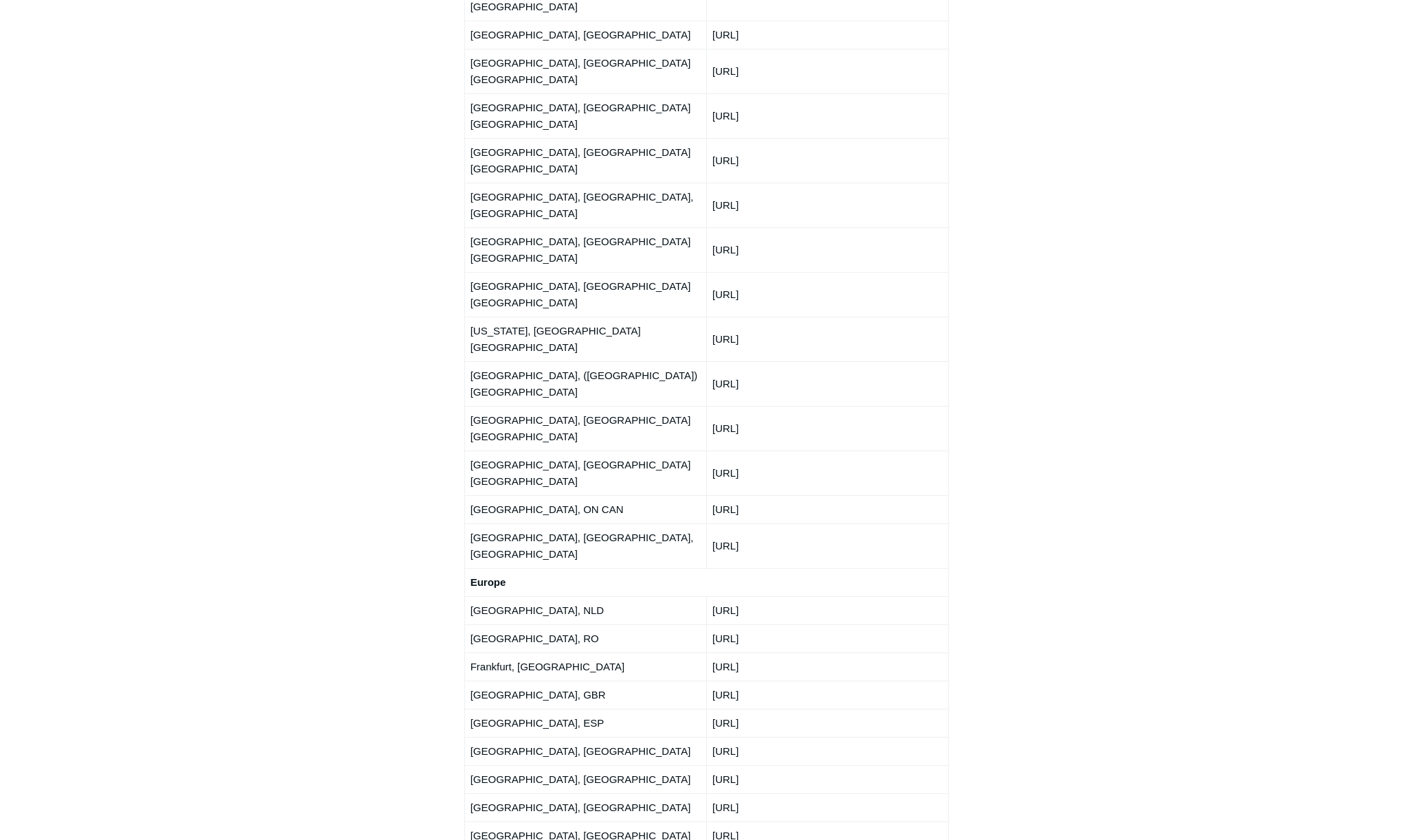
click at [712, 737] on td "[URL]" at bounding box center [827, 751] width 242 height 28
drag, startPoint x: 815, startPoint y: 517, endPoint x: 703, endPoint y: 519, distance: 112.0
click at [703, 765] on tr "[GEOGRAPHIC_DATA], NO [URL]" at bounding box center [706, 779] width 484 height 28
click at [790, 765] on td "[URL]" at bounding box center [827, 779] width 242 height 28
click at [761, 765] on td "[URL]" at bounding box center [827, 779] width 242 height 28
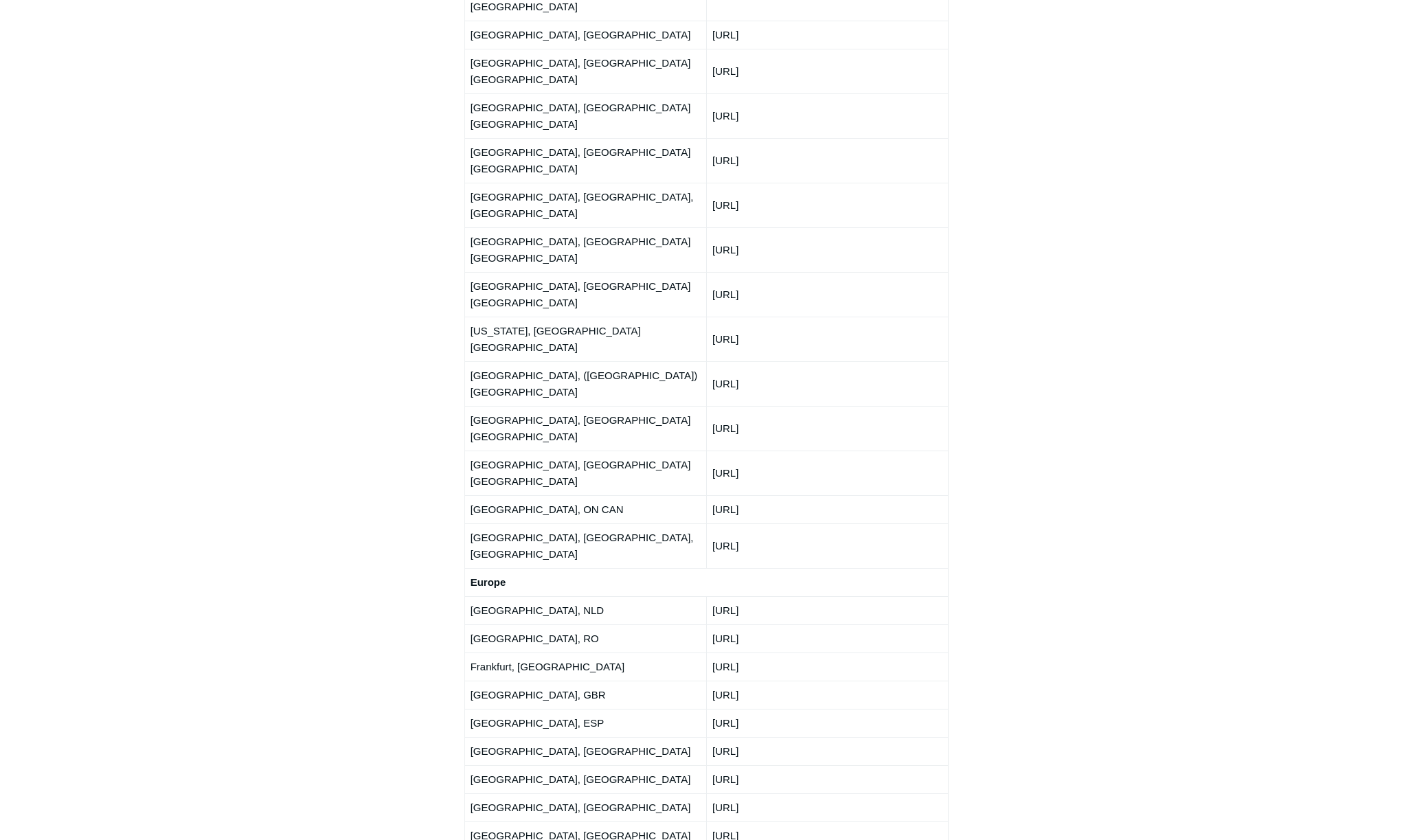
click at [761, 765] on td "[URL]" at bounding box center [827, 779] width 242 height 28
drag, startPoint x: 761, startPoint y: 519, endPoint x: 789, endPoint y: 517, distance: 28.1
click at [790, 765] on td "[URL]" at bounding box center [827, 779] width 242 height 28
drag, startPoint x: 776, startPoint y: 517, endPoint x: 795, endPoint y: 515, distance: 19.1
click at [775, 765] on td "[URL]" at bounding box center [827, 779] width 242 height 28
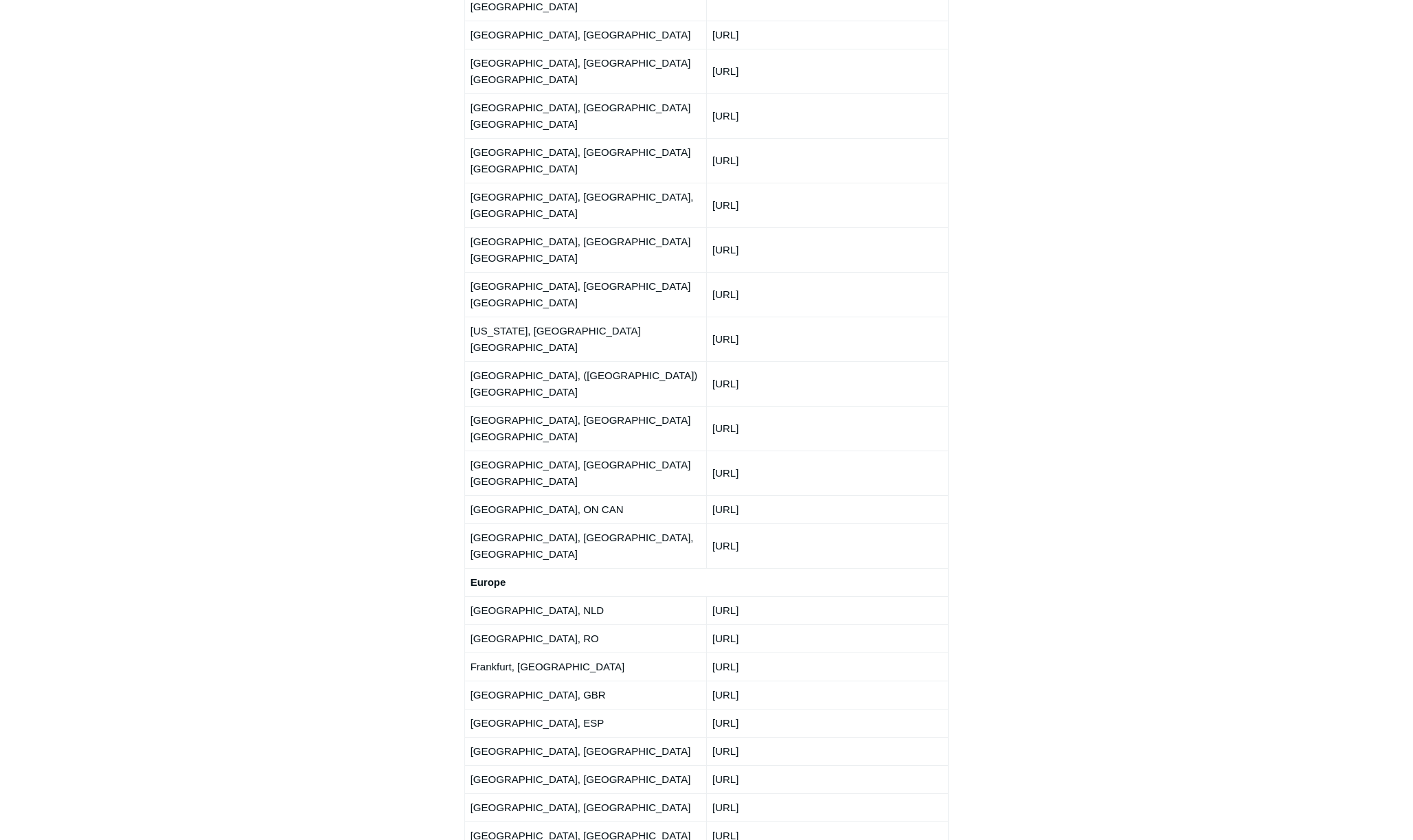
drag, startPoint x: 796, startPoint y: 515, endPoint x: 712, endPoint y: 513, distance: 84.0
click at [712, 765] on td "[URL]" at bounding box center [827, 779] width 242 height 28
drag, startPoint x: 784, startPoint y: 543, endPoint x: 713, endPoint y: 549, distance: 71.3
click at [713, 793] on td "[URL]" at bounding box center [827, 806] width 242 height 28
drag, startPoint x: 798, startPoint y: 572, endPoint x: 713, endPoint y: 572, distance: 85.0
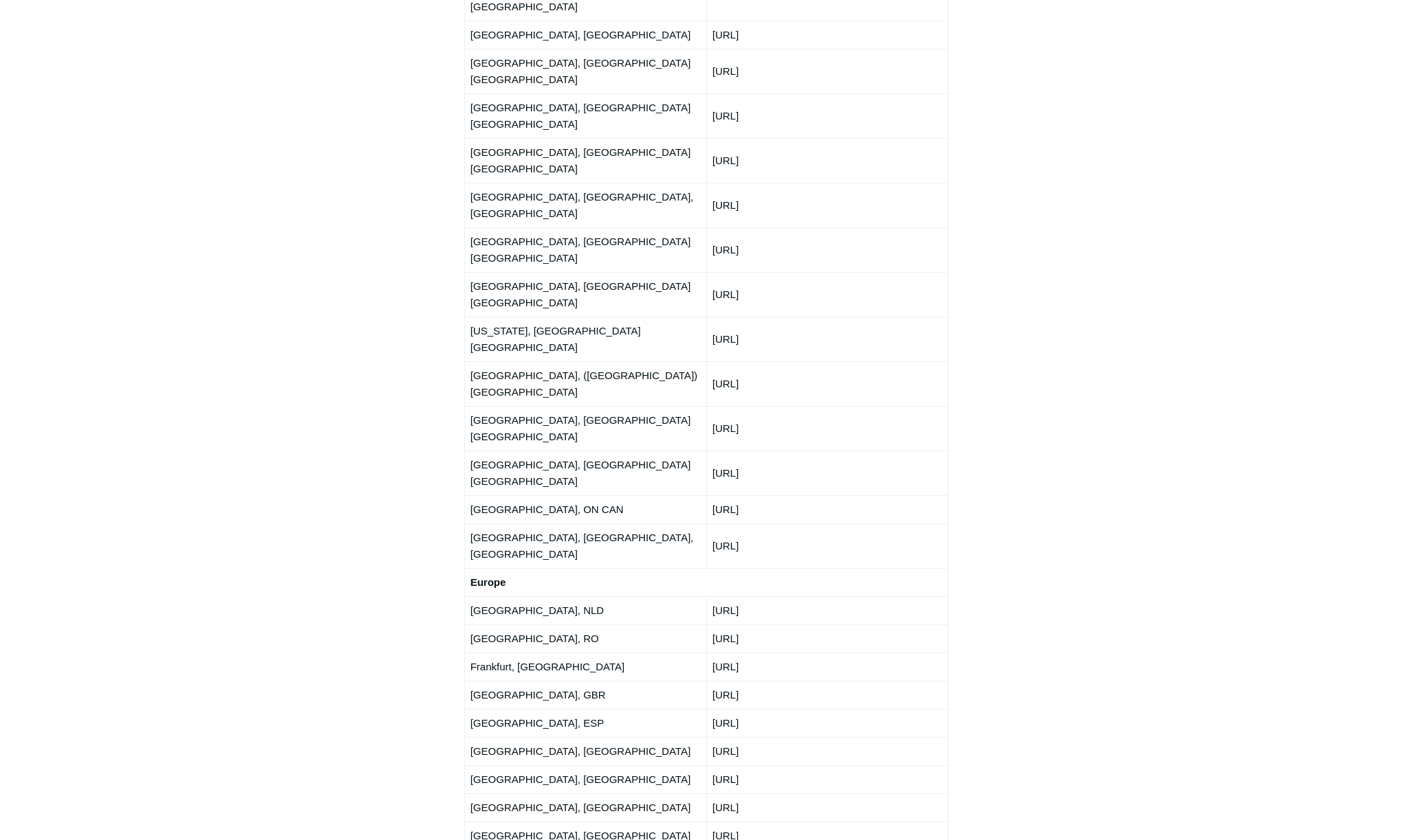
click at [713, 821] on td "[URL]" at bounding box center [827, 835] width 242 height 28
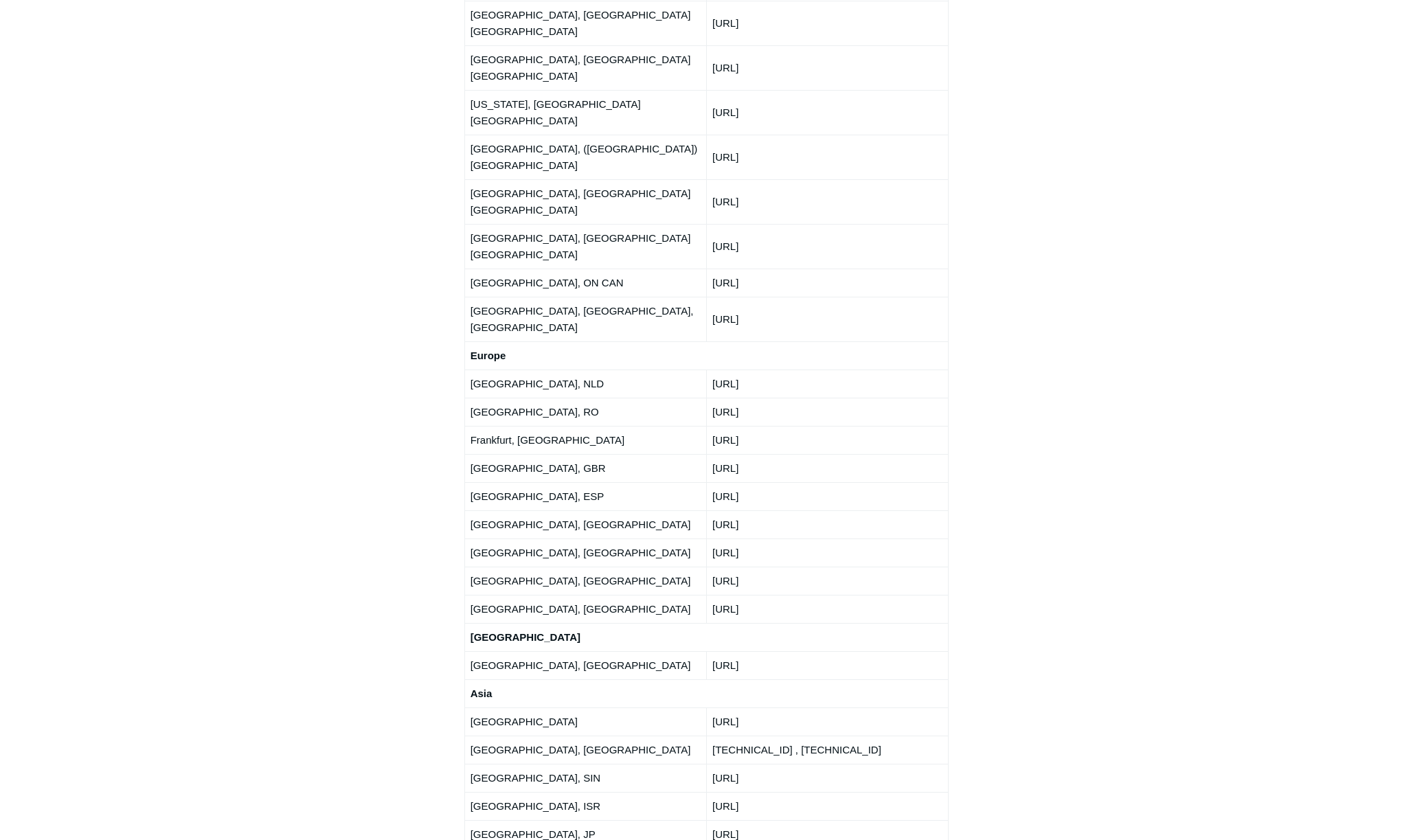
scroll to position [2174, 0]
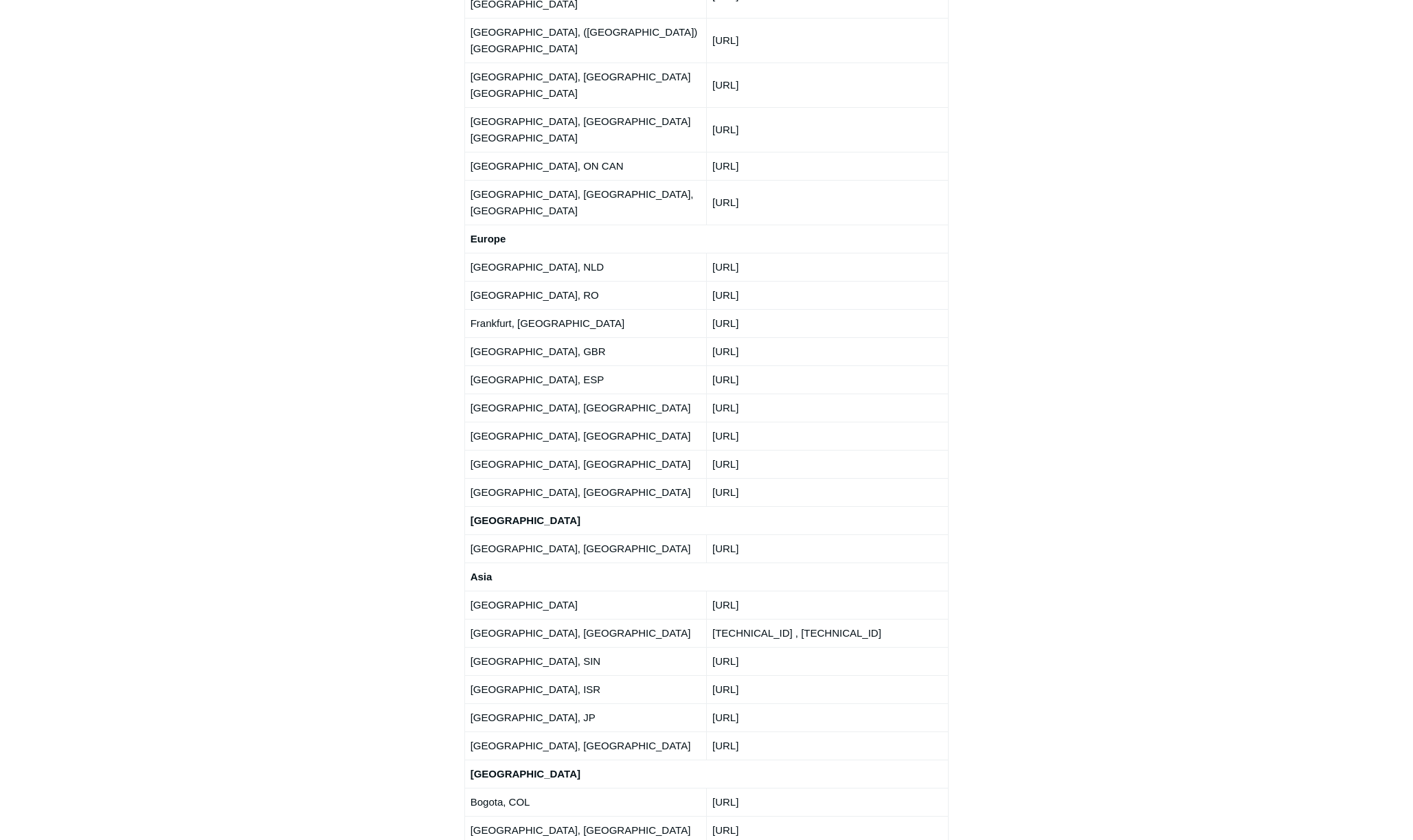
drag, startPoint x: 781, startPoint y: 284, endPoint x: 712, endPoint y: 289, distance: 69.2
click at [712, 534] on td "[URL]" at bounding box center [827, 548] width 242 height 28
drag, startPoint x: 793, startPoint y: 341, endPoint x: 711, endPoint y: 346, distance: 82.2
click at [711, 591] on td "[URL]" at bounding box center [827, 604] width 242 height 28
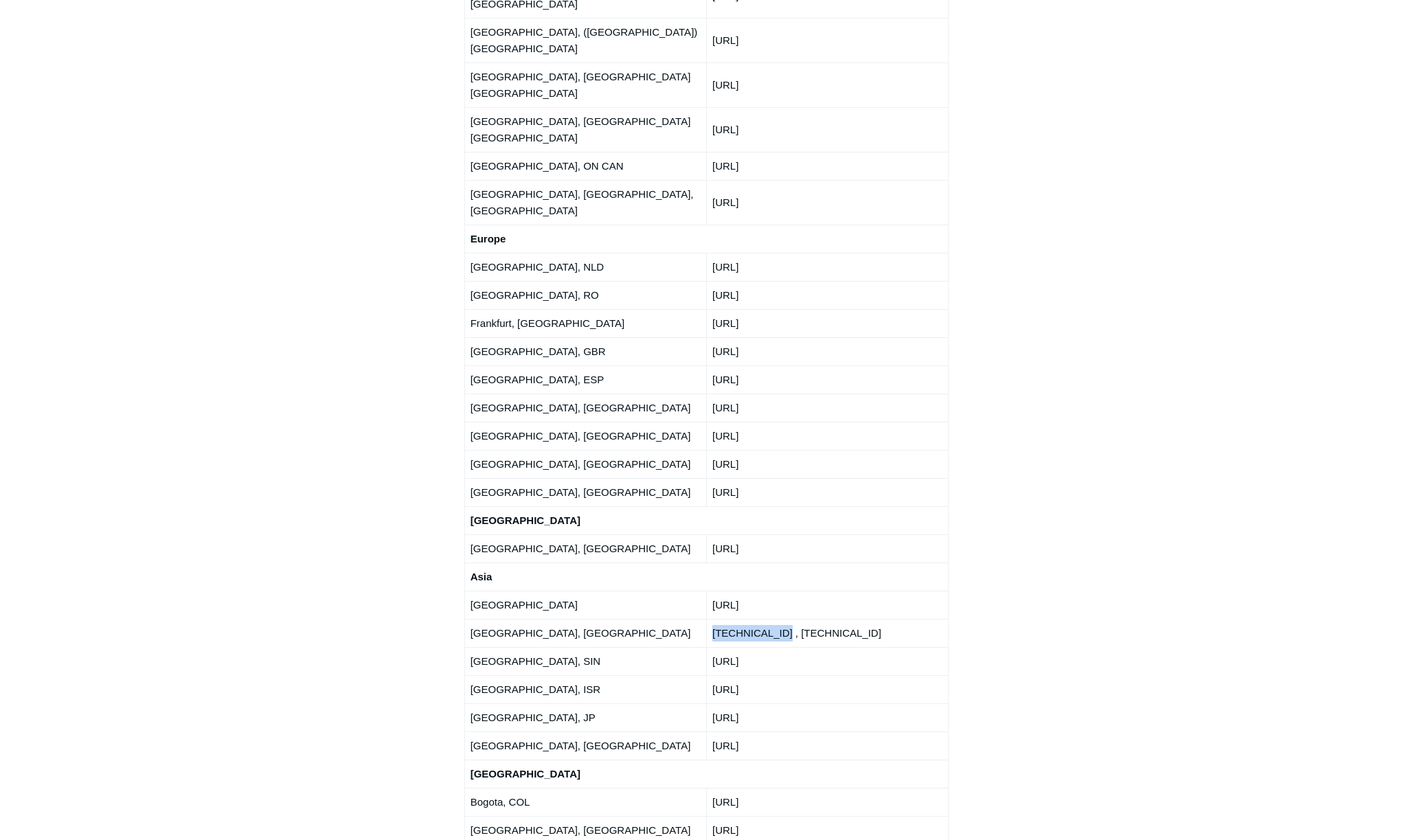
drag, startPoint x: 784, startPoint y: 371, endPoint x: 715, endPoint y: 373, distance: 69.0
click at [715, 618] on td "[TECHNICAL_ID] , [TECHNICAL_ID]" at bounding box center [827, 632] width 242 height 28
drag, startPoint x: 835, startPoint y: 373, endPoint x: 792, endPoint y: 379, distance: 43.4
click at [792, 618] on td "[TECHNICAL_ID] , [TECHNICAL_ID]" at bounding box center [827, 632] width 242 height 28
drag, startPoint x: 798, startPoint y: 402, endPoint x: 713, endPoint y: 407, distance: 85.1
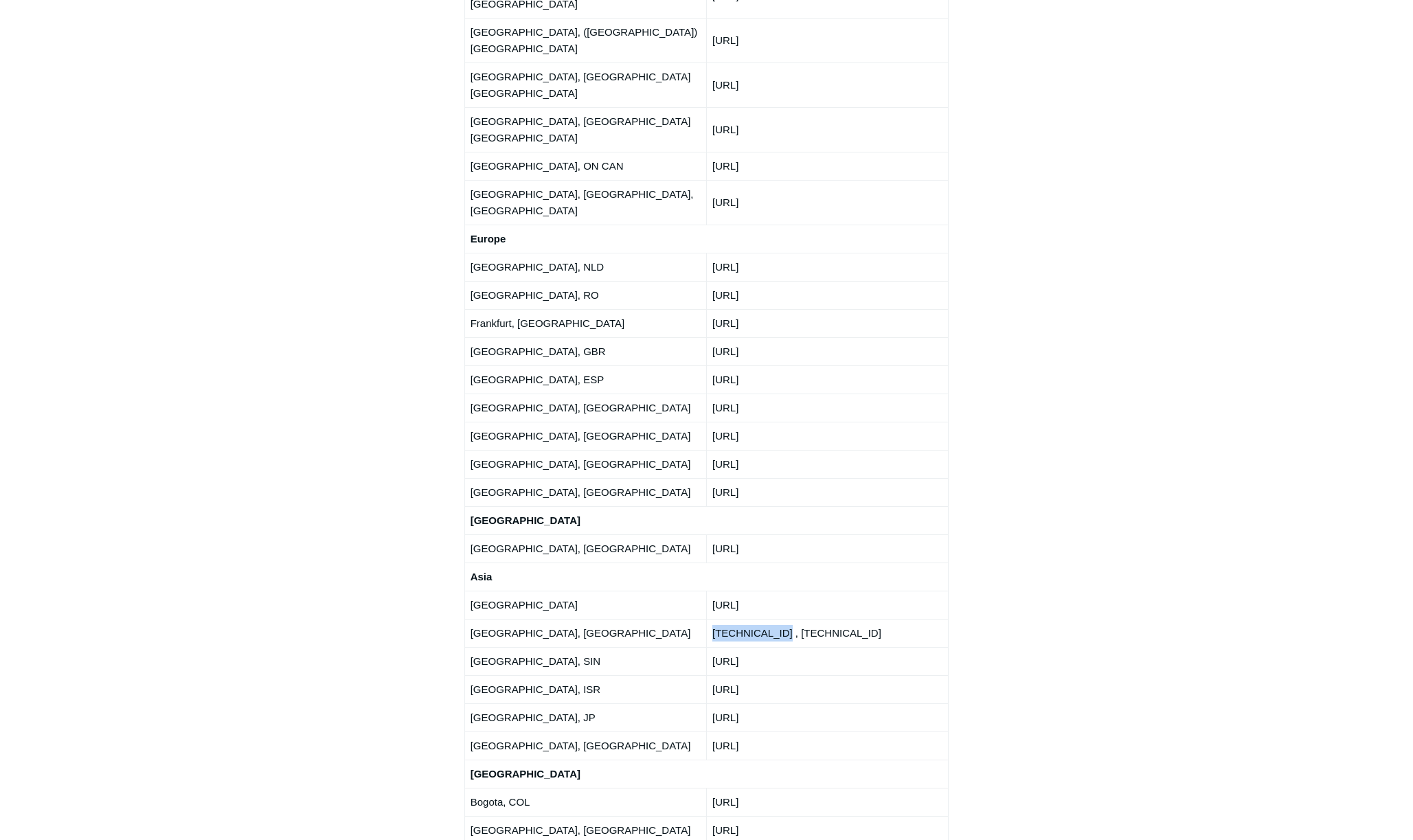
click at [713, 646] on td "[URL]" at bounding box center [827, 660] width 242 height 28
drag, startPoint x: 791, startPoint y: 425, endPoint x: 712, endPoint y: 426, distance: 79.0
click at [712, 675] on td "[URL]" at bounding box center [827, 688] width 242 height 28
drag, startPoint x: 800, startPoint y: 452, endPoint x: 707, endPoint y: 460, distance: 93.3
click at [707, 703] on td "[URL]" at bounding box center [827, 717] width 242 height 28
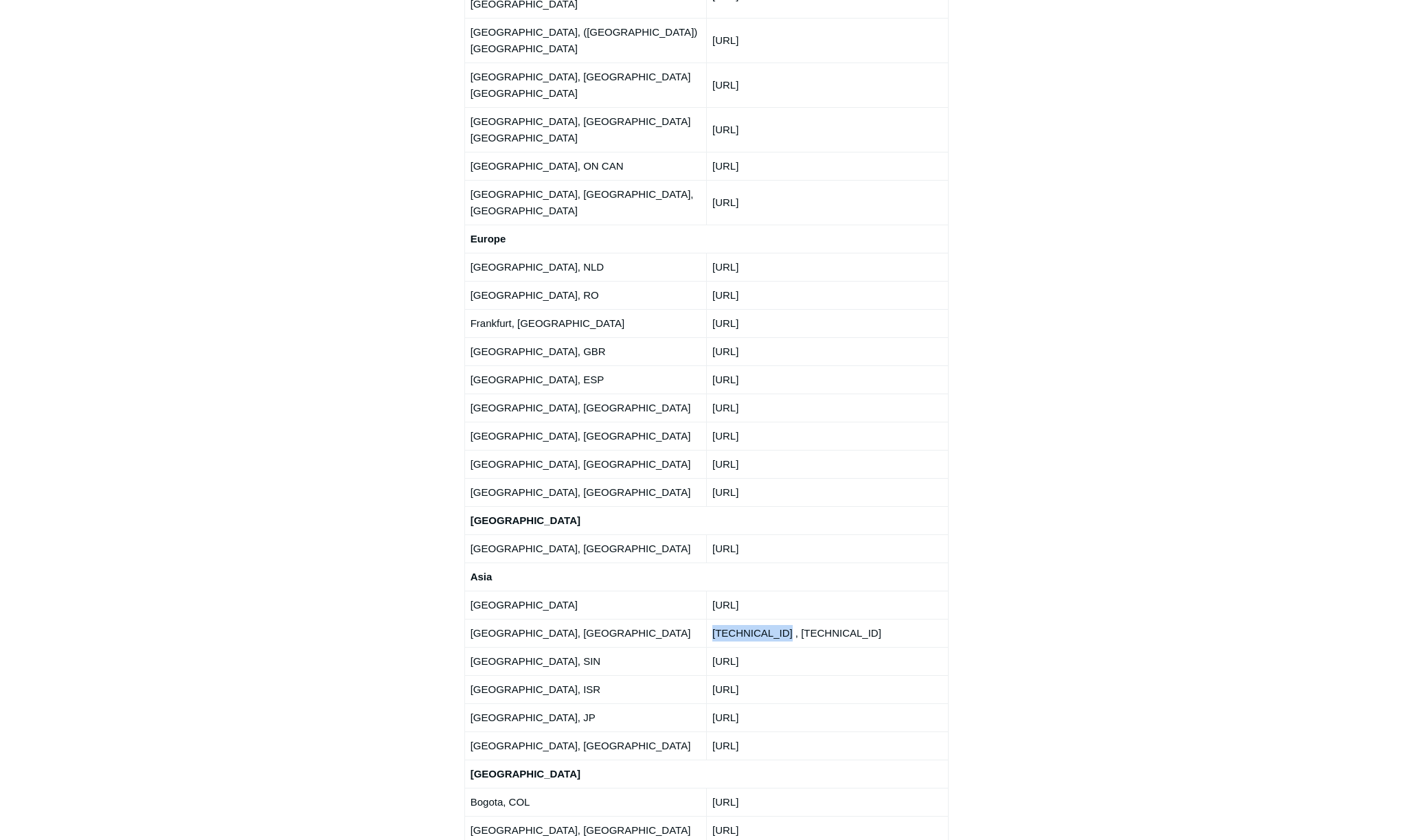
drag, startPoint x: 796, startPoint y: 486, endPoint x: 695, endPoint y: 494, distance: 101.3
click at [695, 731] on tr "[GEOGRAPHIC_DATA], TR [URL]" at bounding box center [706, 745] width 484 height 28
click at [754, 731] on td "[URL]" at bounding box center [827, 745] width 242 height 28
click at [715, 731] on td "[URL]" at bounding box center [827, 745] width 242 height 28
drag, startPoint x: 782, startPoint y: 483, endPoint x: 712, endPoint y: 487, distance: 70.1
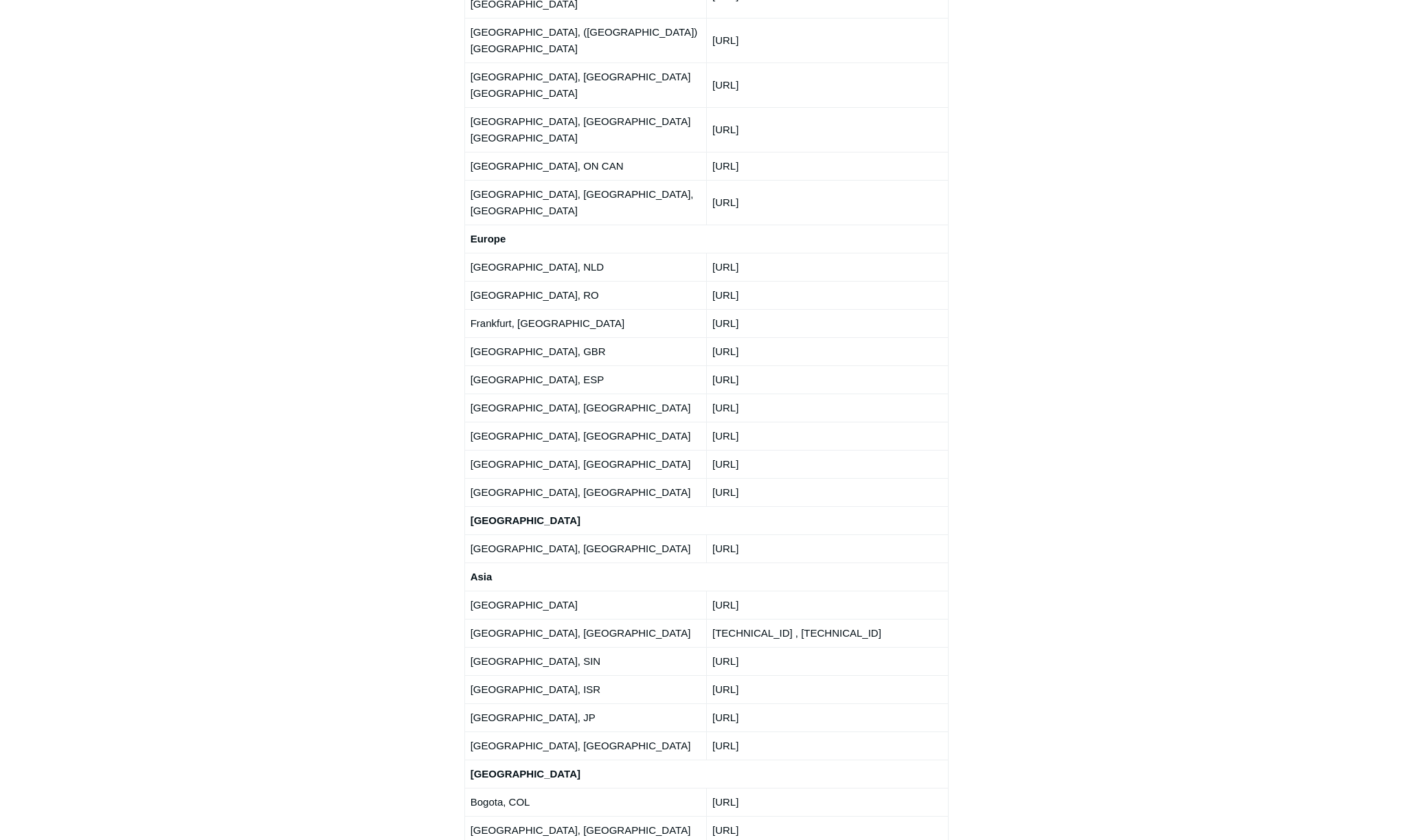
click at [712, 731] on td "[URL]" at bounding box center [827, 745] width 242 height 28
drag, startPoint x: 775, startPoint y: 541, endPoint x: 712, endPoint y: 541, distance: 63.0
click at [712, 787] on td "[URL]" at bounding box center [827, 801] width 242 height 28
drag, startPoint x: 809, startPoint y: 570, endPoint x: 715, endPoint y: 568, distance: 94.0
click at [715, 815] on td "[URL]" at bounding box center [827, 829] width 242 height 28
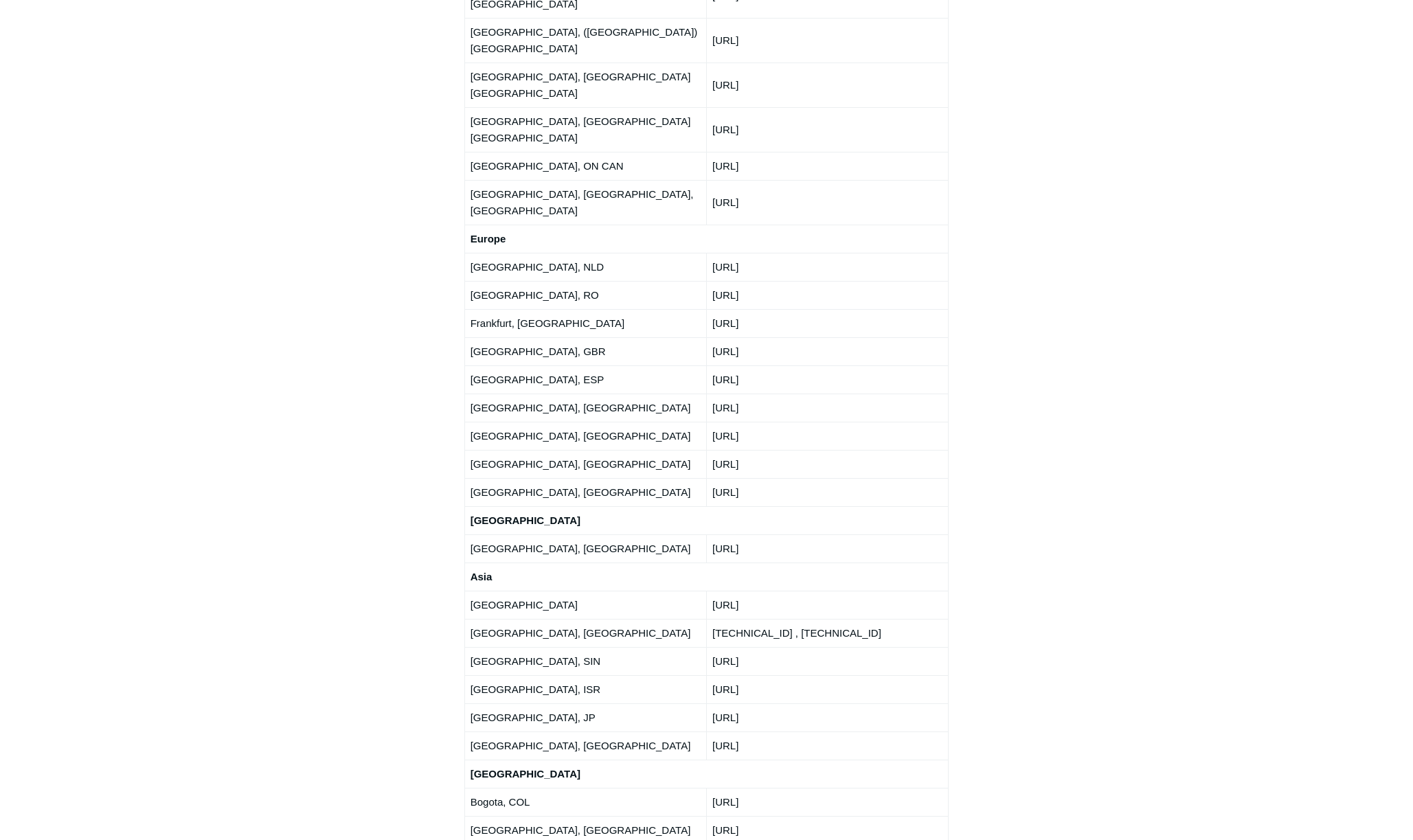
drag, startPoint x: 789, startPoint y: 621, endPoint x: 707, endPoint y: 632, distance: 82.7
drag, startPoint x: 930, startPoint y: 529, endPoint x: 866, endPoint y: 512, distance: 66.2
click at [930, 787] on td "[URL]" at bounding box center [827, 801] width 242 height 28
drag, startPoint x: 809, startPoint y: 538, endPoint x: 713, endPoint y: 538, distance: 96.0
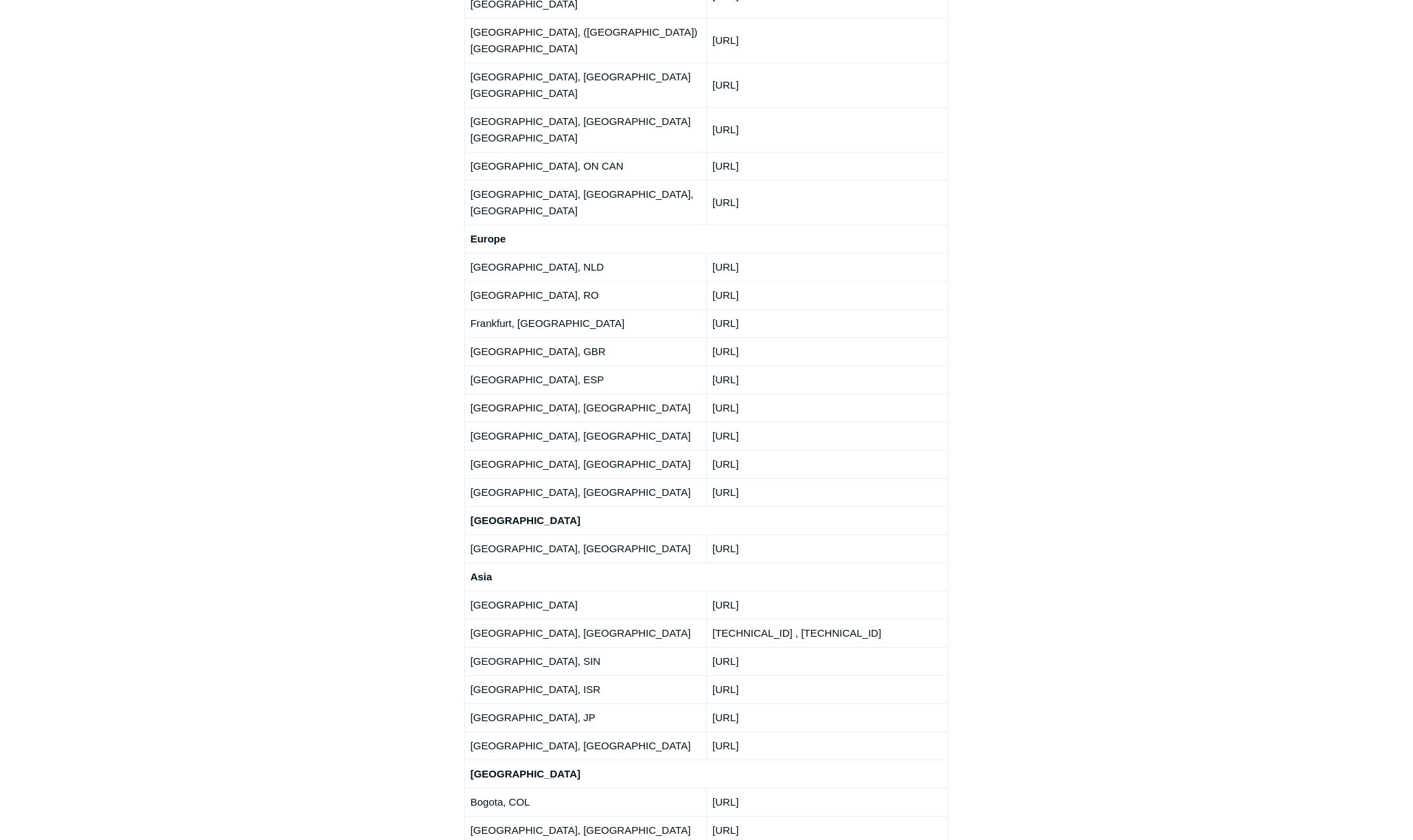
click at [713, 787] on td "[URL]" at bounding box center [827, 801] width 242 height 28
